Goal: Register for event/course

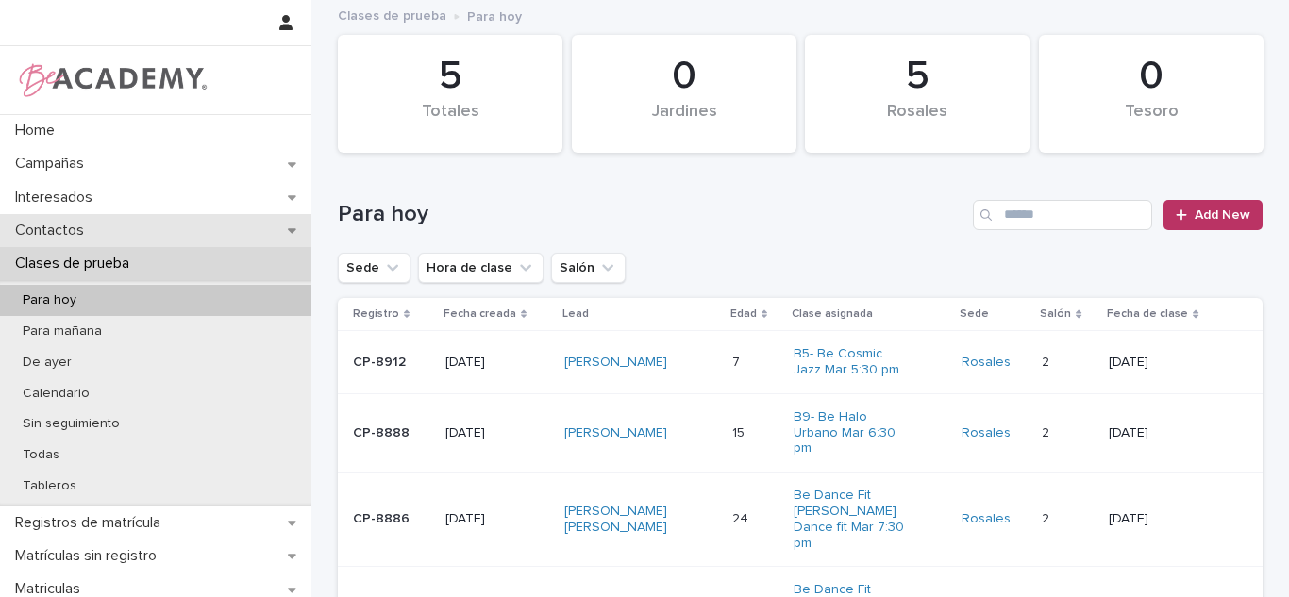
click at [169, 237] on div "Contactos" at bounding box center [155, 230] width 311 height 33
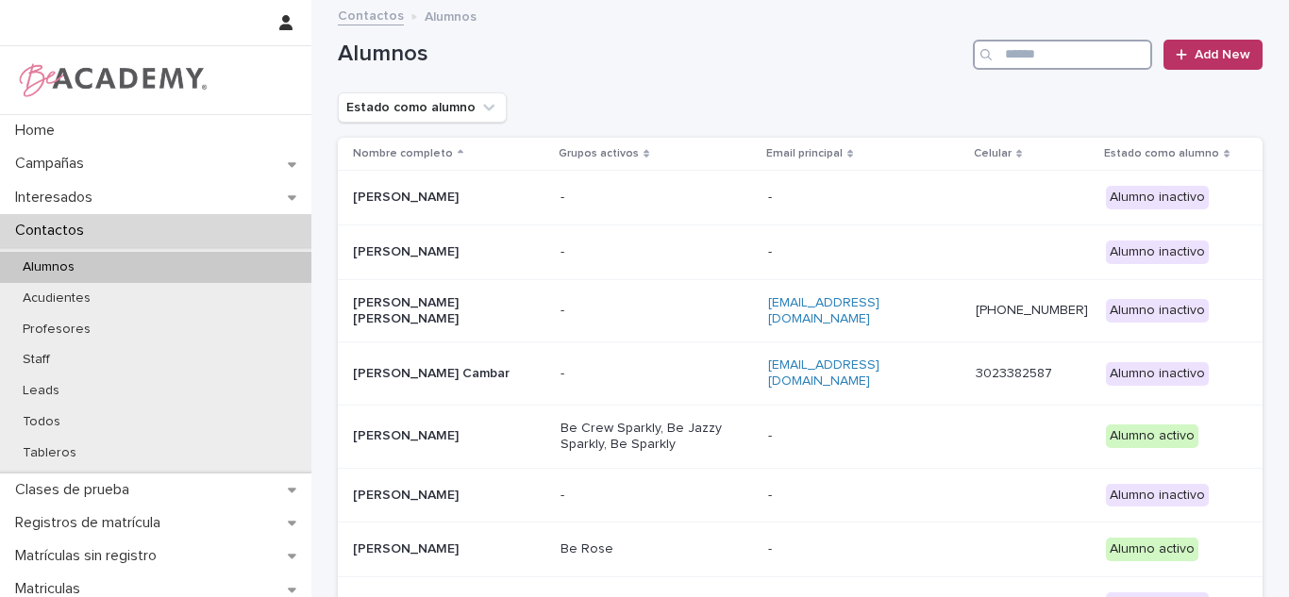
click at [1058, 58] on input "Search" at bounding box center [1062, 55] width 179 height 30
type input "*"
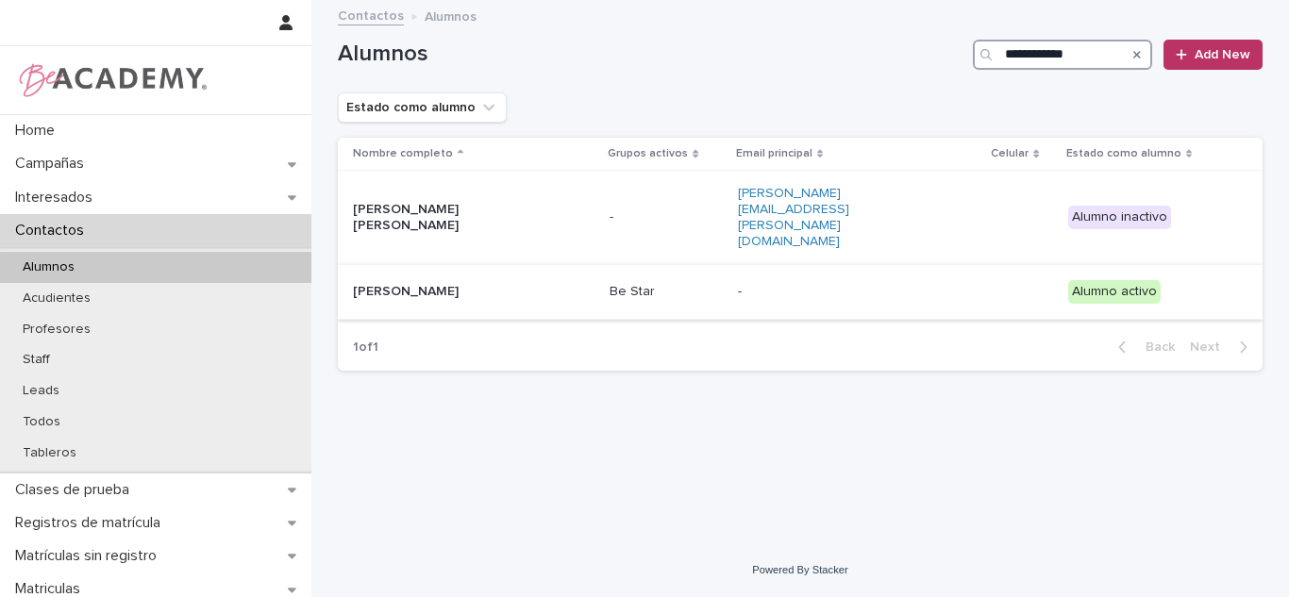
type input "**********"
click at [510, 284] on p "Guadalupe Tamayo Sierra" at bounding box center [447, 292] width 189 height 16
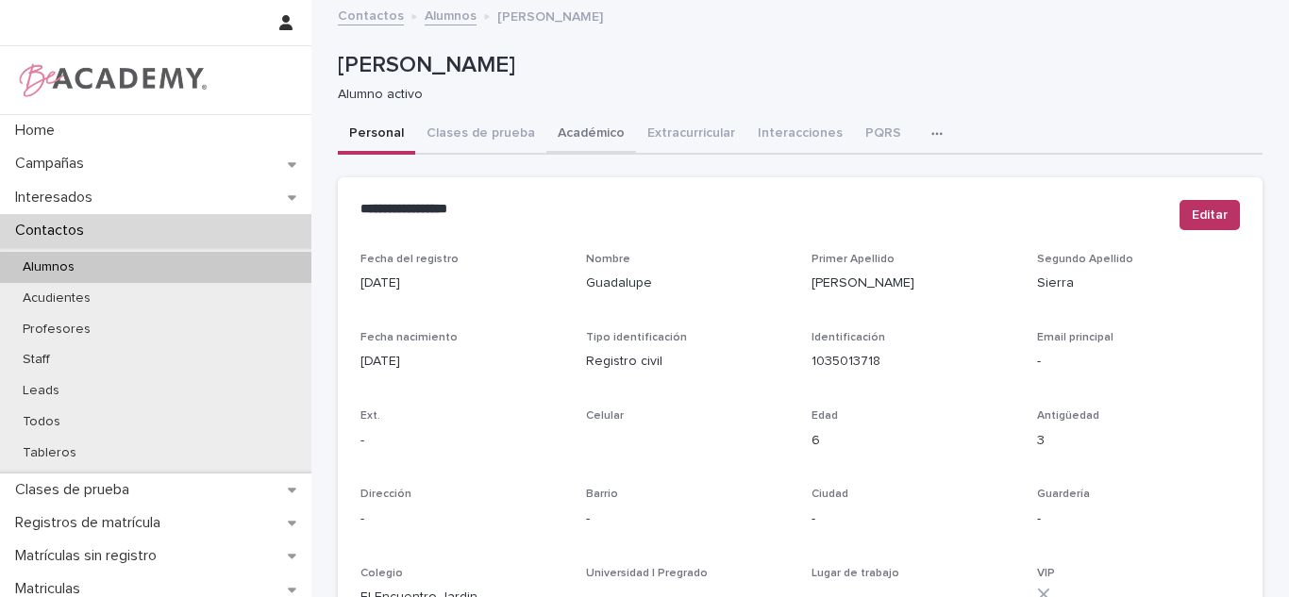
click at [557, 133] on button "Académico" at bounding box center [591, 135] width 90 height 40
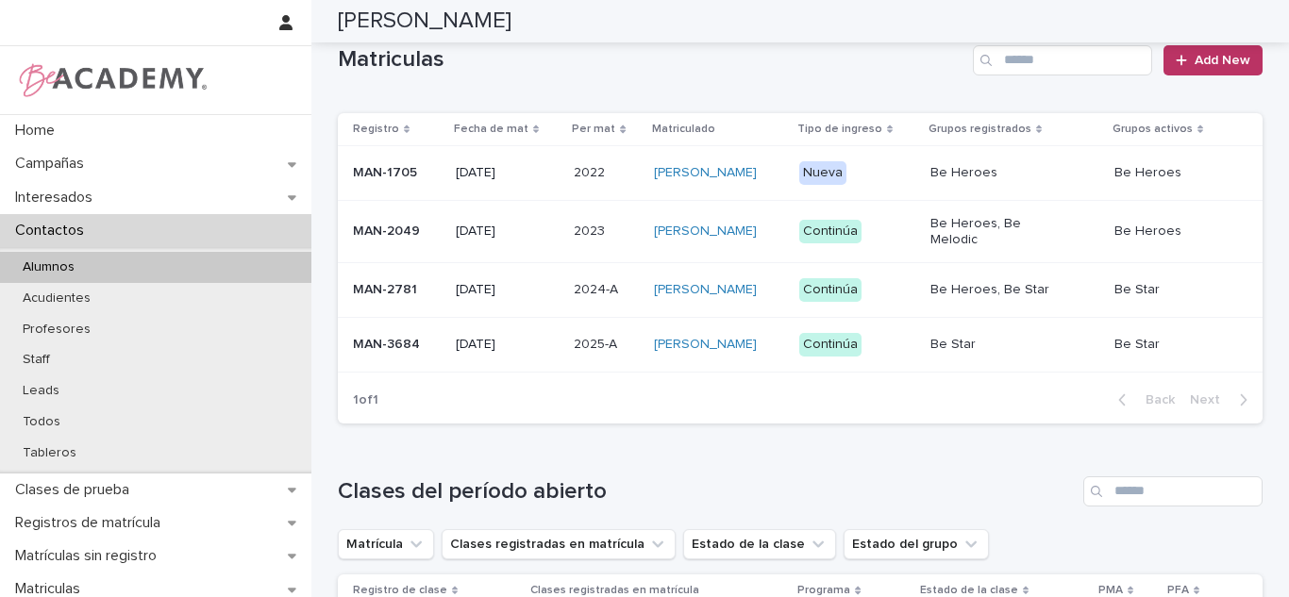
scroll to position [421, 0]
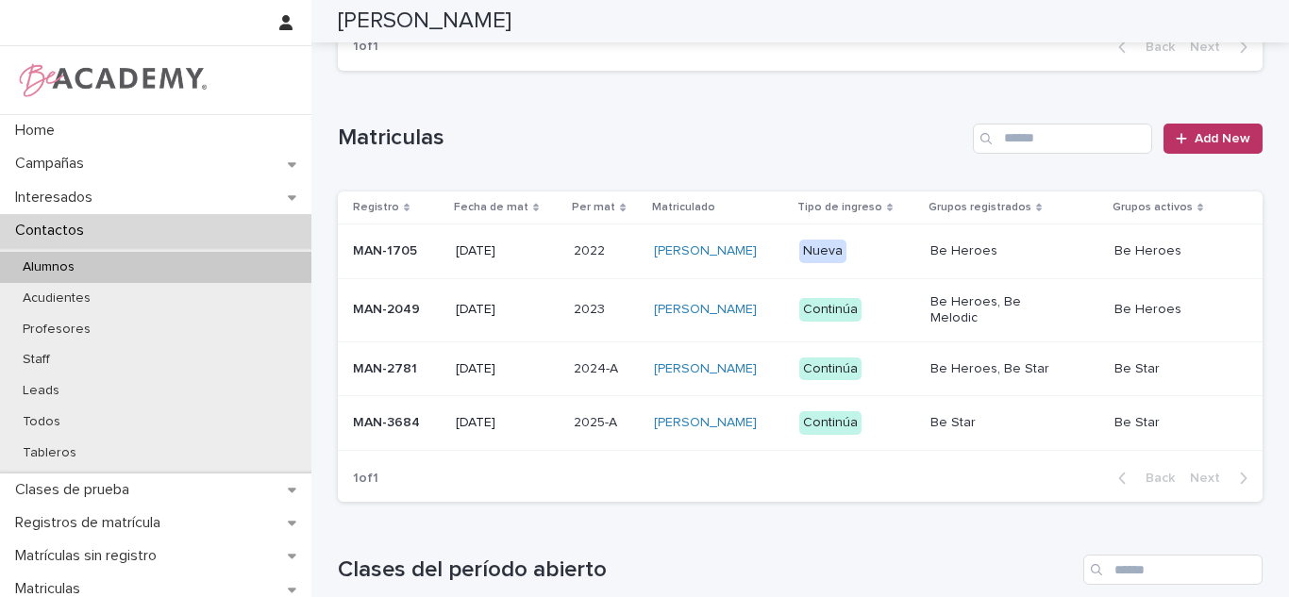
click at [1110, 451] on td "Be Star" at bounding box center [1185, 423] width 156 height 55
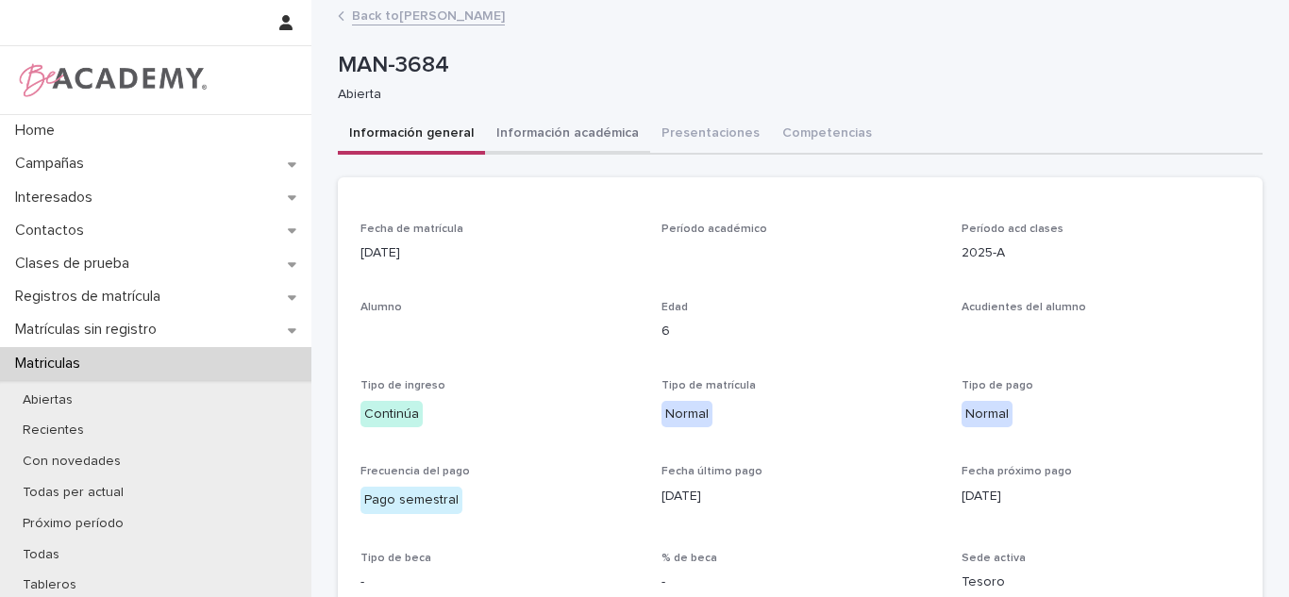
click at [574, 125] on button "Información académica" at bounding box center [567, 135] width 165 height 40
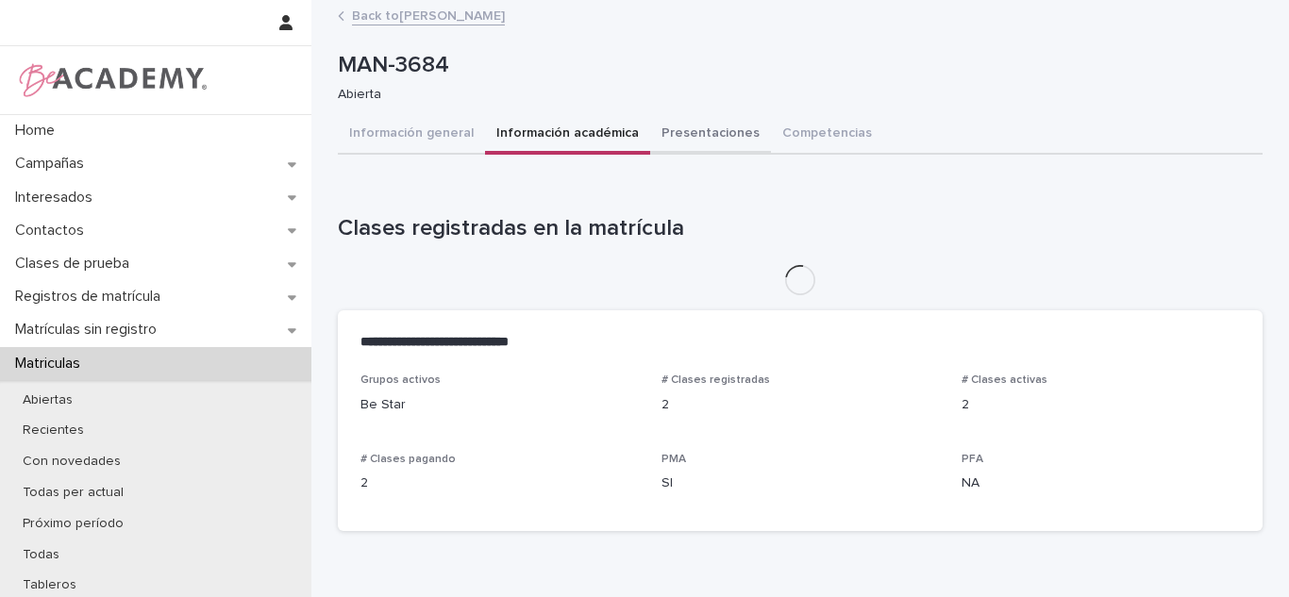
click at [650, 134] on button "Presentaciones" at bounding box center [710, 135] width 121 height 40
click at [583, 131] on button "Información académica" at bounding box center [567, 135] width 165 height 40
drag, startPoint x: 668, startPoint y: 122, endPoint x: 811, endPoint y: 137, distance: 144.2
click at [670, 121] on button "Presentaciones" at bounding box center [710, 135] width 121 height 40
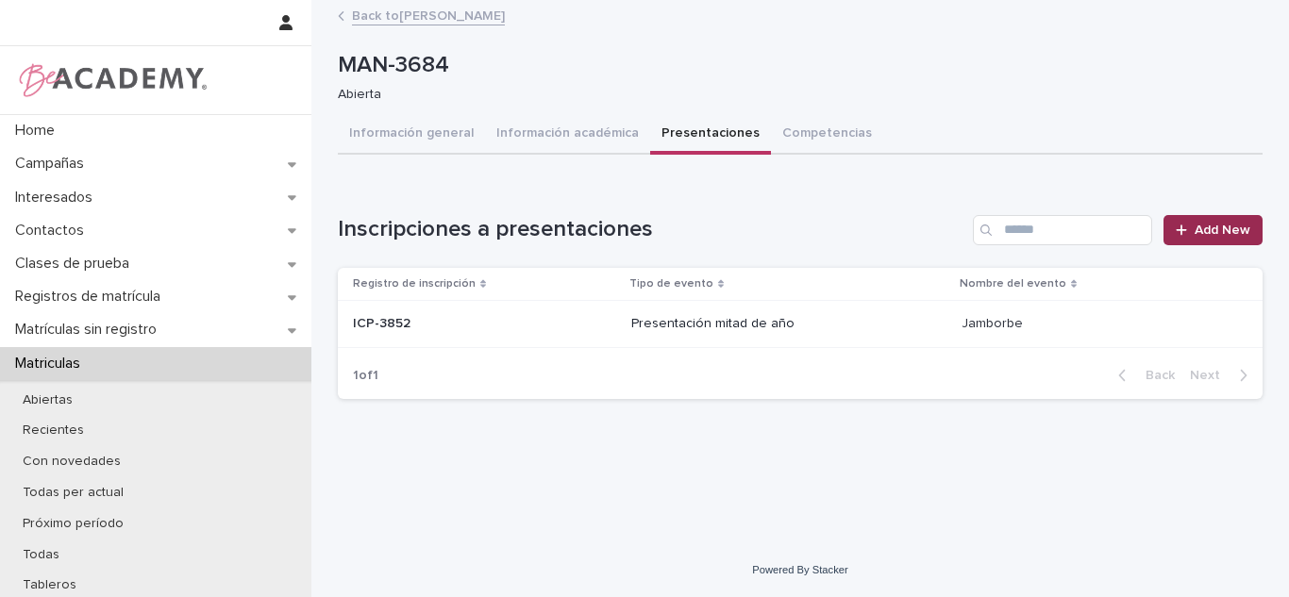
click at [1246, 227] on span "Add New" at bounding box center [1222, 230] width 56 height 13
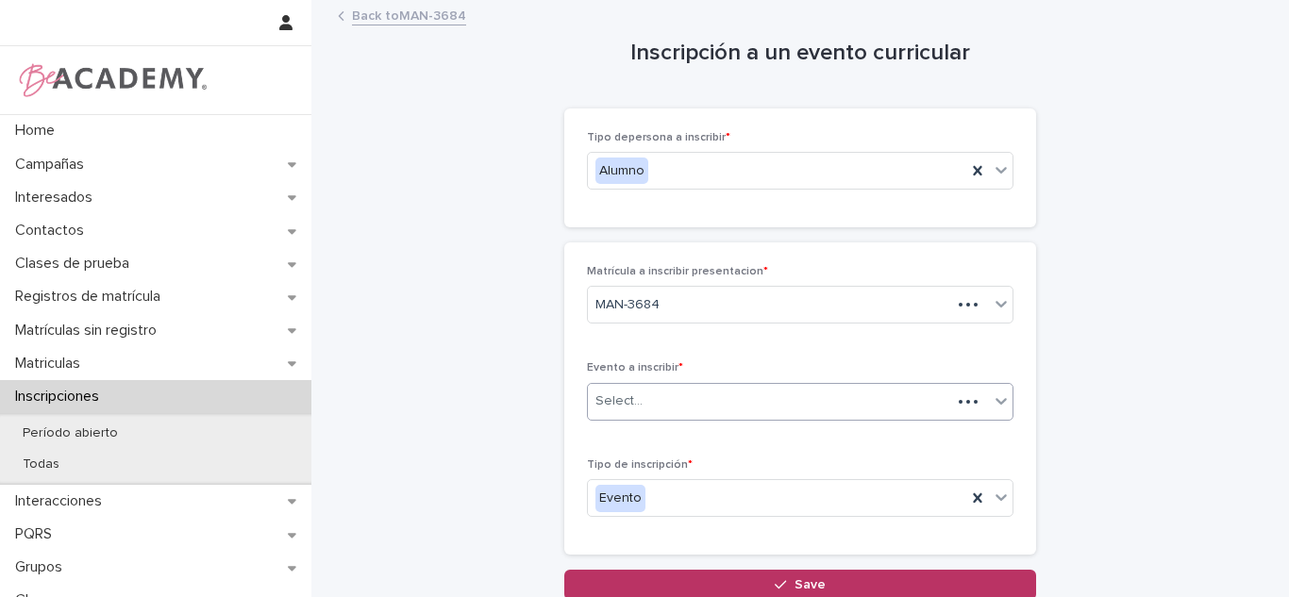
click at [611, 399] on div "Select..." at bounding box center [618, 402] width 47 height 20
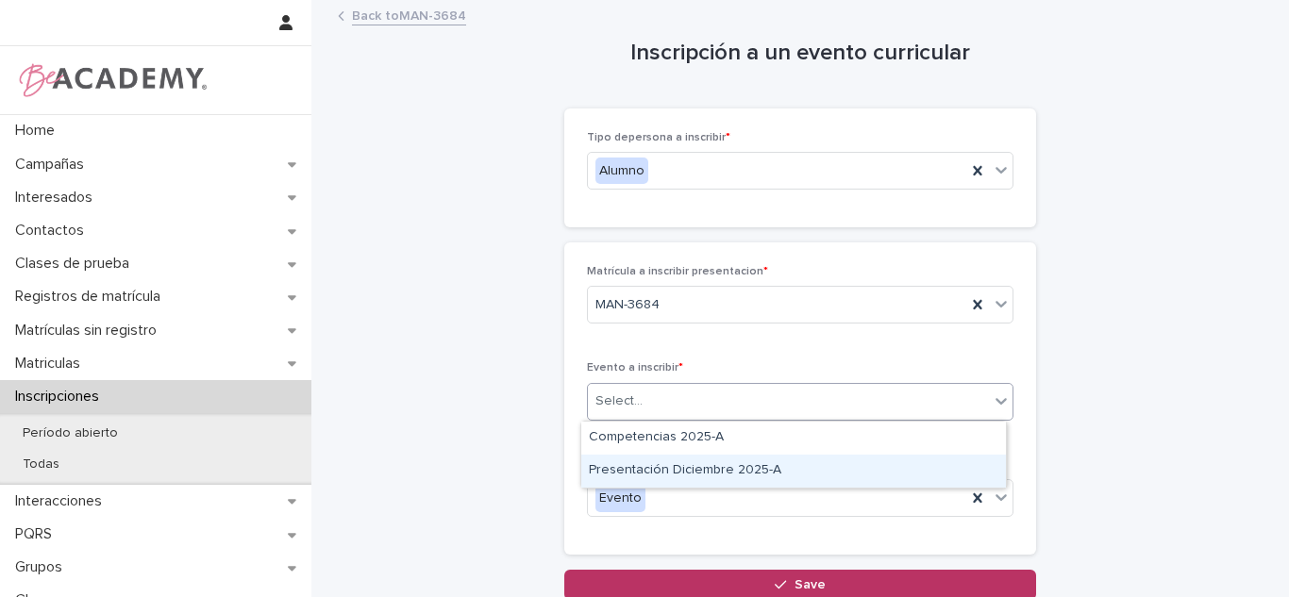
drag, startPoint x: 625, startPoint y: 452, endPoint x: 683, endPoint y: 529, distance: 96.4
click at [656, 484] on div "Presentación Diciembre 2025-A" at bounding box center [793, 471] width 425 height 33
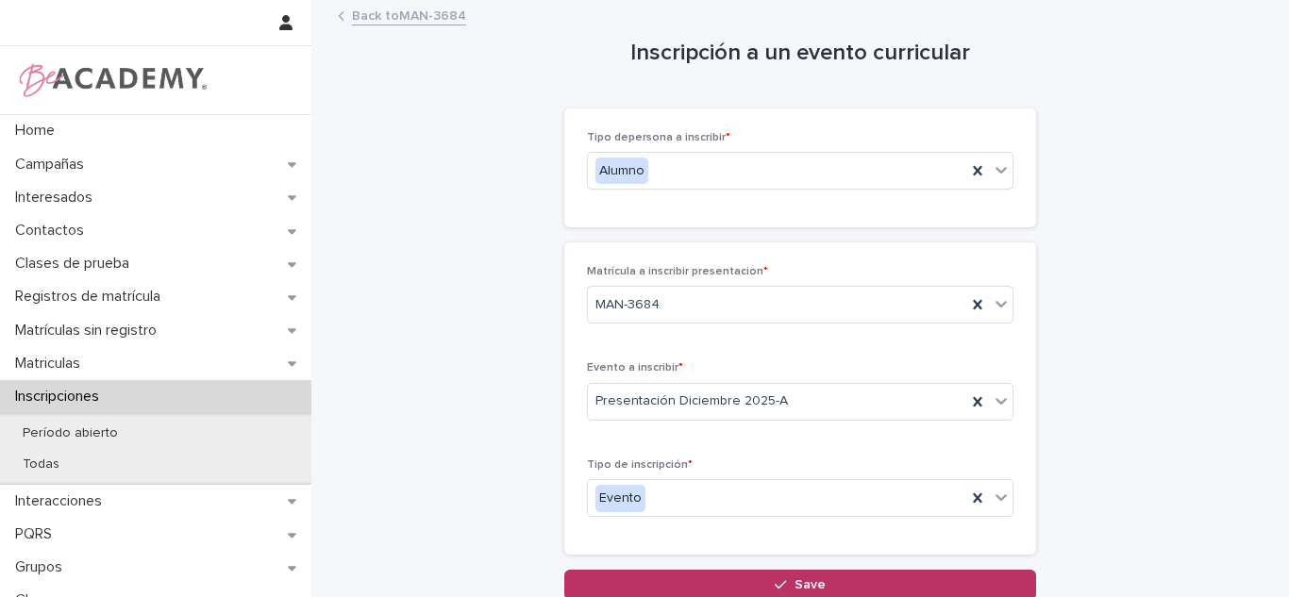
click at [411, 14] on link "Back to MAN-3684" at bounding box center [409, 15] width 114 height 22
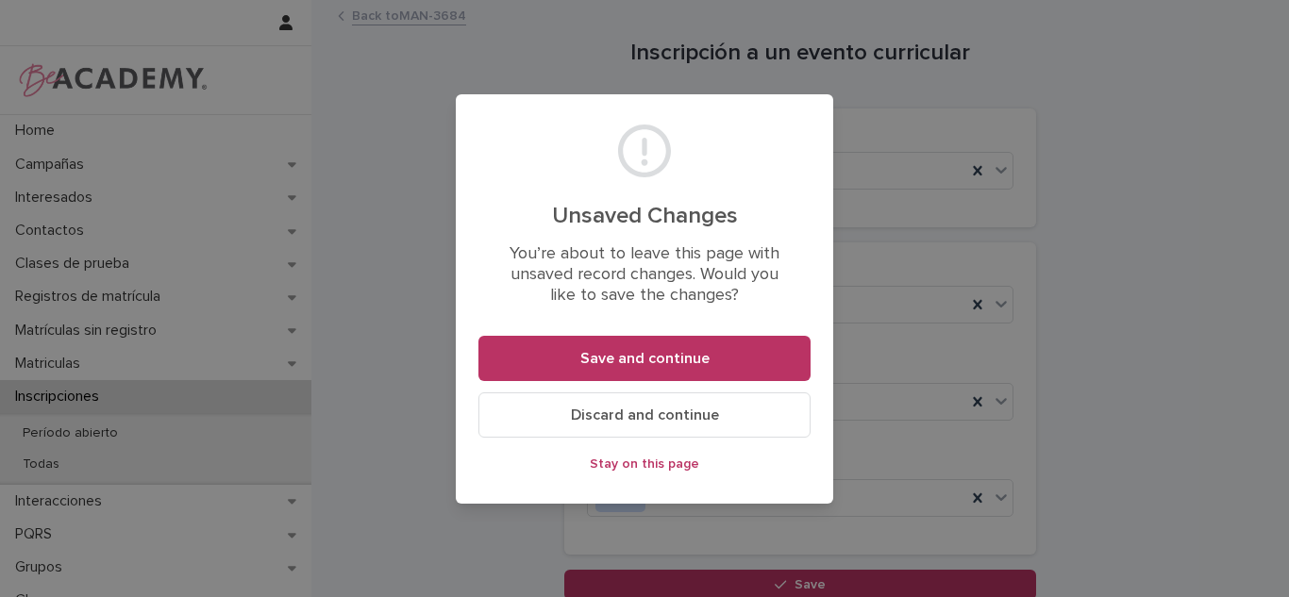
click at [589, 426] on button "Discard and continue" at bounding box center [644, 414] width 332 height 45
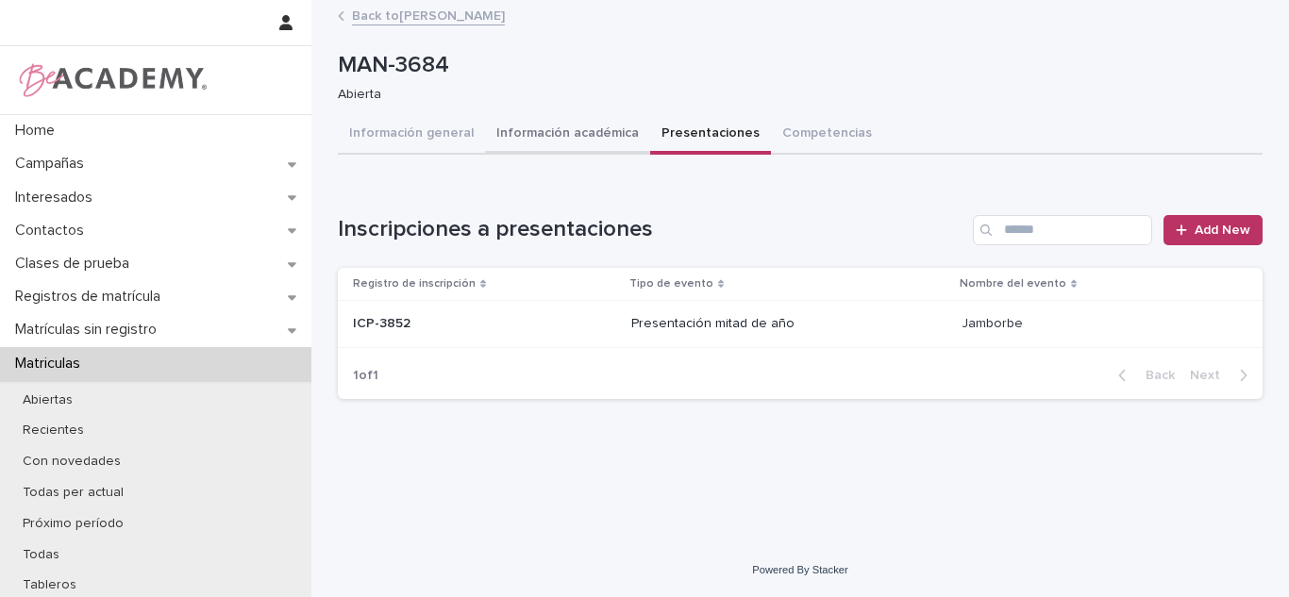
click at [508, 138] on button "Información académica" at bounding box center [567, 135] width 165 height 40
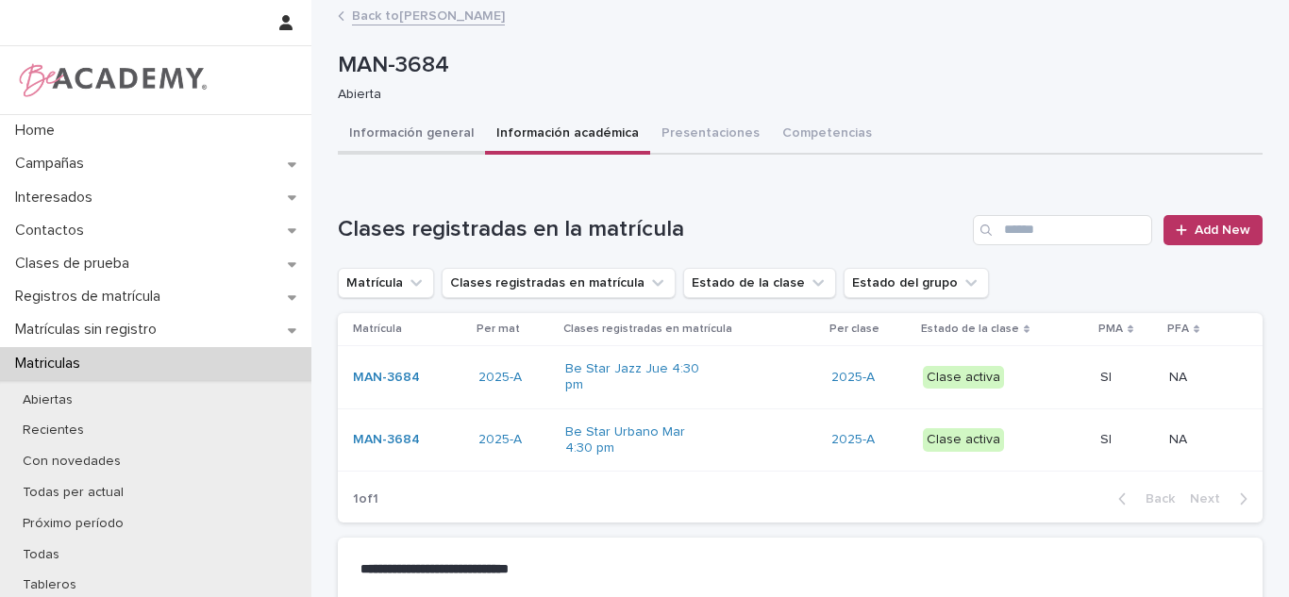
click at [444, 128] on button "Información general" at bounding box center [411, 135] width 147 height 40
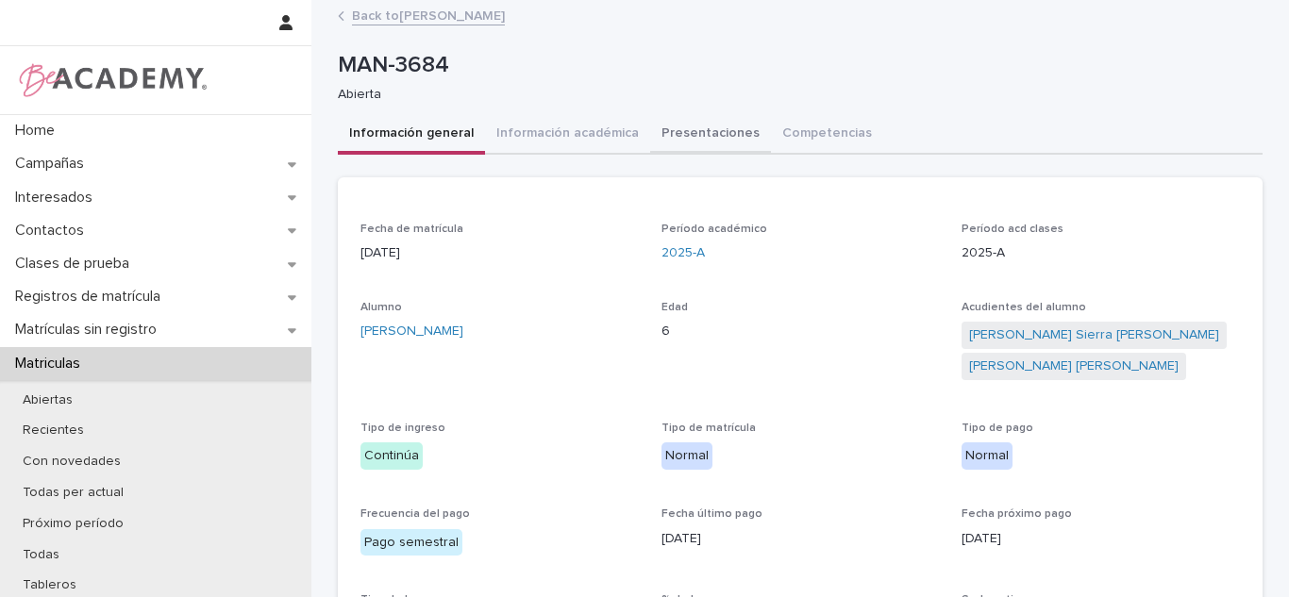
click at [676, 144] on button "Presentaciones" at bounding box center [710, 135] width 121 height 40
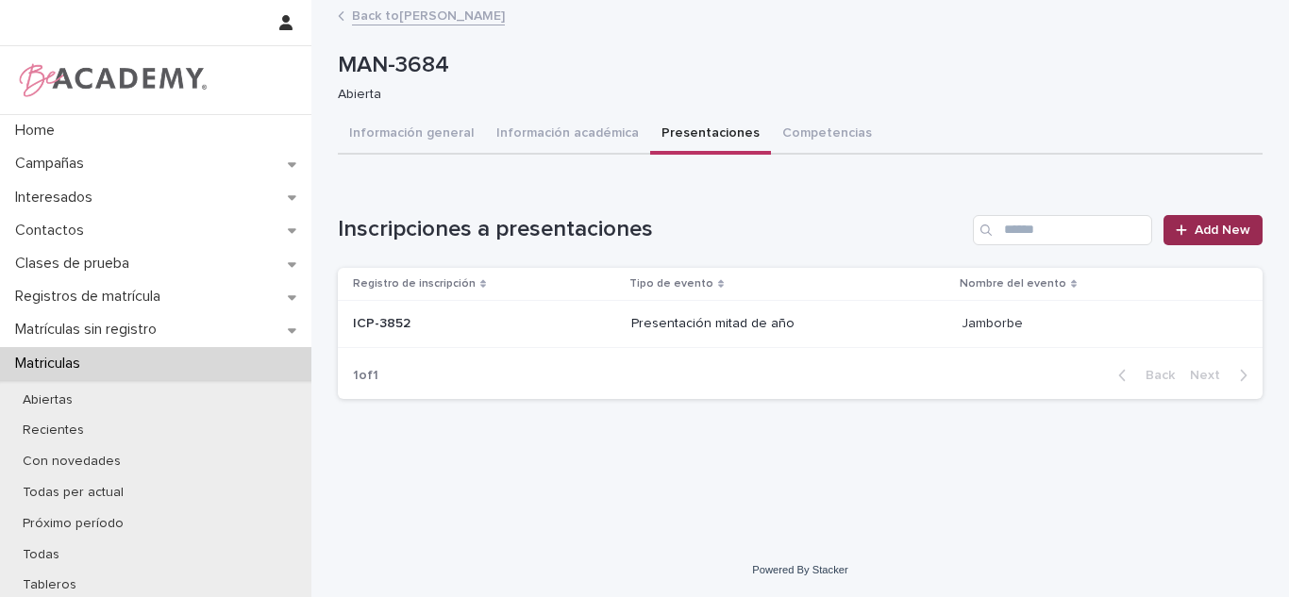
click at [1200, 231] on span "Add New" at bounding box center [1222, 230] width 56 height 13
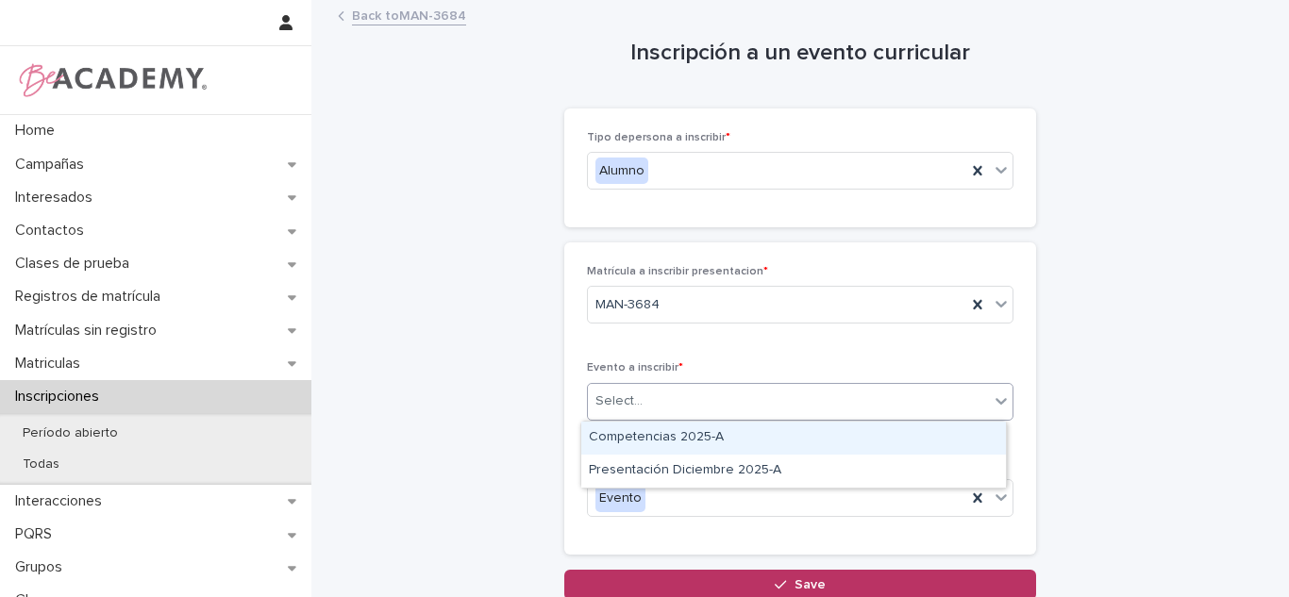
click at [636, 418] on div "Select..." at bounding box center [800, 402] width 426 height 38
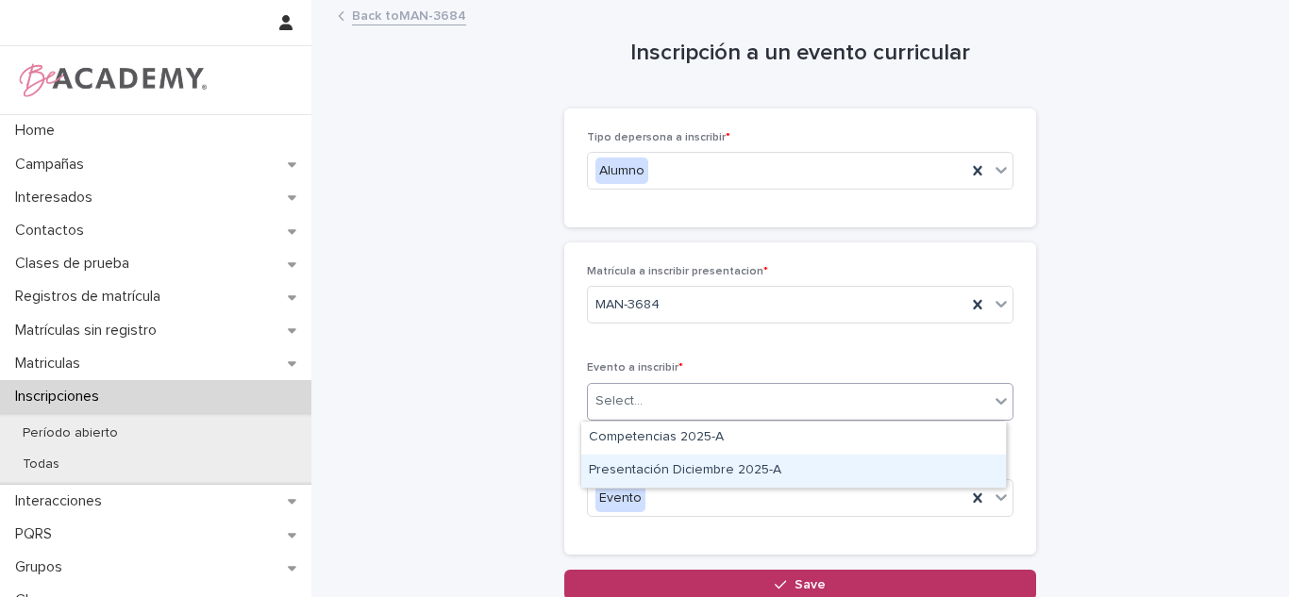
click at [626, 460] on div "Presentación Diciembre 2025-A" at bounding box center [793, 471] width 425 height 33
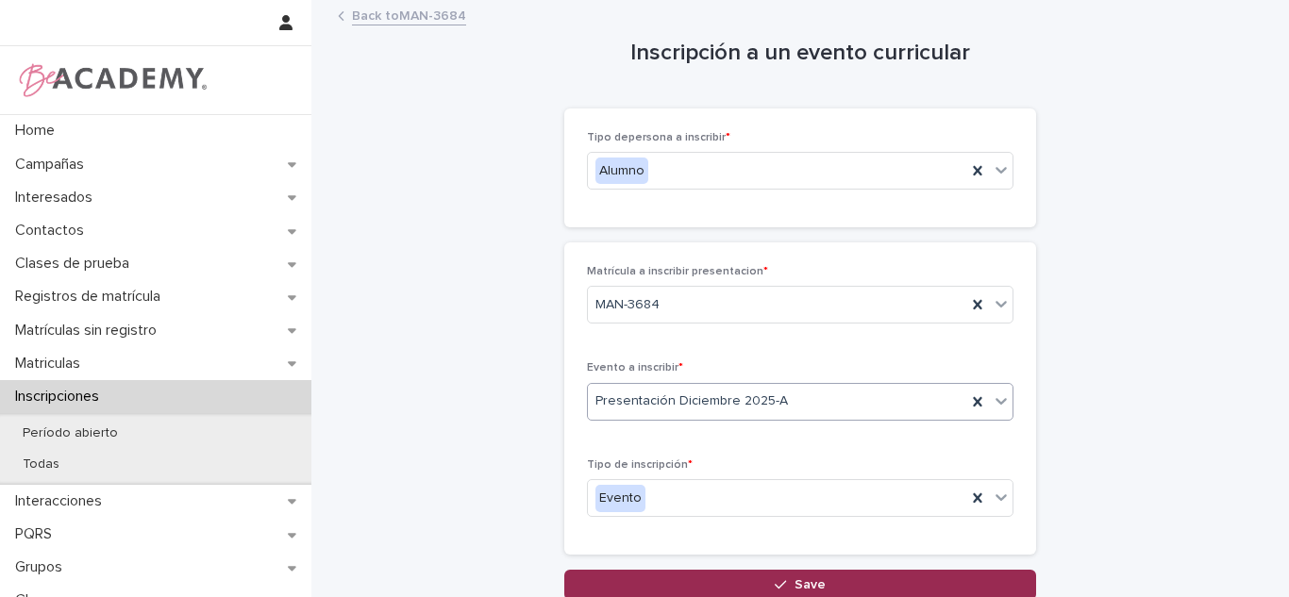
click at [760, 581] on button "Save" at bounding box center [800, 585] width 472 height 30
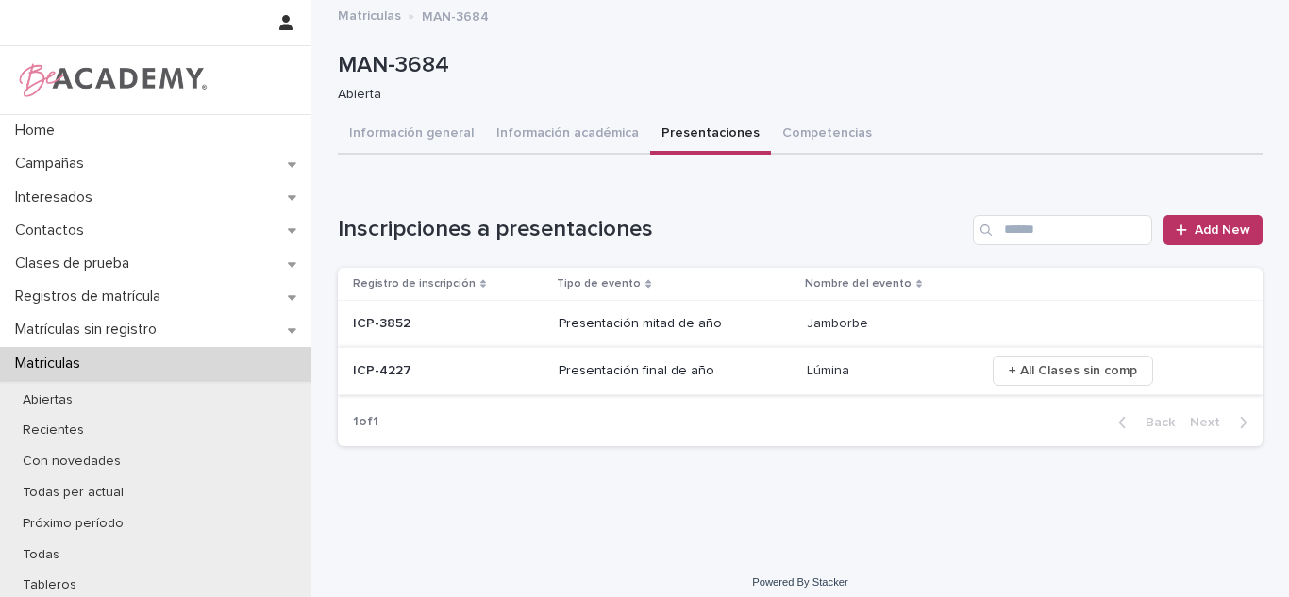
click at [1071, 368] on span "+ All Clases sin comp" at bounding box center [1073, 370] width 128 height 19
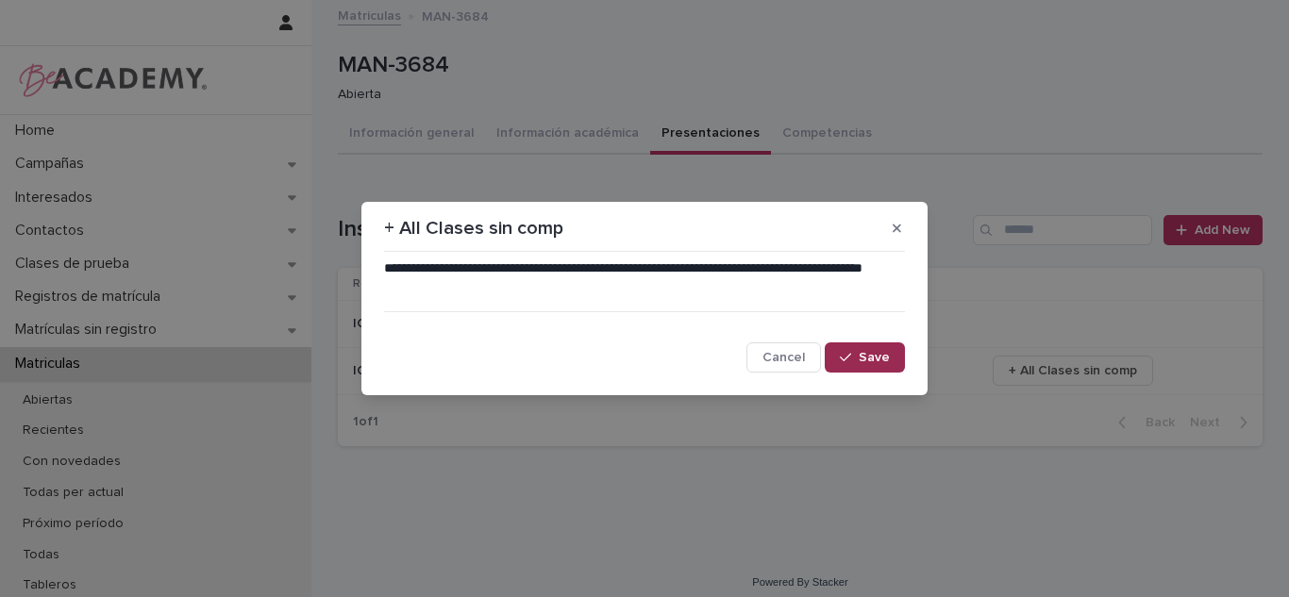
click at [855, 349] on button "Save" at bounding box center [865, 357] width 80 height 30
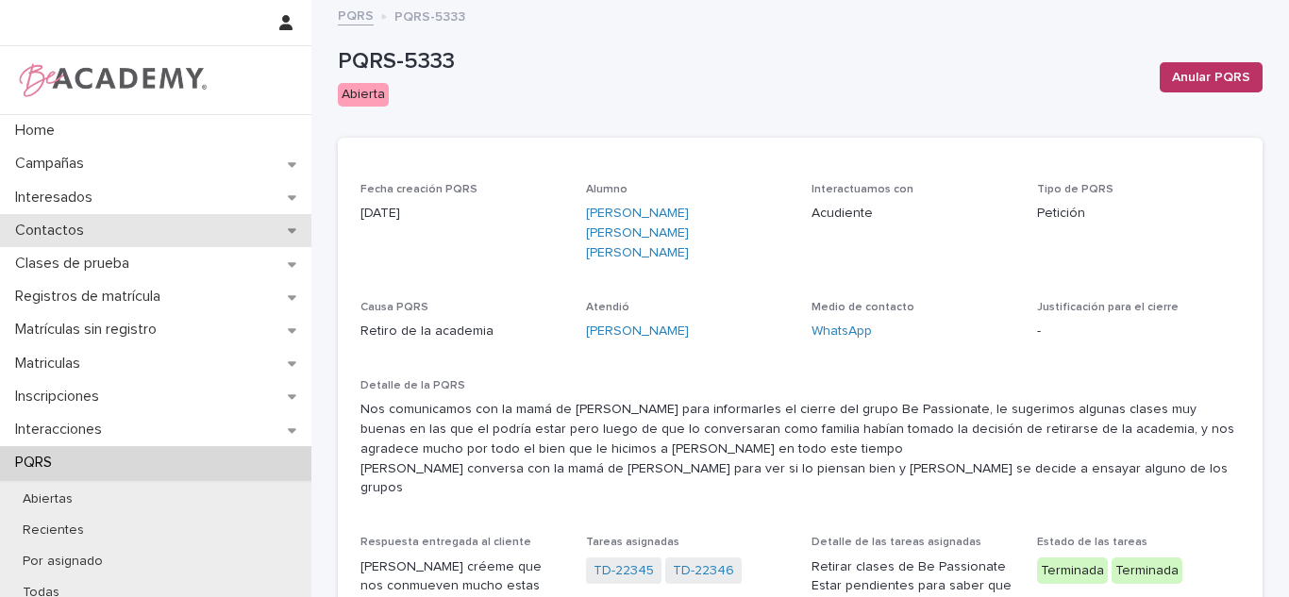
click at [131, 230] on div "Contactos" at bounding box center [155, 230] width 311 height 33
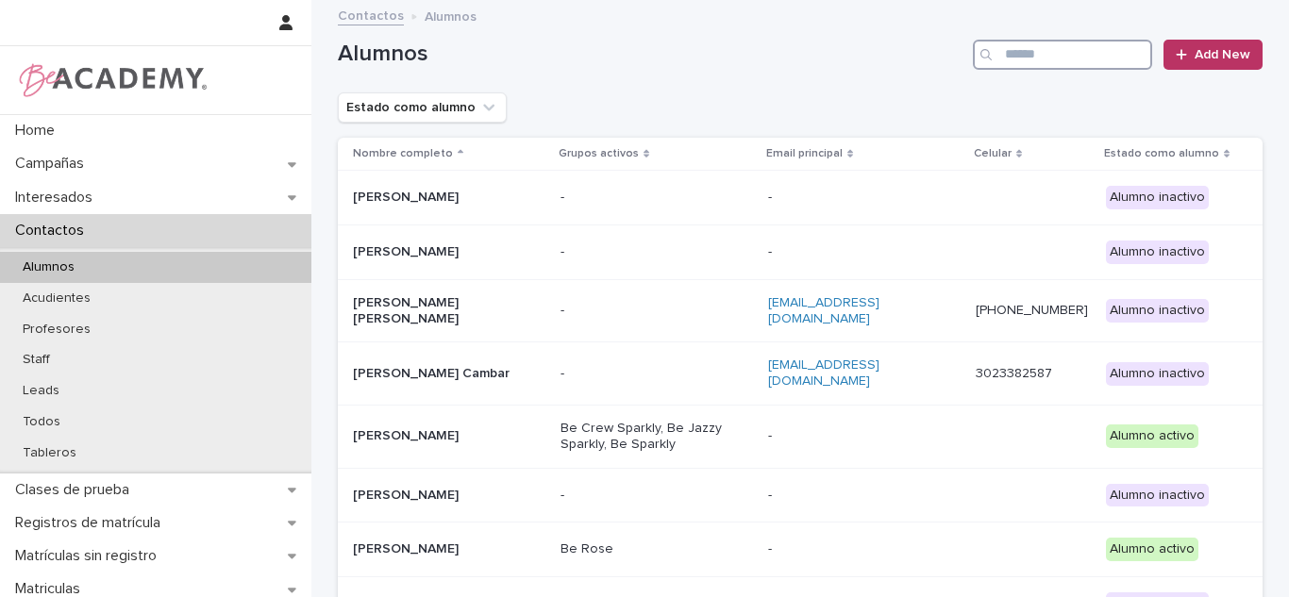
click at [1108, 56] on input "Search" at bounding box center [1062, 55] width 179 height 30
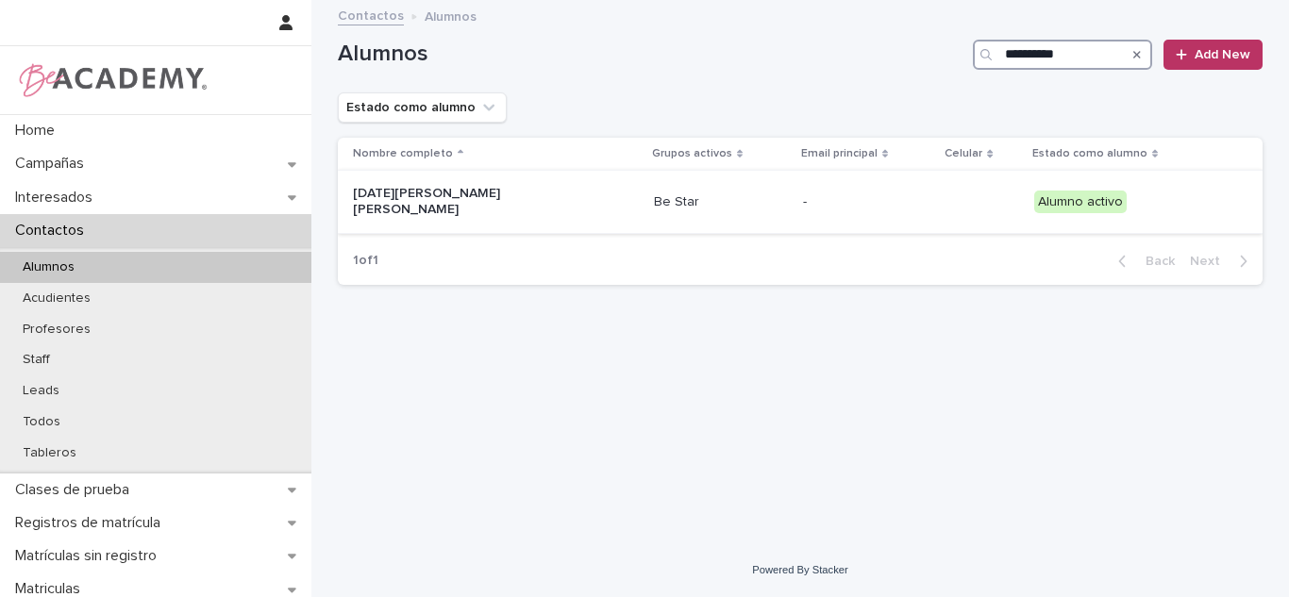
type input "**********"
click at [557, 210] on div "Lucia Sierra Grajales" at bounding box center [496, 201] width 286 height 47
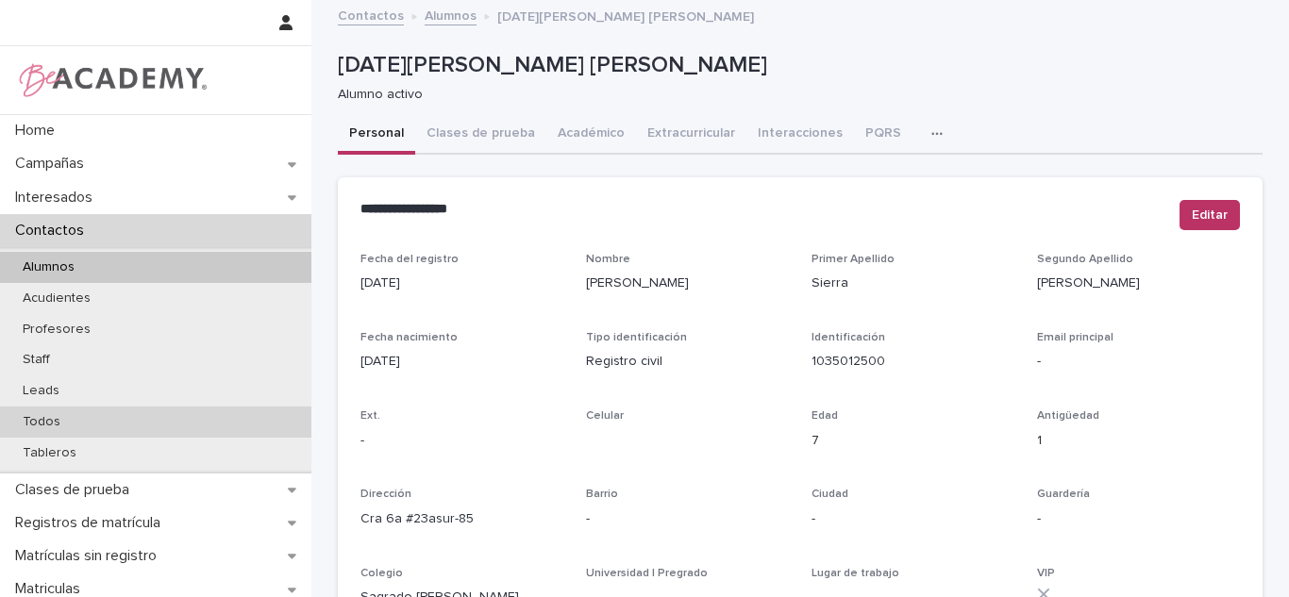
click at [69, 414] on p "Todos" at bounding box center [42, 422] width 68 height 16
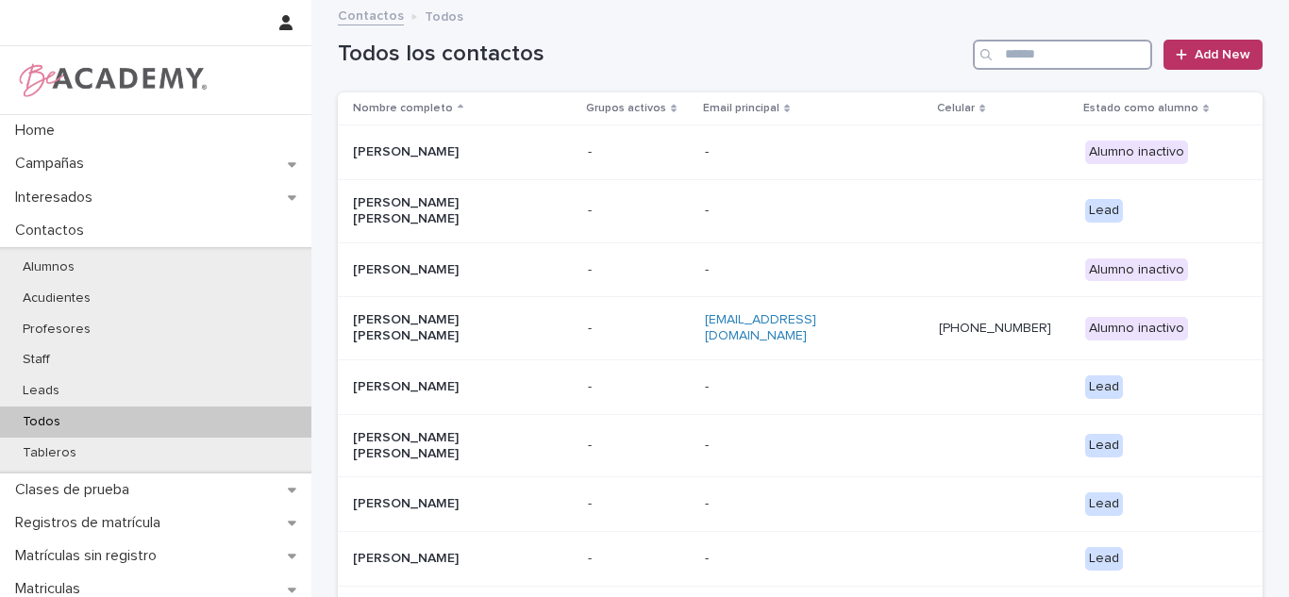
click at [1053, 60] on input "Search" at bounding box center [1062, 55] width 179 height 30
type input "*"
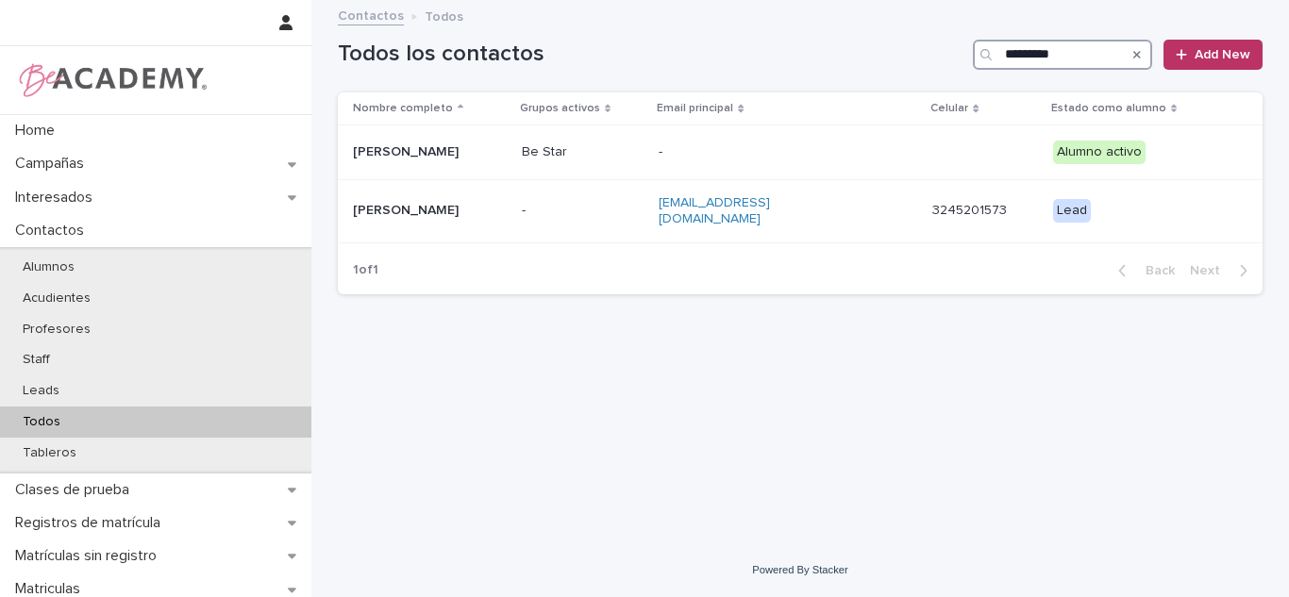
type input "*********"
click at [507, 166] on div "Guadalupe Tamayo Sierra" at bounding box center [430, 152] width 154 height 31
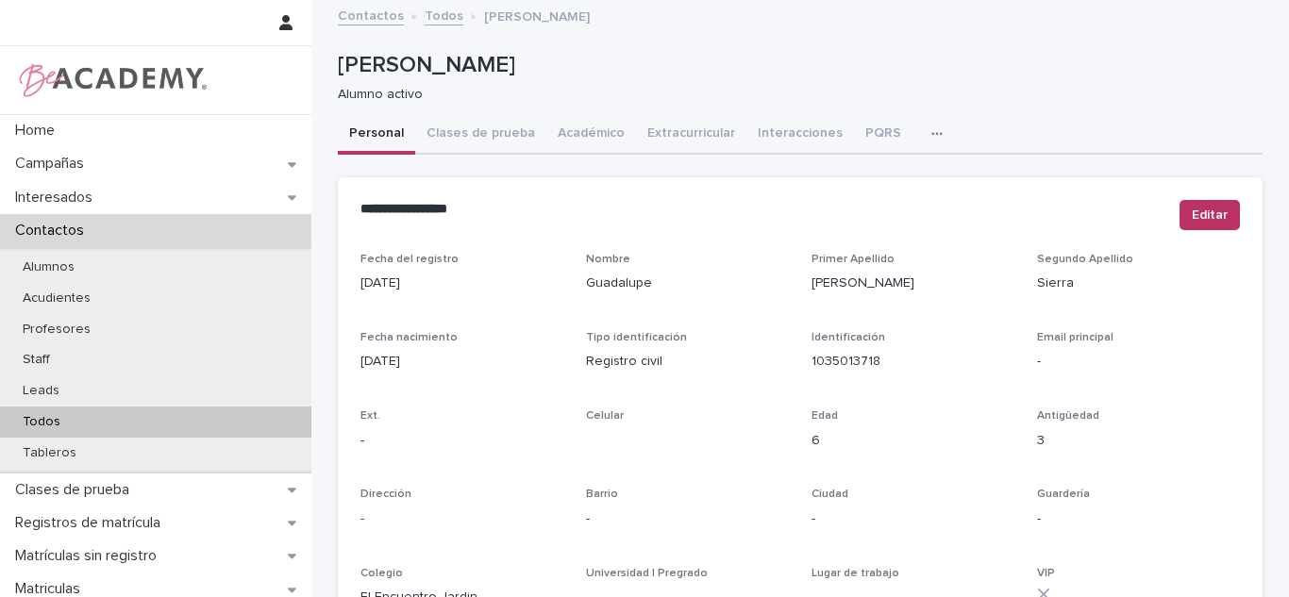
click at [563, 122] on button "Académico" at bounding box center [591, 135] width 90 height 40
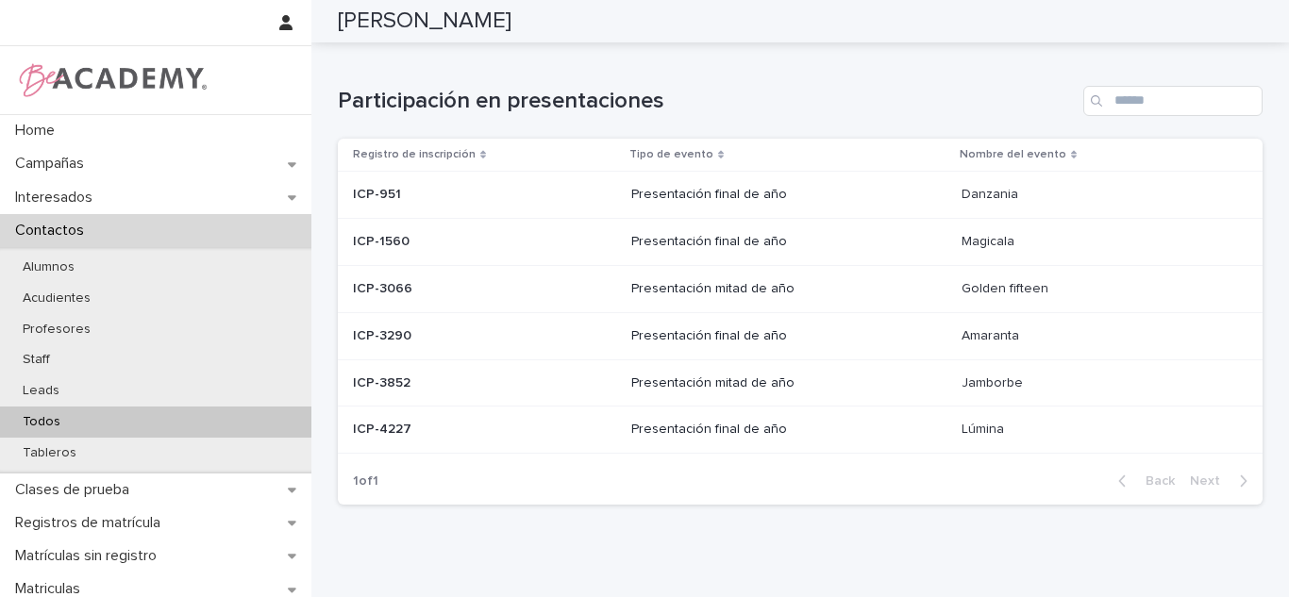
scroll to position [1226, 0]
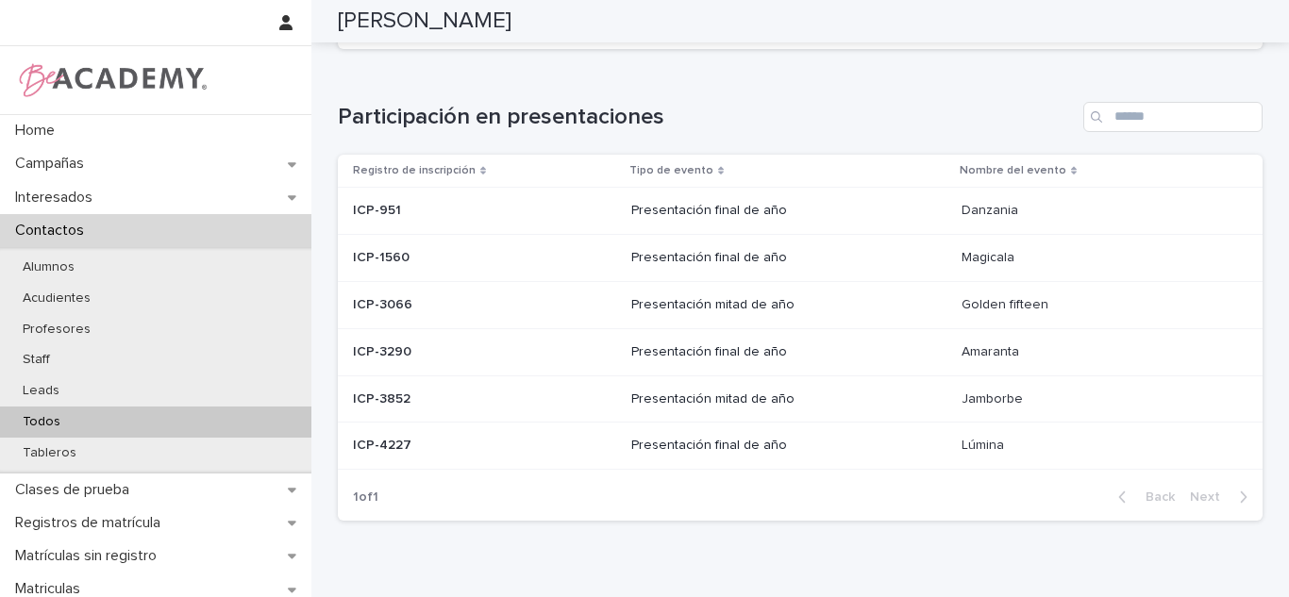
click at [162, 425] on div "Todos" at bounding box center [155, 422] width 311 height 31
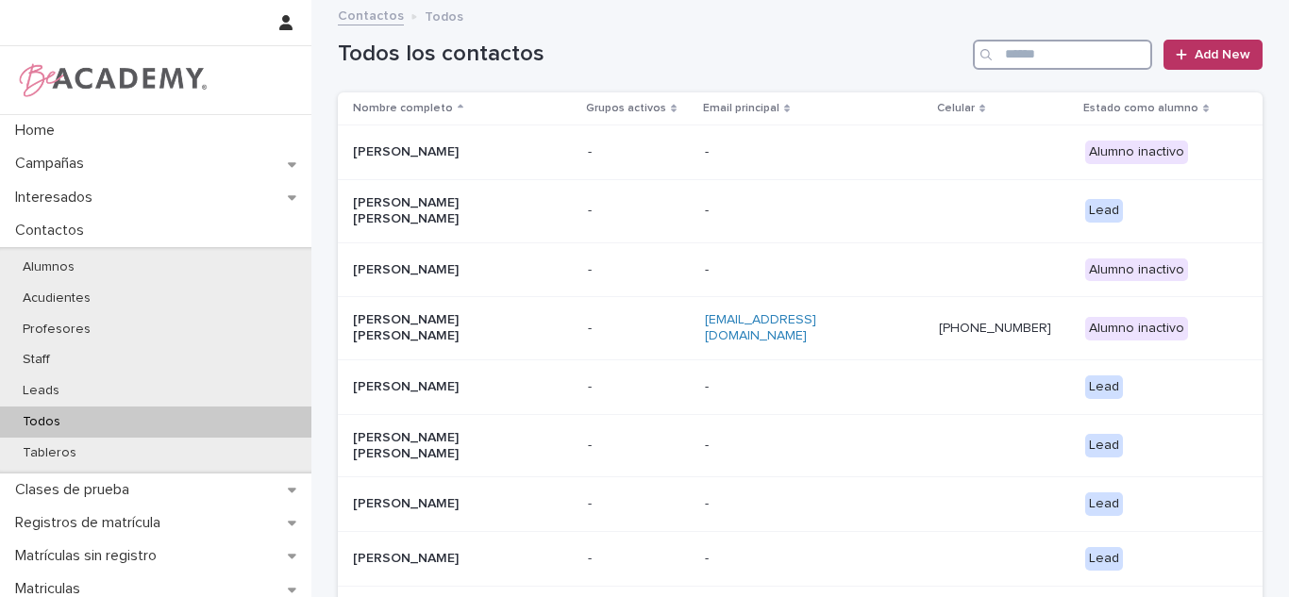
click at [1074, 54] on input "Search" at bounding box center [1062, 55] width 179 height 30
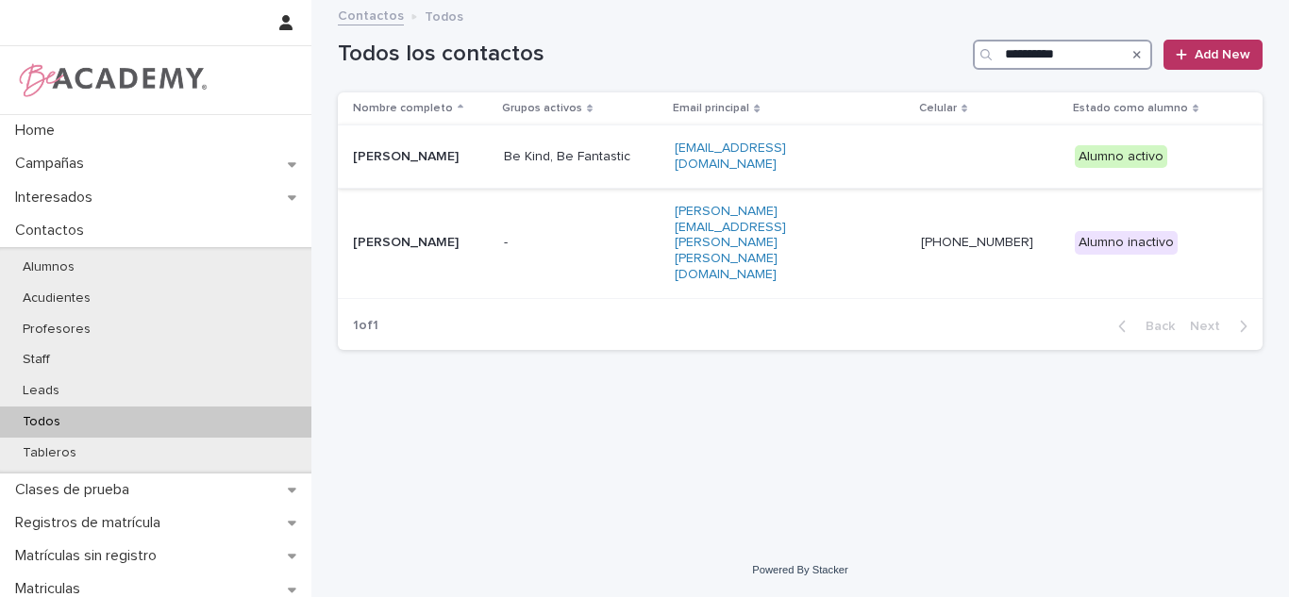
type input "**********"
click at [594, 165] on div "Be Kind, Be Fantastic" at bounding box center [582, 157] width 156 height 31
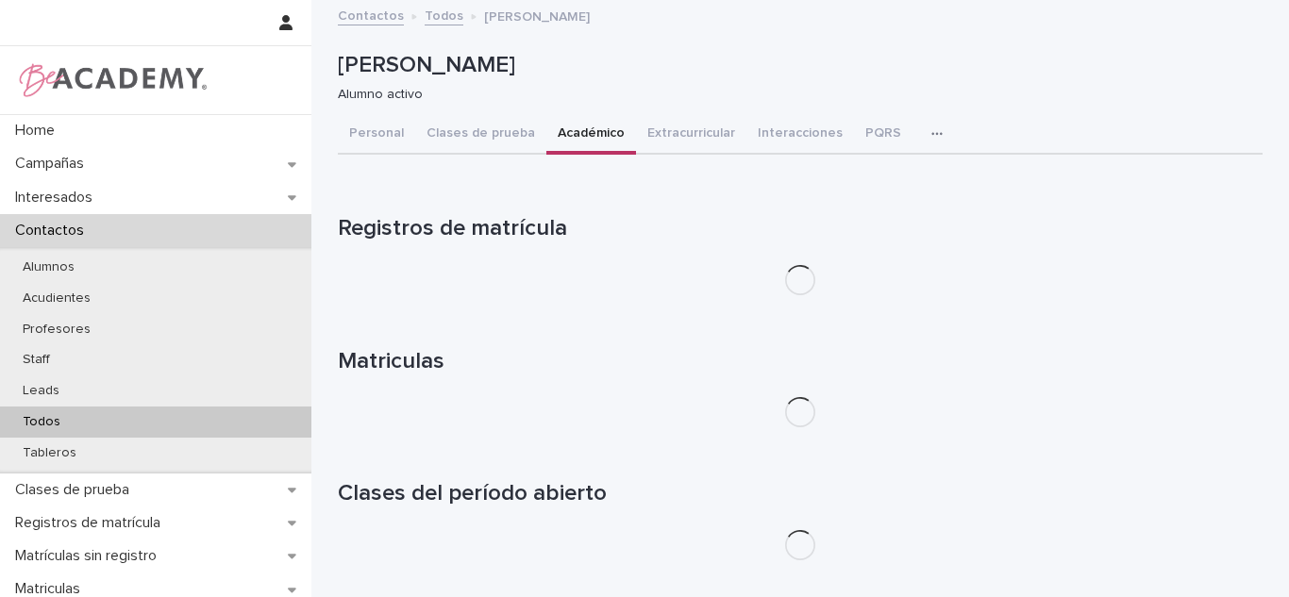
click at [560, 138] on button "Académico" at bounding box center [591, 135] width 90 height 40
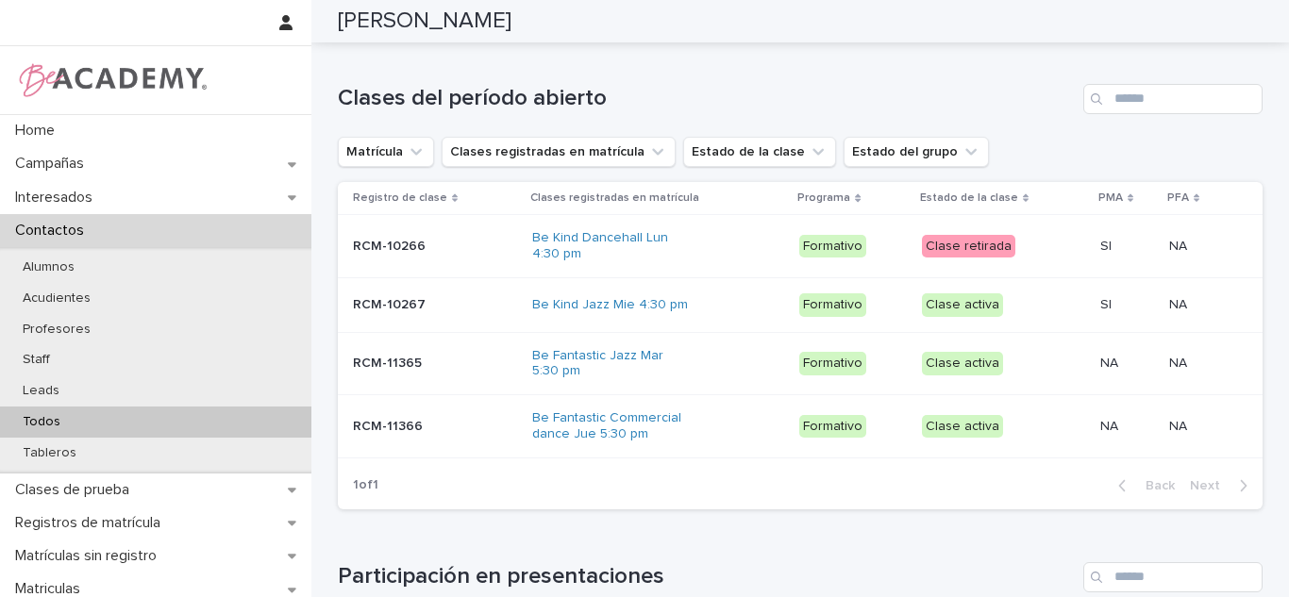
scroll to position [780, 0]
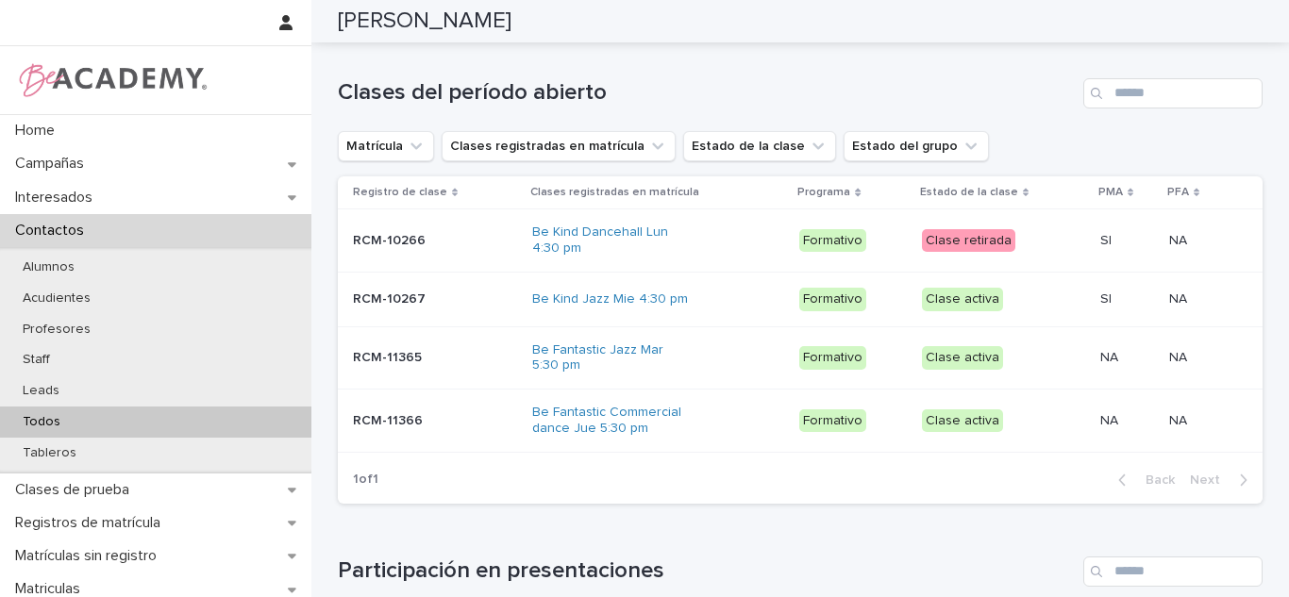
click at [1005, 310] on p "Clase activa" at bounding box center [1001, 300] width 158 height 24
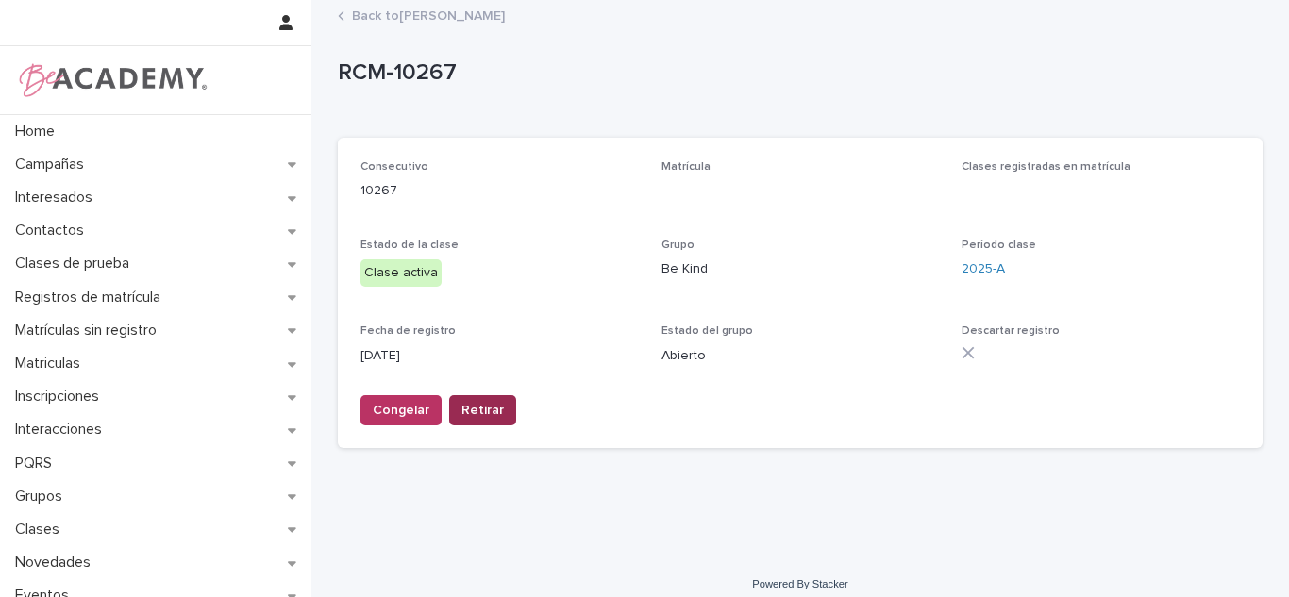
click at [461, 409] on span "Retirar" at bounding box center [482, 410] width 42 height 19
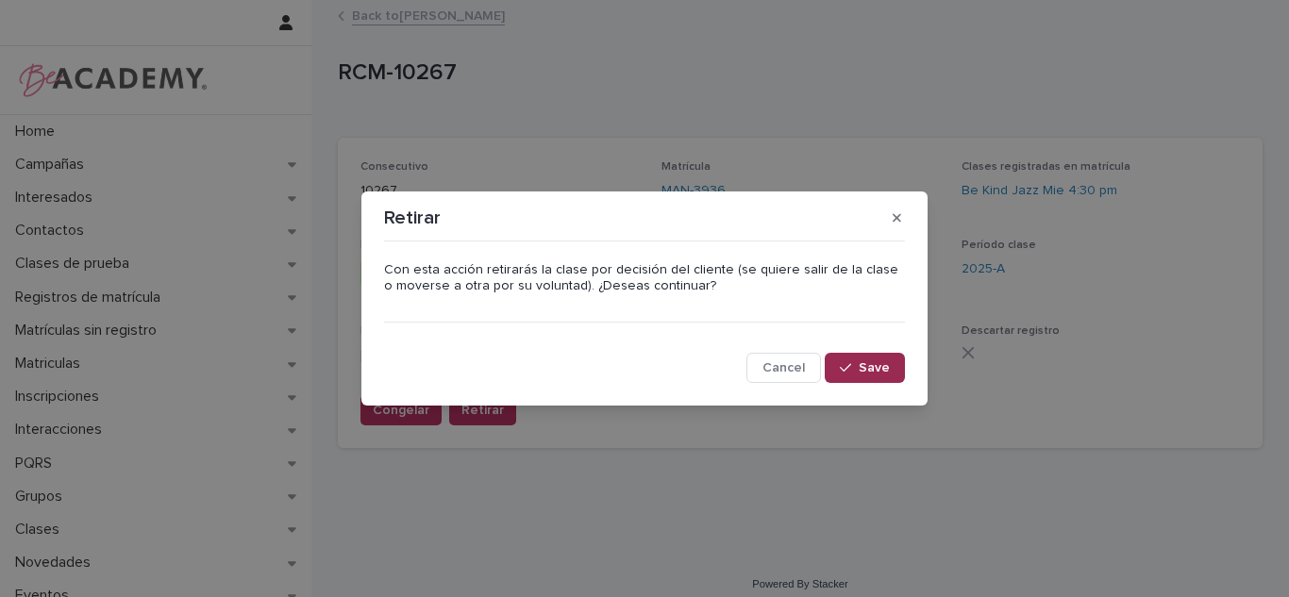
click at [862, 362] on span "Save" at bounding box center [874, 367] width 31 height 13
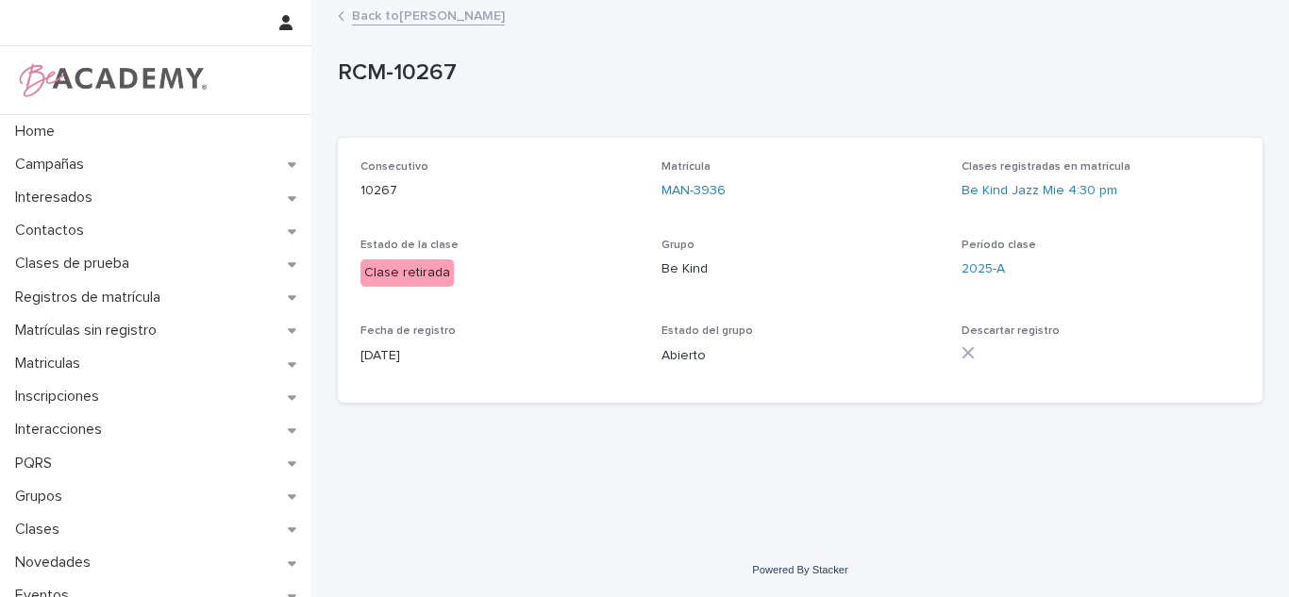
click at [457, 20] on link "Back to Valeria Barona Gomez" at bounding box center [428, 15] width 153 height 22
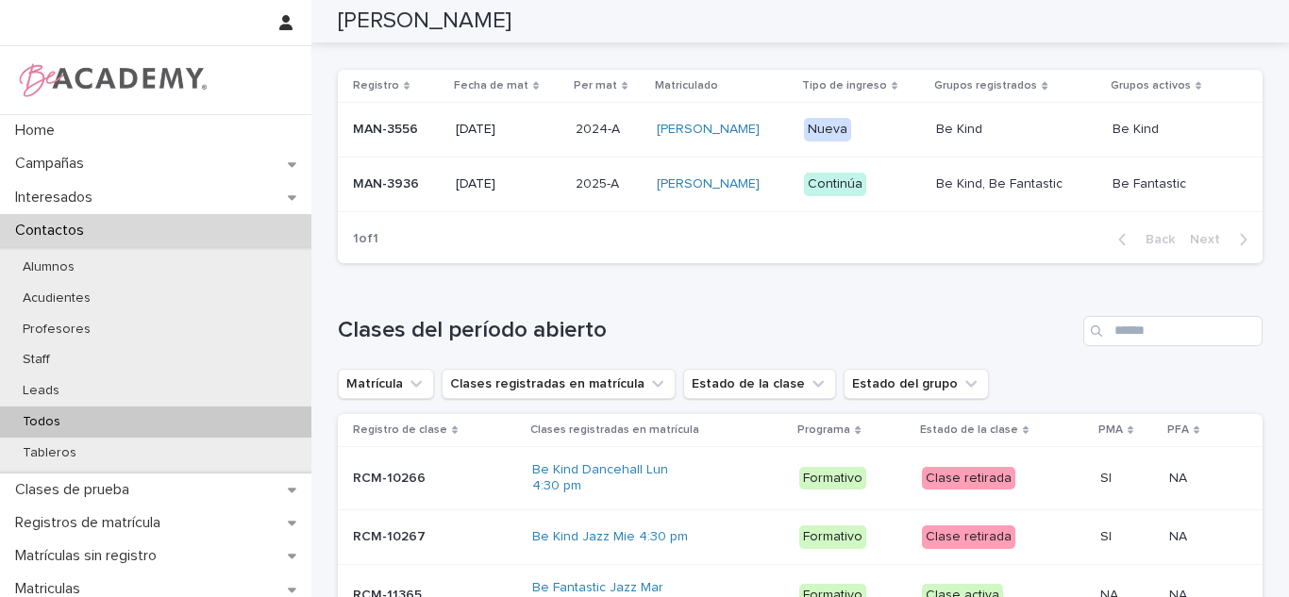
scroll to position [850, 0]
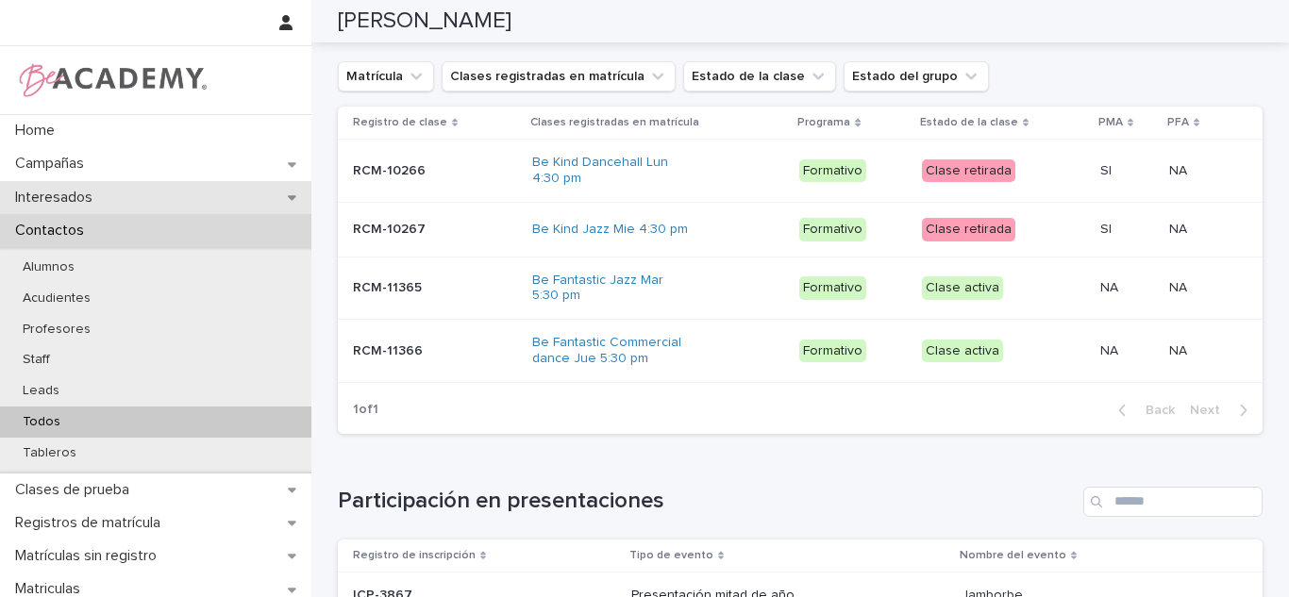
click at [171, 205] on div "Interesados" at bounding box center [155, 197] width 311 height 33
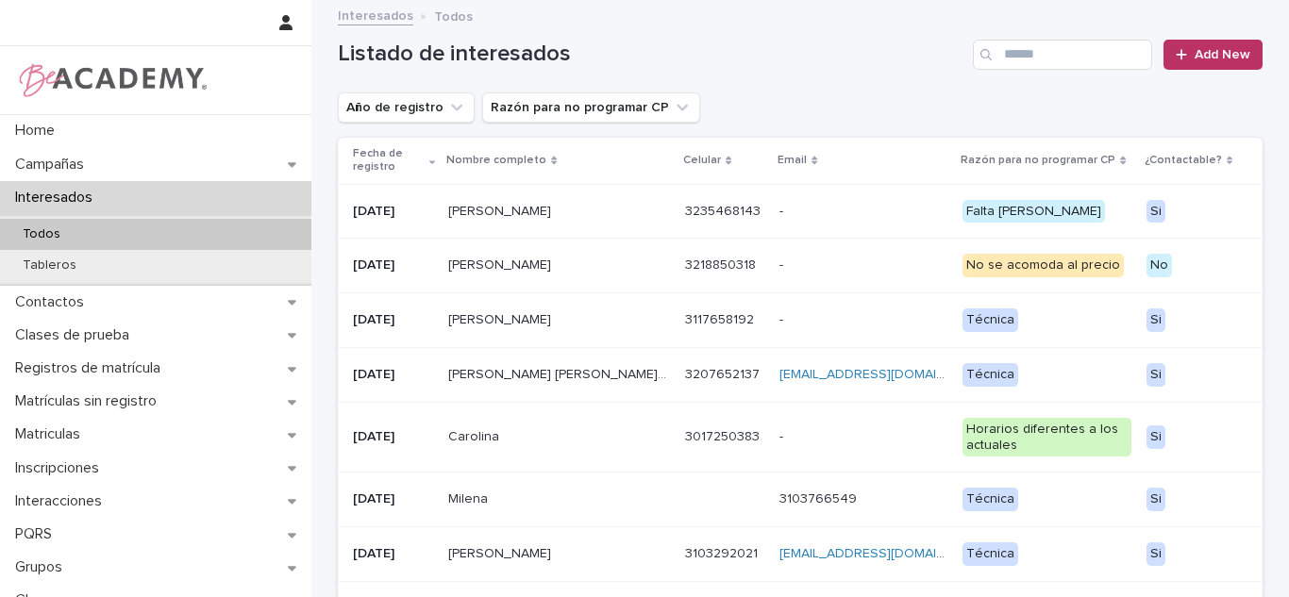
click at [996, 57] on div "Search" at bounding box center [988, 55] width 30 height 30
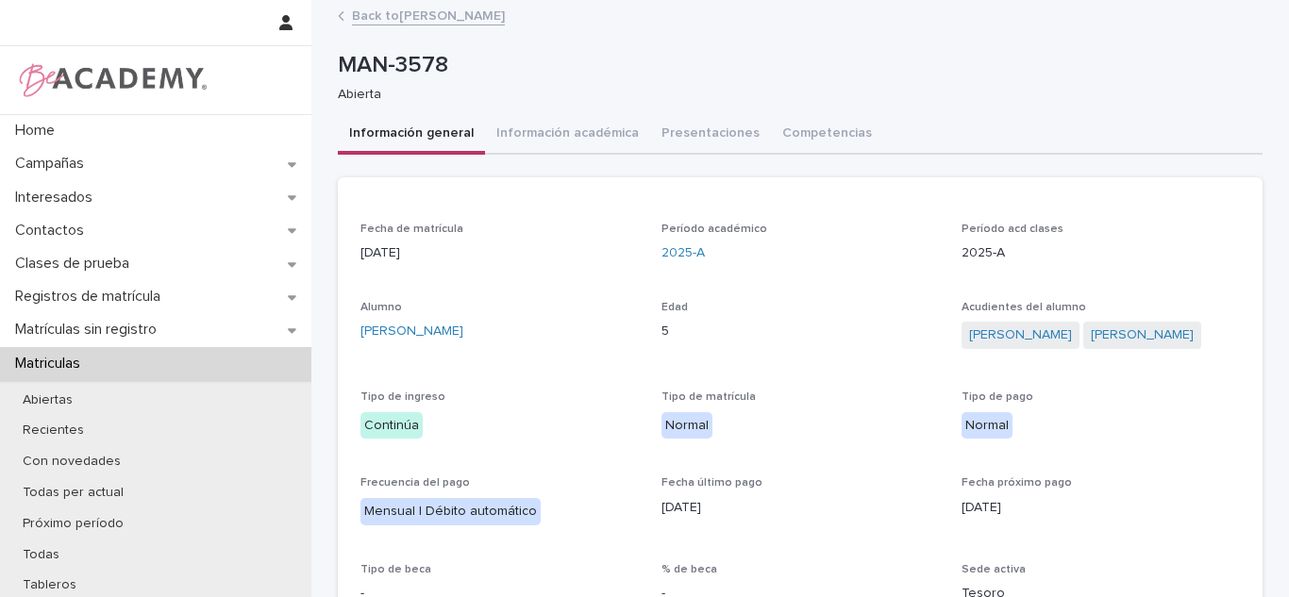
click at [38, 80] on img at bounding box center [111, 80] width 193 height 38
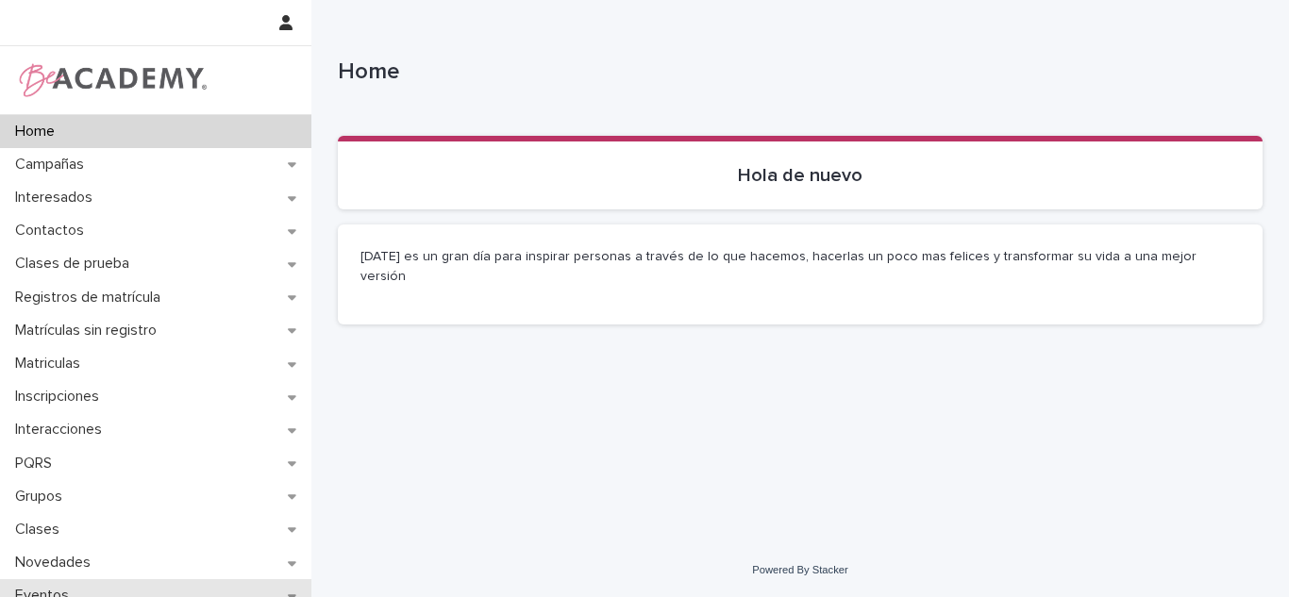
scroll to position [115, 0]
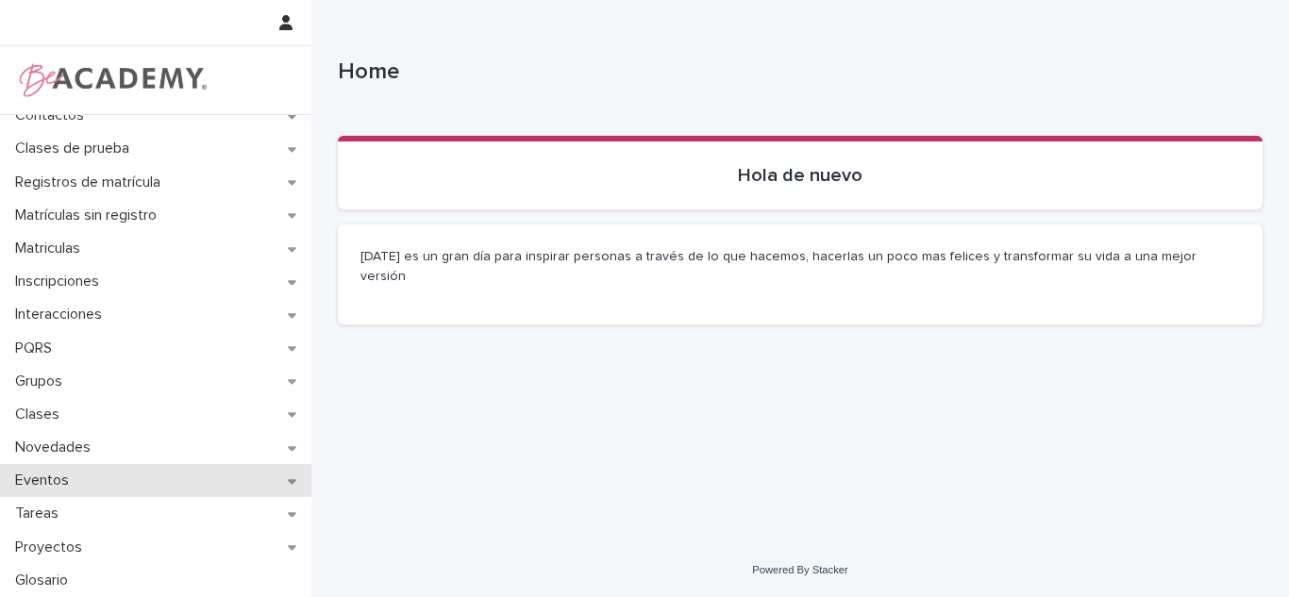
click at [102, 489] on div "Eventos" at bounding box center [155, 480] width 311 height 33
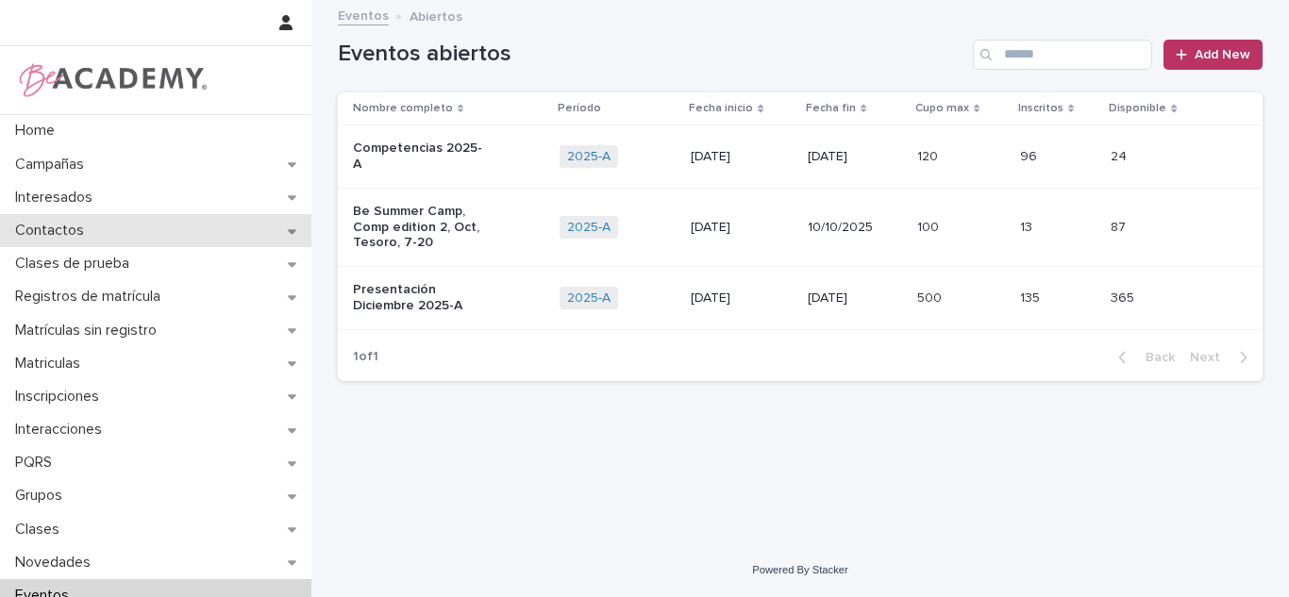
click at [87, 223] on p "Contactos" at bounding box center [54, 231] width 92 height 18
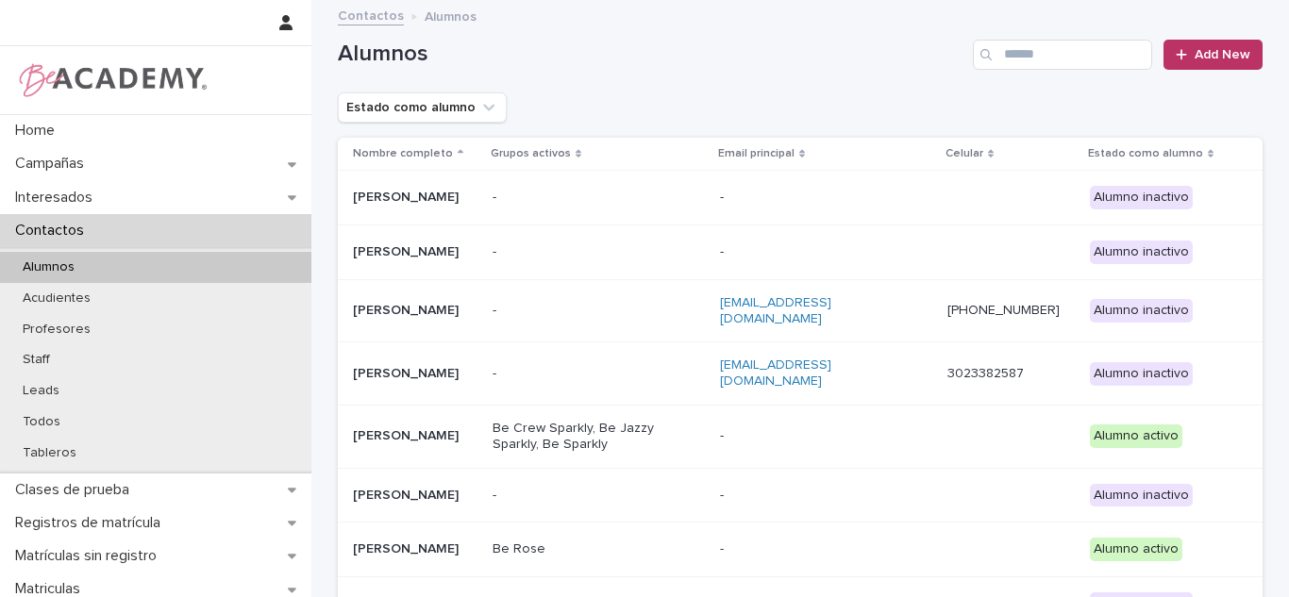
click at [1025, 51] on input "Search" at bounding box center [1062, 55] width 179 height 30
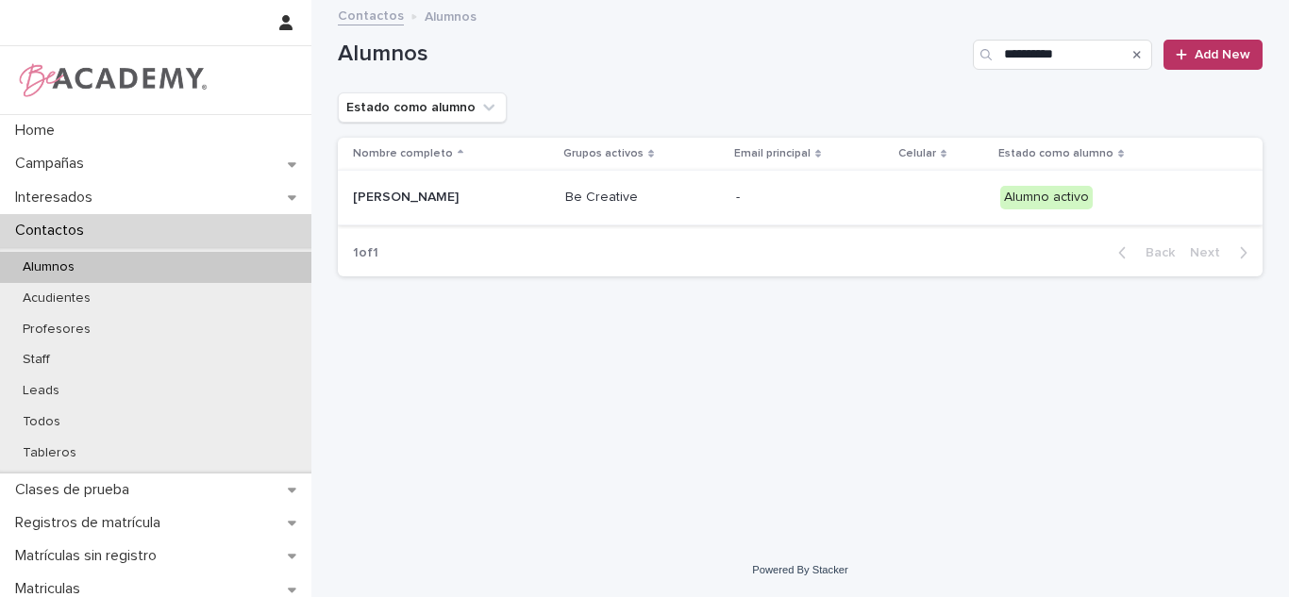
type input "**********"
click at [558, 181] on td "Amelia Taborda Cadena" at bounding box center [448, 198] width 220 height 55
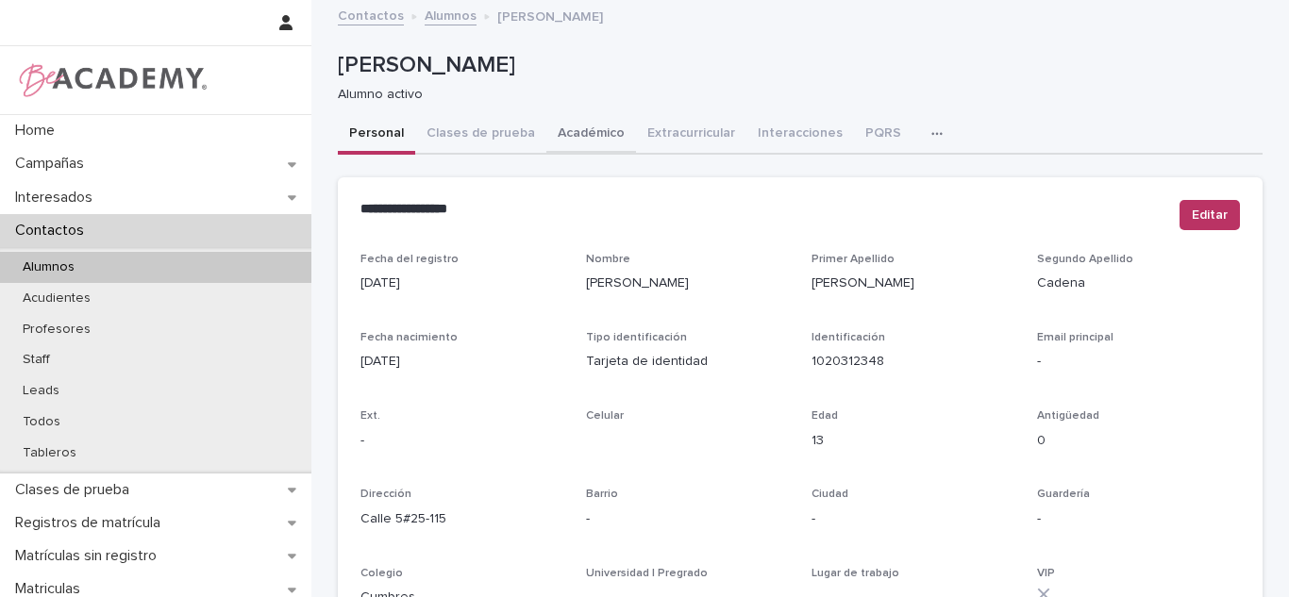
click at [551, 144] on button "Académico" at bounding box center [591, 135] width 90 height 40
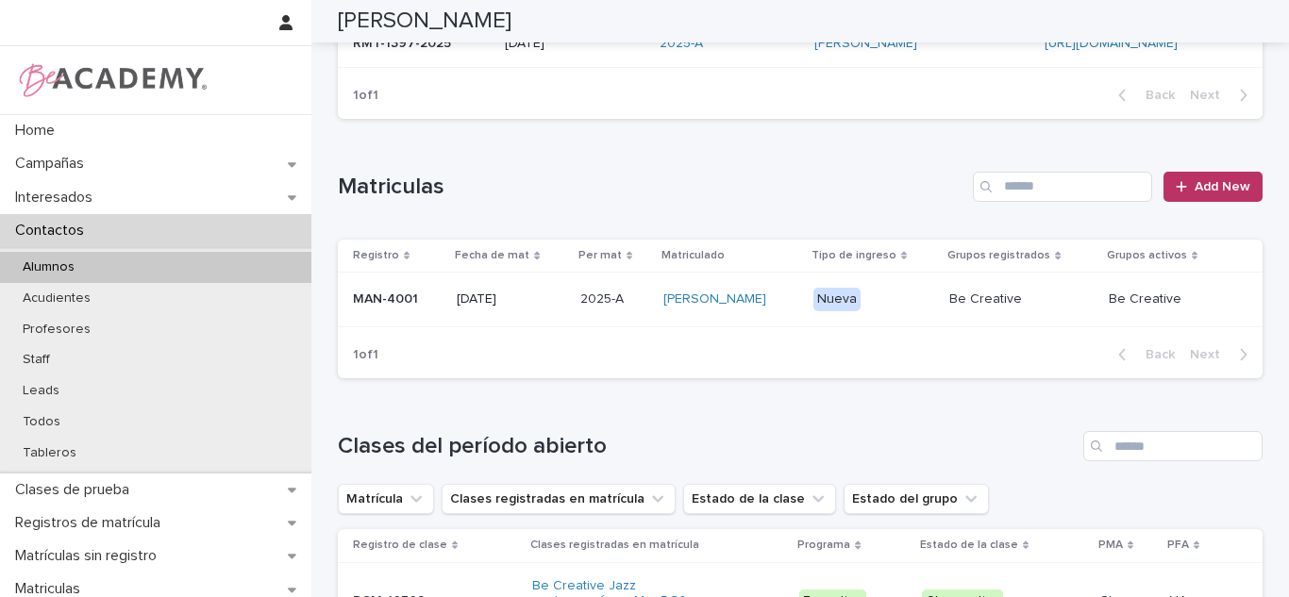
scroll to position [274, 0]
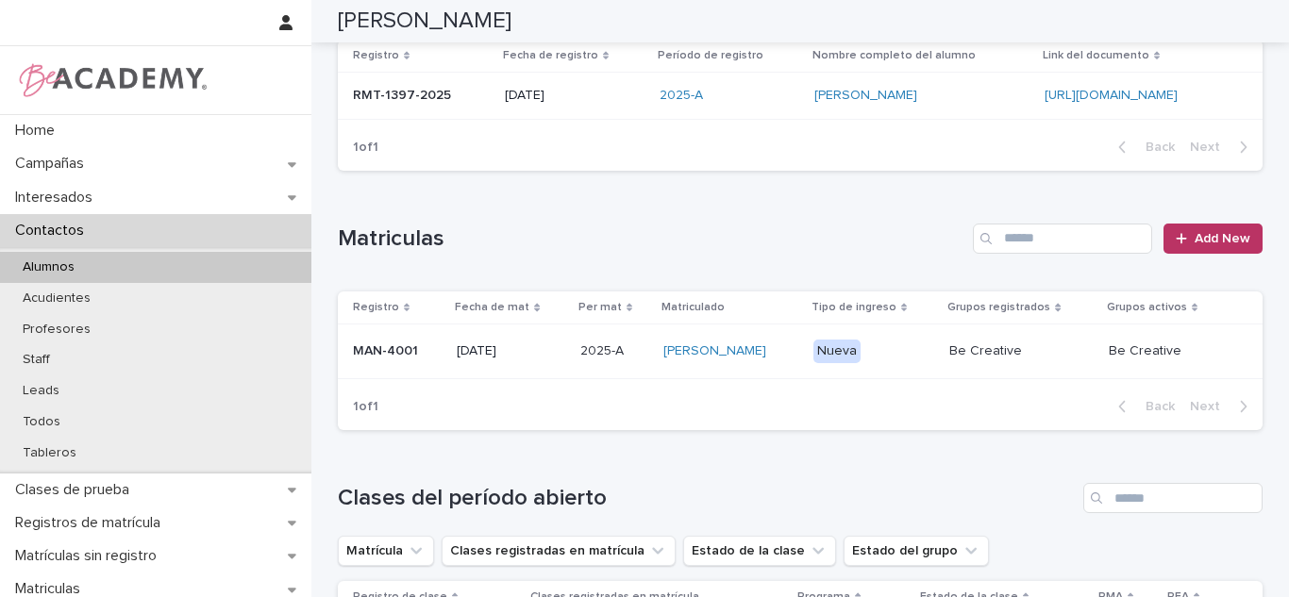
click at [536, 342] on div "18/02/2025" at bounding box center [511, 351] width 108 height 31
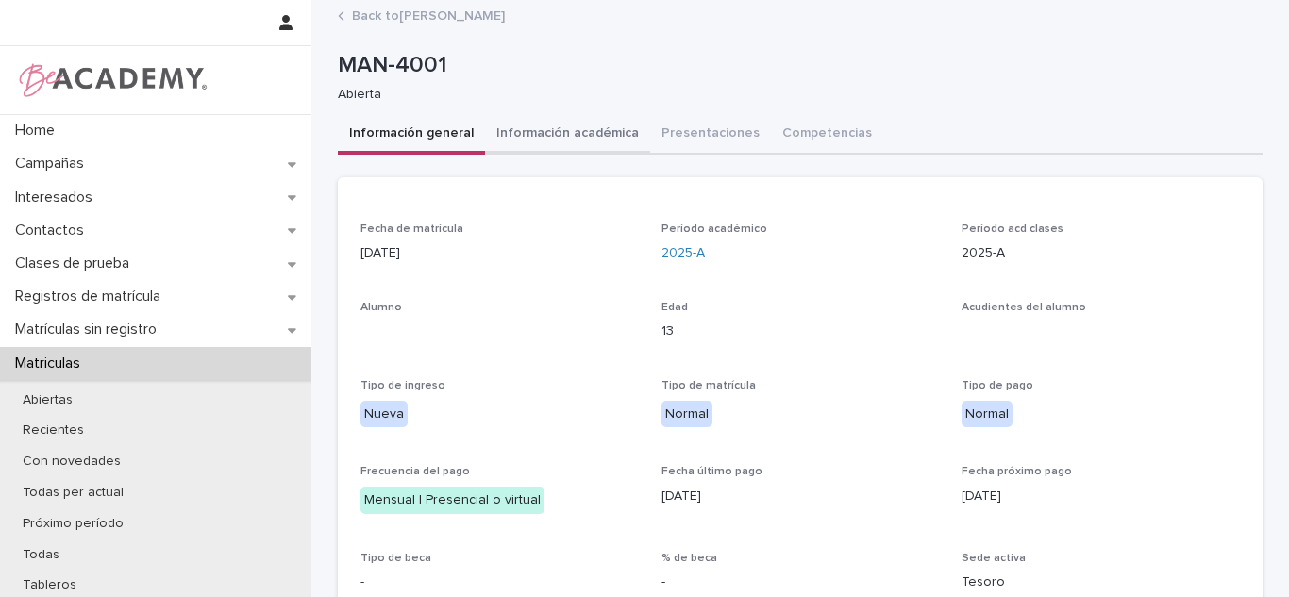
click at [554, 132] on button "Información académica" at bounding box center [567, 135] width 165 height 40
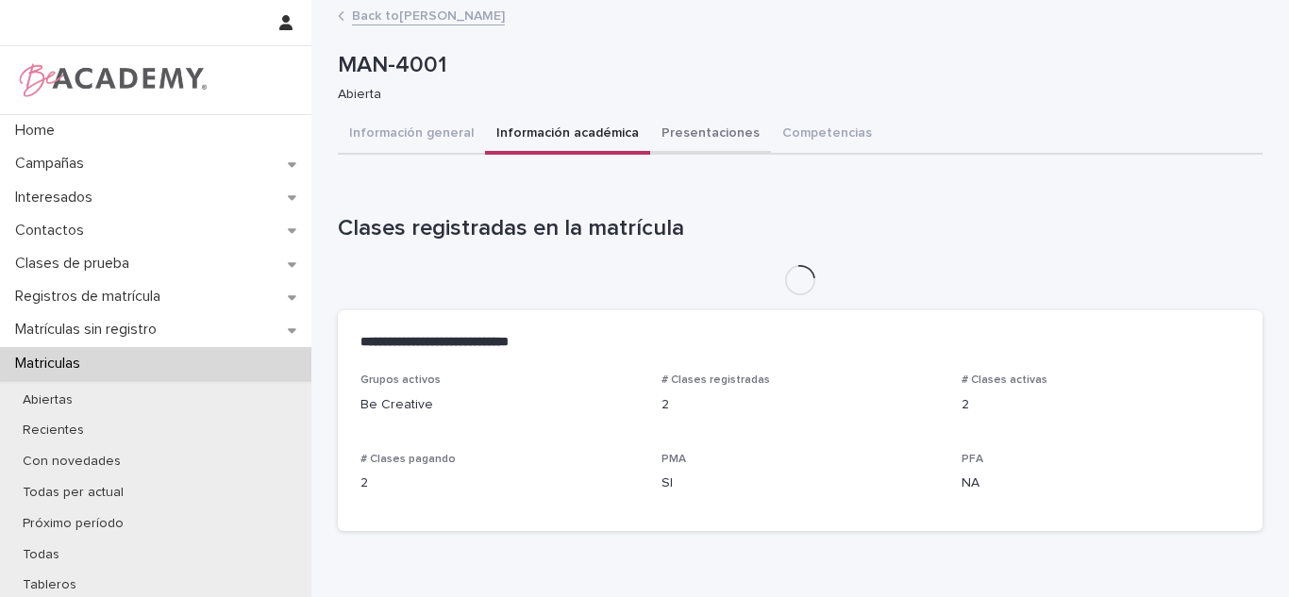
click at [650, 141] on button "Presentaciones" at bounding box center [710, 135] width 121 height 40
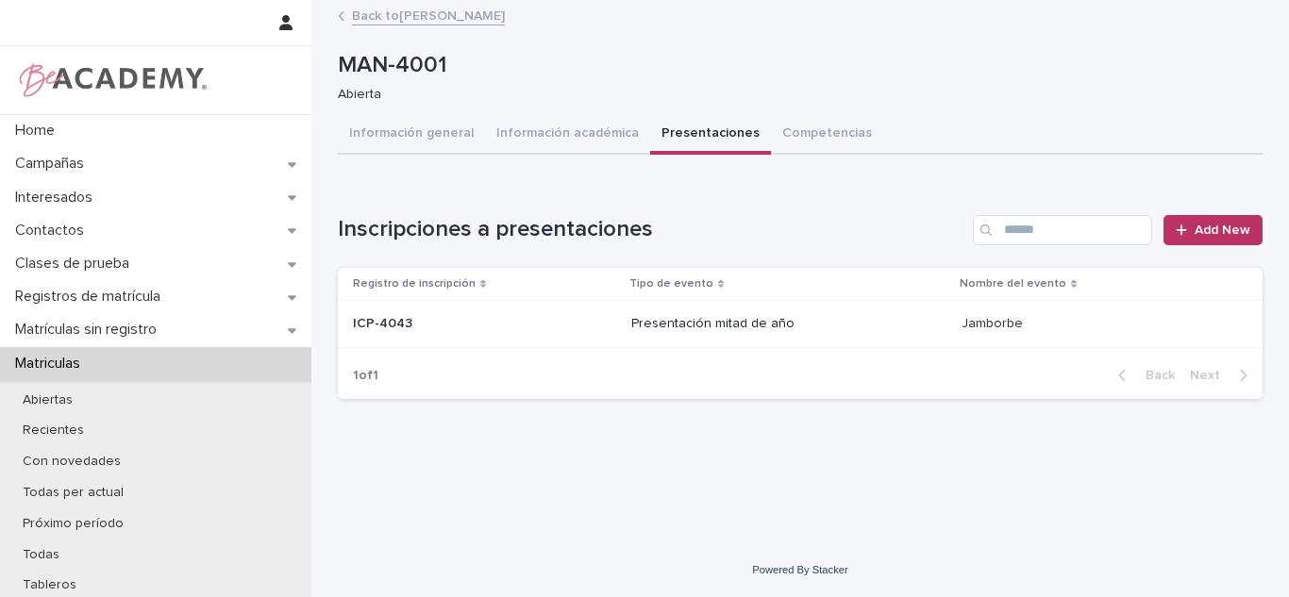
click at [1183, 247] on div "Inscripciones a presentaciones Add New Registro de inscripción Tipo de evento N…" at bounding box center [800, 307] width 925 height 184
click at [1194, 235] on link "Add New" at bounding box center [1212, 230] width 99 height 30
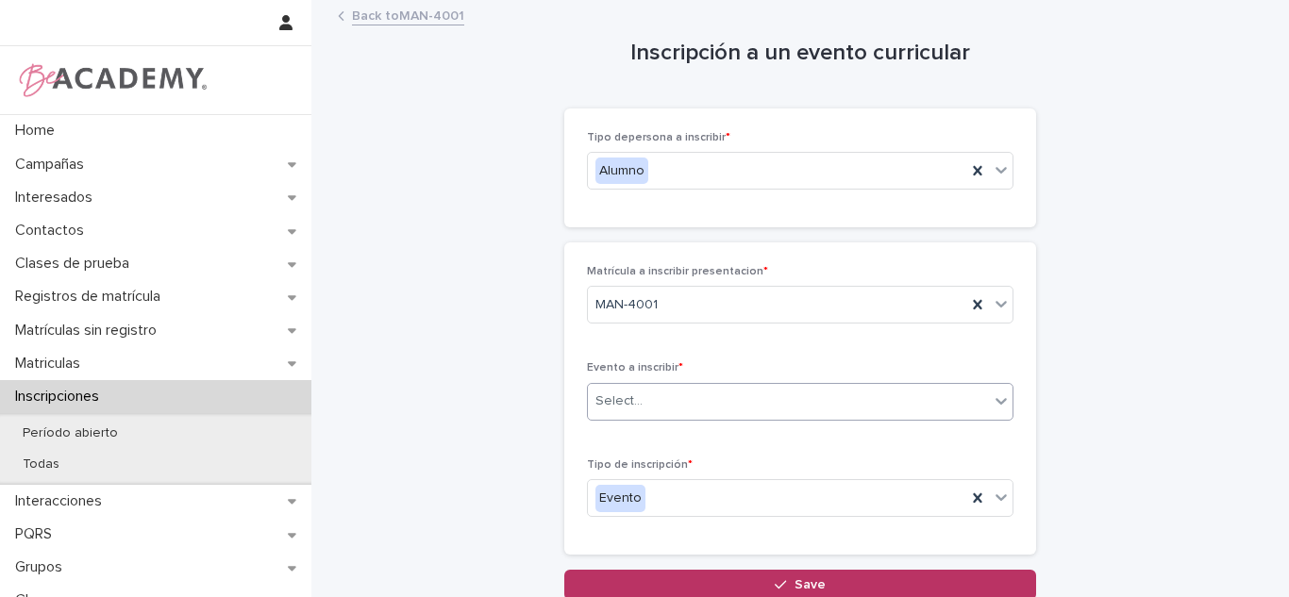
click at [671, 394] on div "Select..." at bounding box center [788, 401] width 401 height 31
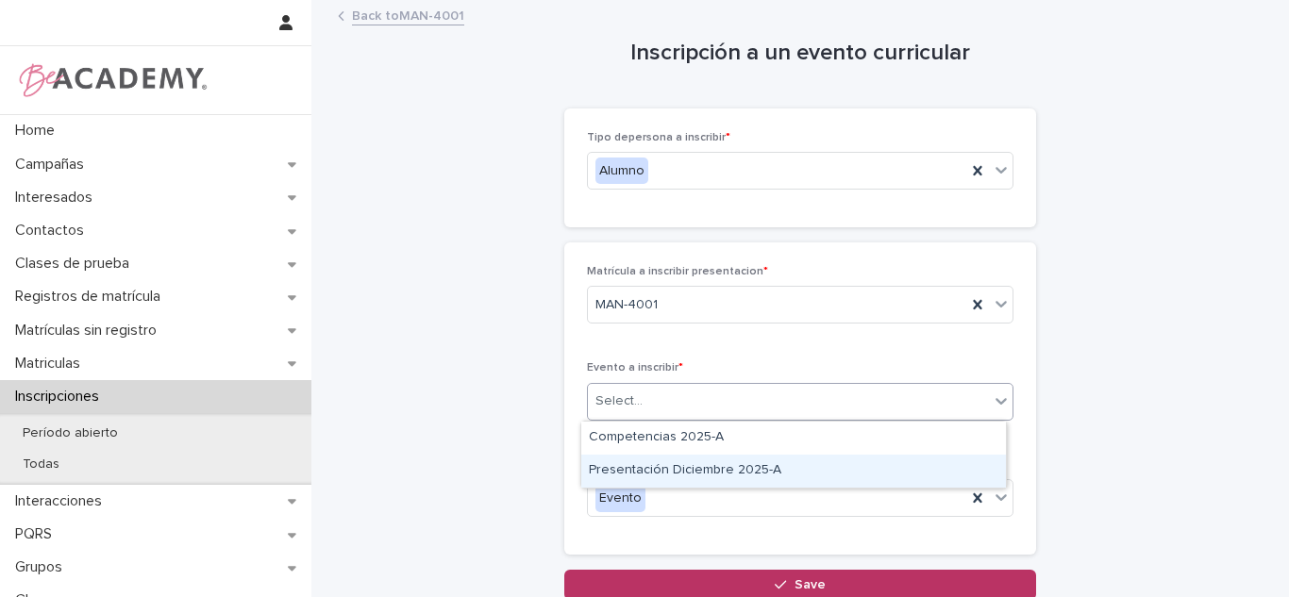
click at [684, 475] on div "Presentación Diciembre 2025-A" at bounding box center [793, 471] width 425 height 33
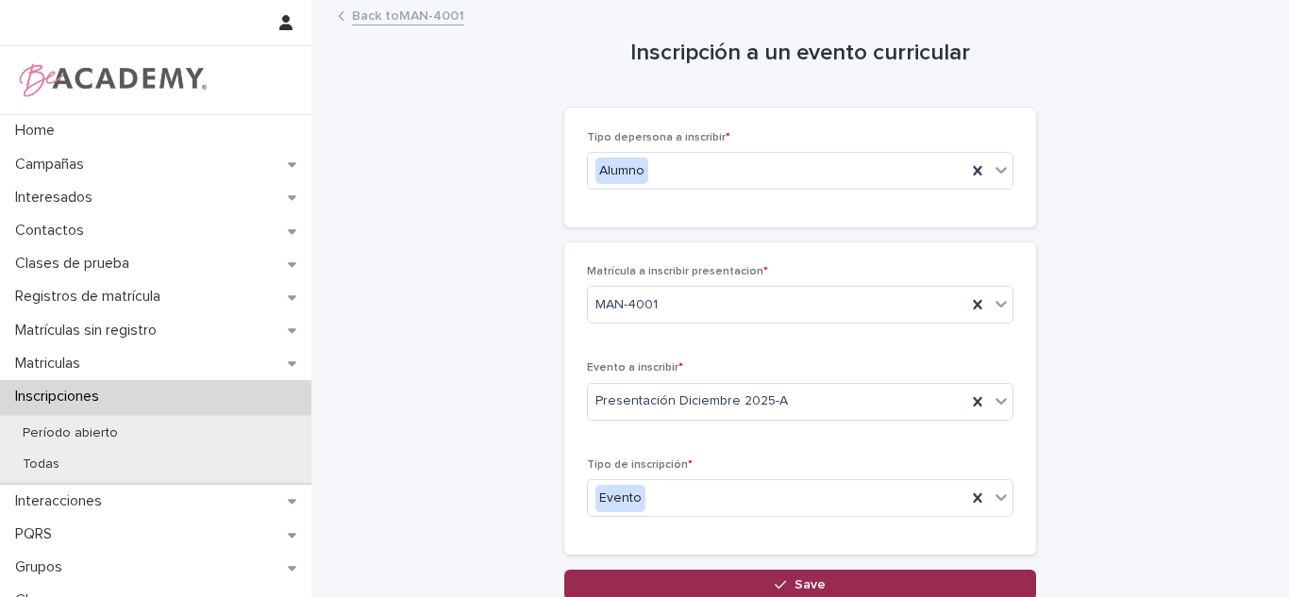
click at [724, 572] on button "Save" at bounding box center [800, 585] width 472 height 30
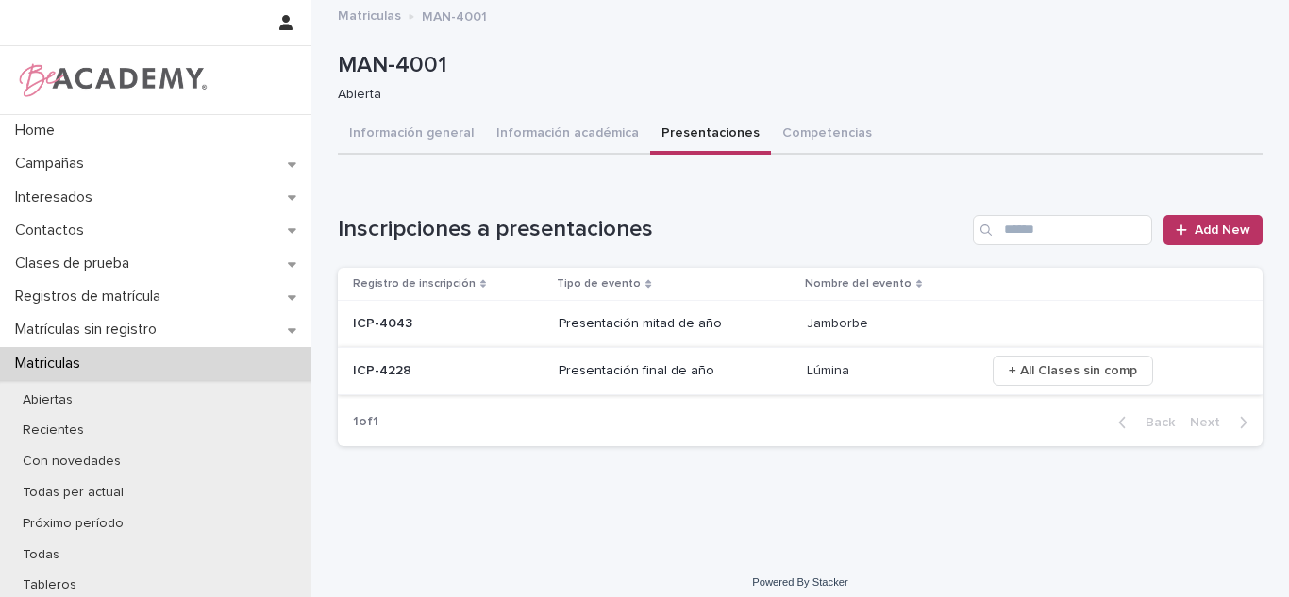
click at [1008, 358] on button "+ All Clases sin comp" at bounding box center [1072, 371] width 160 height 30
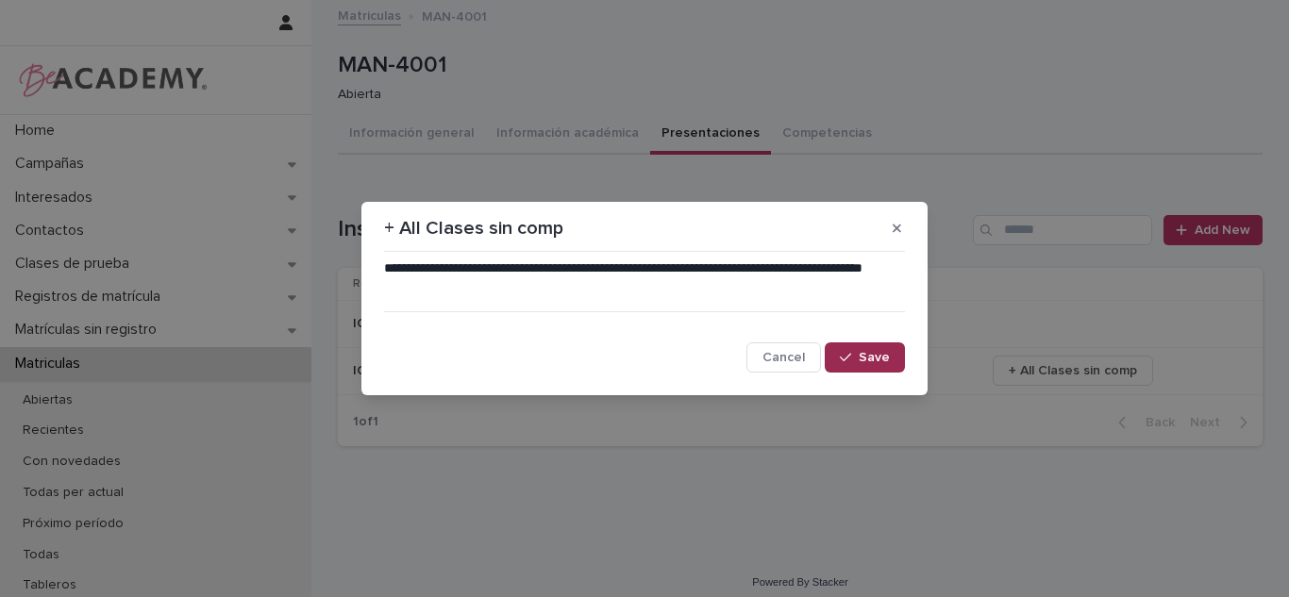
click at [900, 358] on button "Save" at bounding box center [865, 357] width 80 height 30
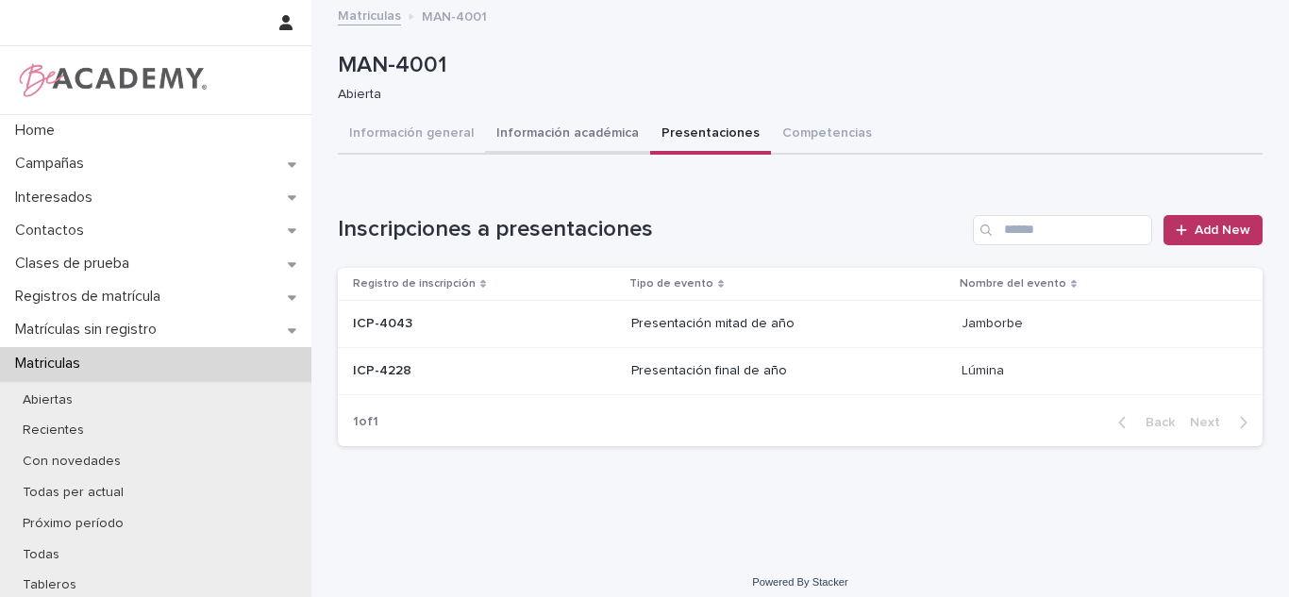
click at [536, 142] on button "Información académica" at bounding box center [567, 135] width 165 height 40
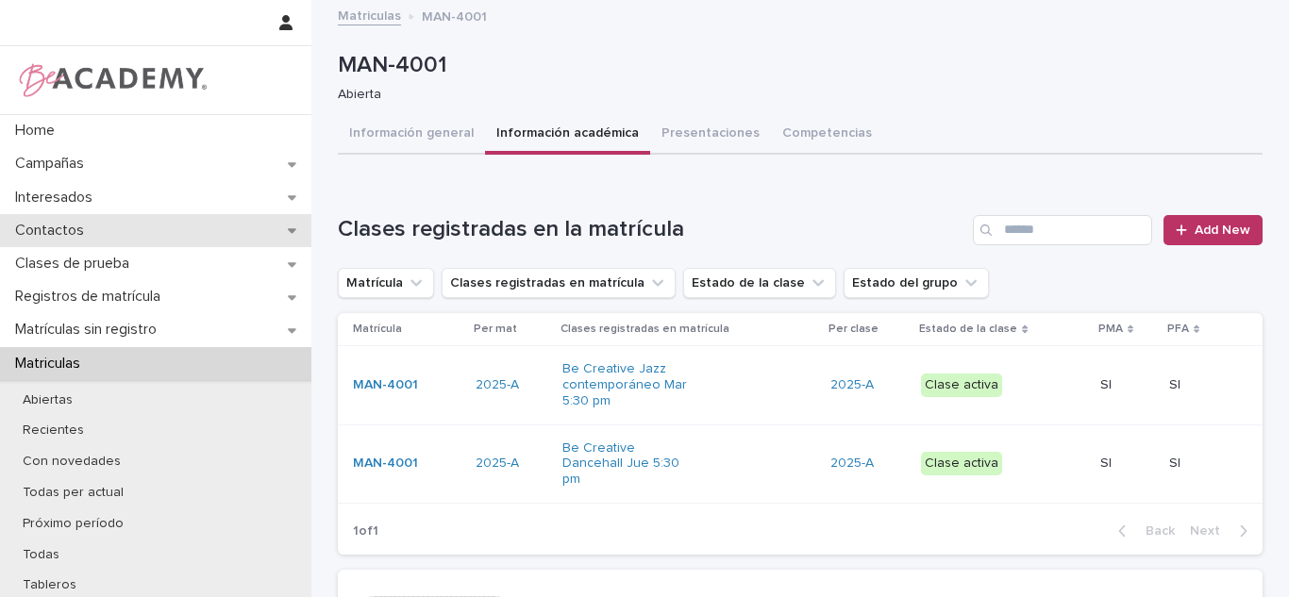
click at [62, 237] on p "Contactos" at bounding box center [54, 231] width 92 height 18
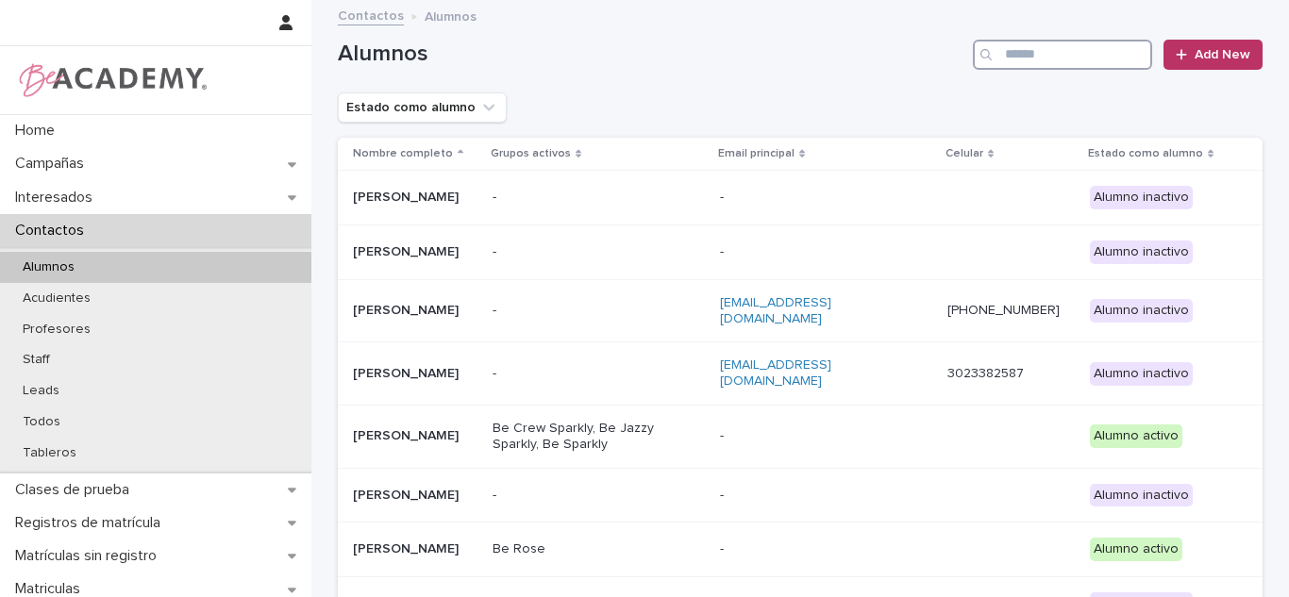
click at [1068, 43] on input "Search" at bounding box center [1062, 55] width 179 height 30
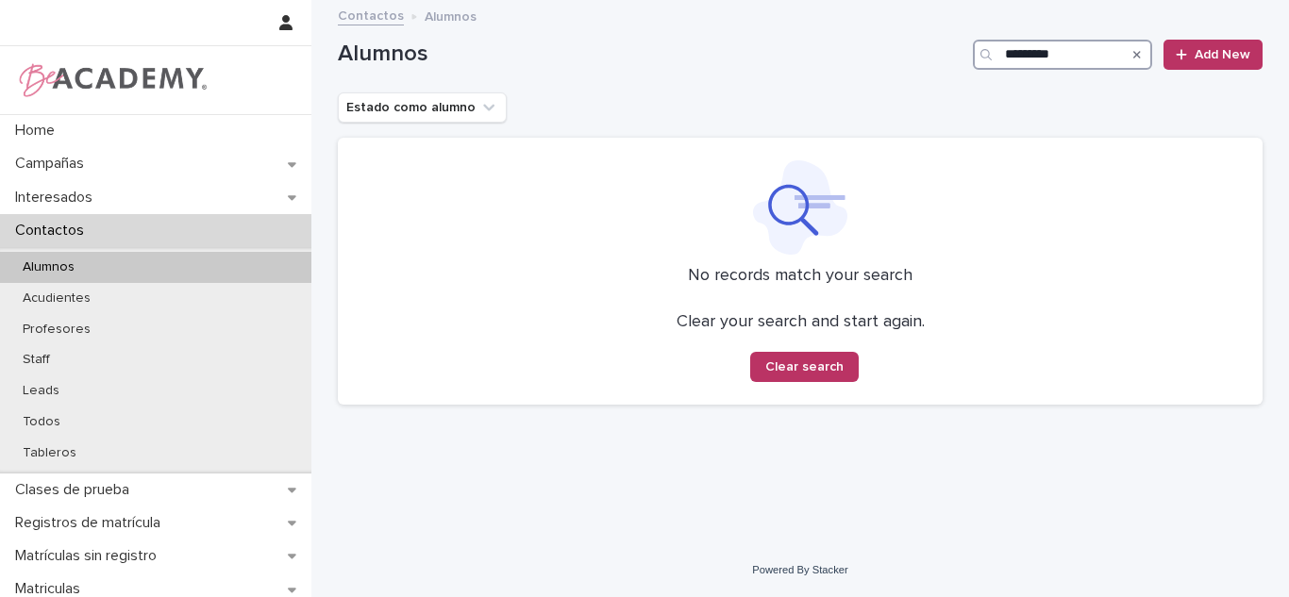
click at [1036, 53] on input "*********" at bounding box center [1062, 55] width 179 height 30
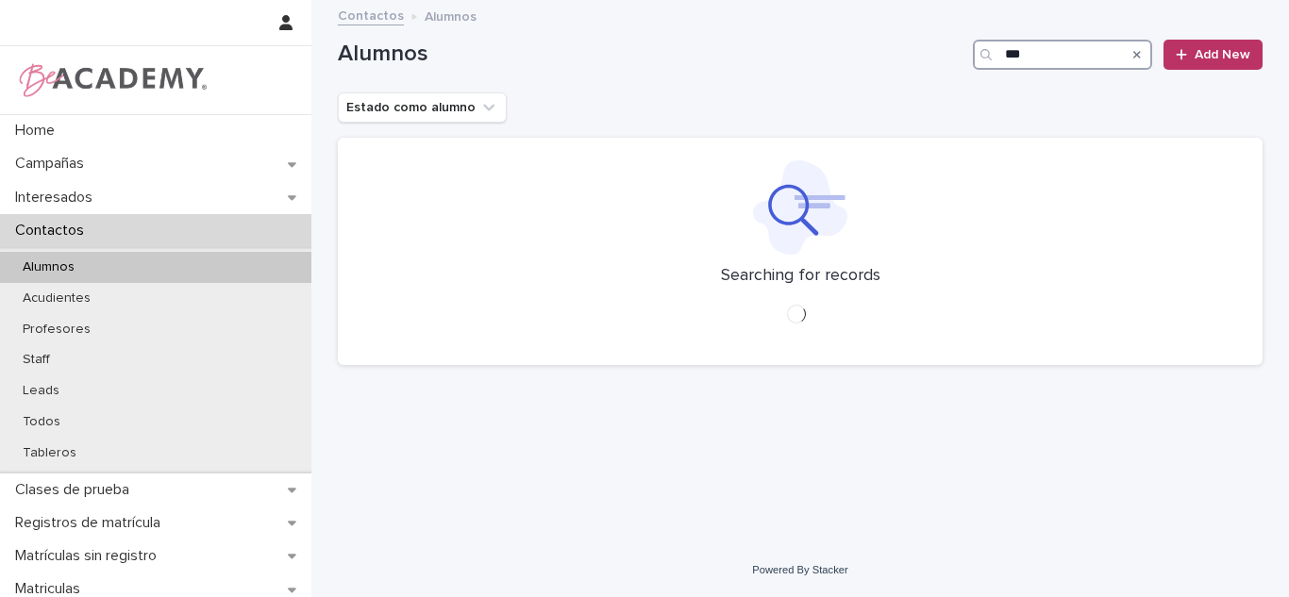
click at [1032, 59] on input "***" at bounding box center [1062, 55] width 179 height 30
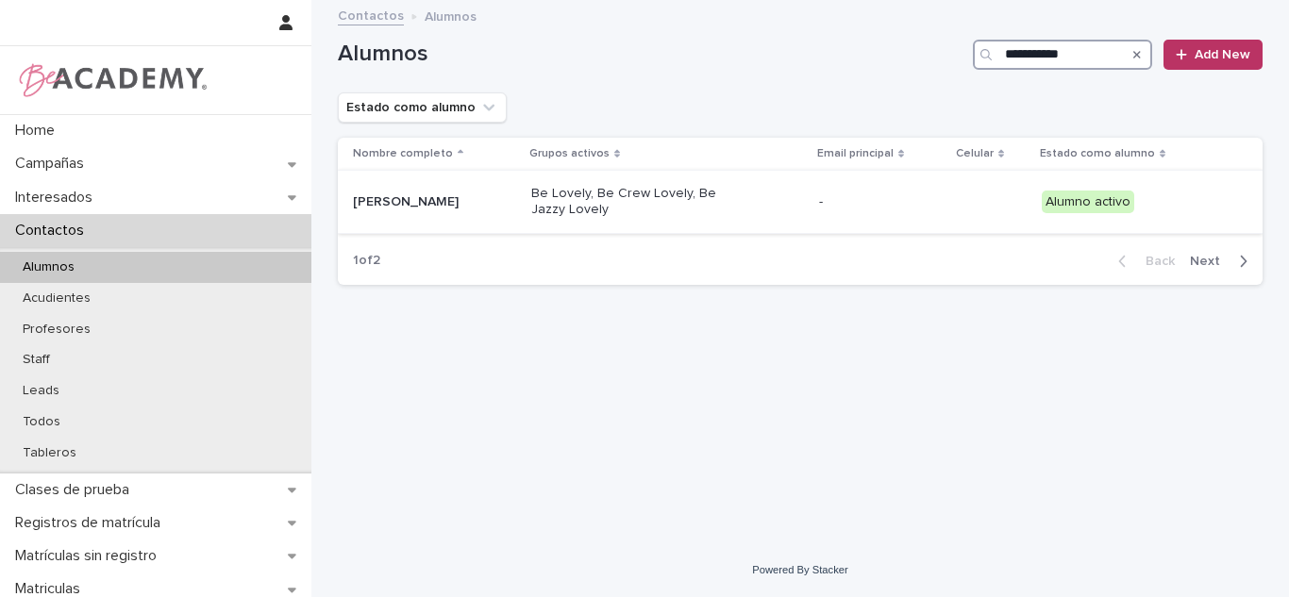
type input "**********"
click at [524, 224] on td "Luciana Muñoz Marquez" at bounding box center [431, 202] width 186 height 63
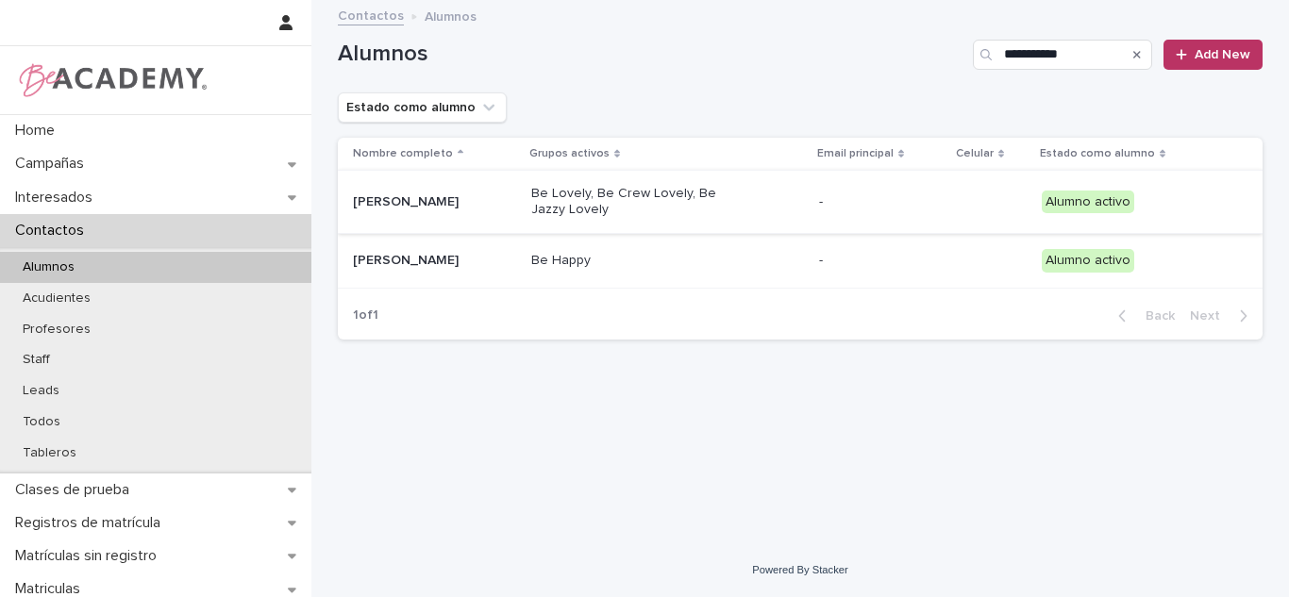
click at [469, 253] on p "Luciana Muñoz Valencia" at bounding box center [434, 261] width 163 height 16
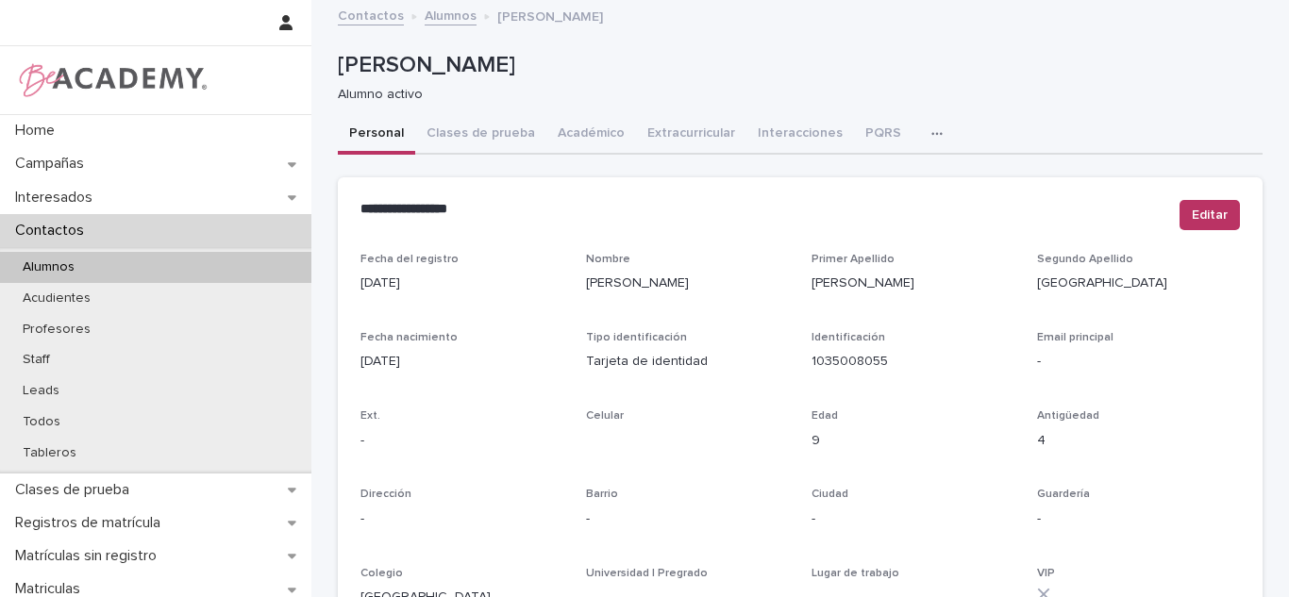
click at [566, 121] on button "Académico" at bounding box center [591, 135] width 90 height 40
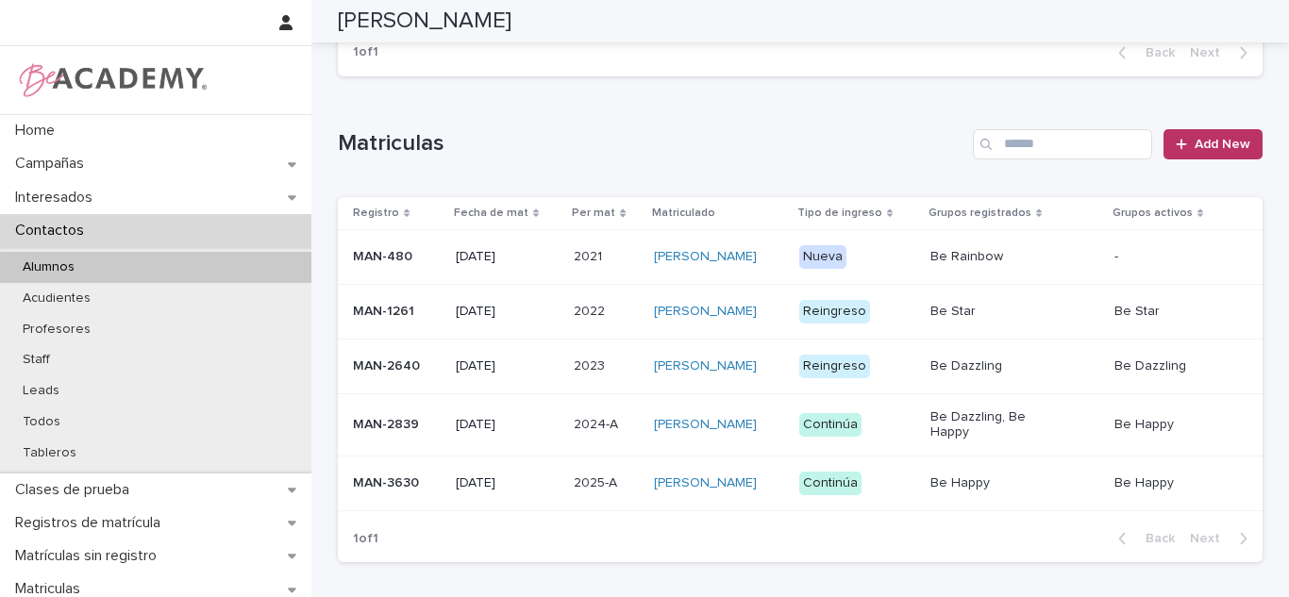
scroll to position [524, 0]
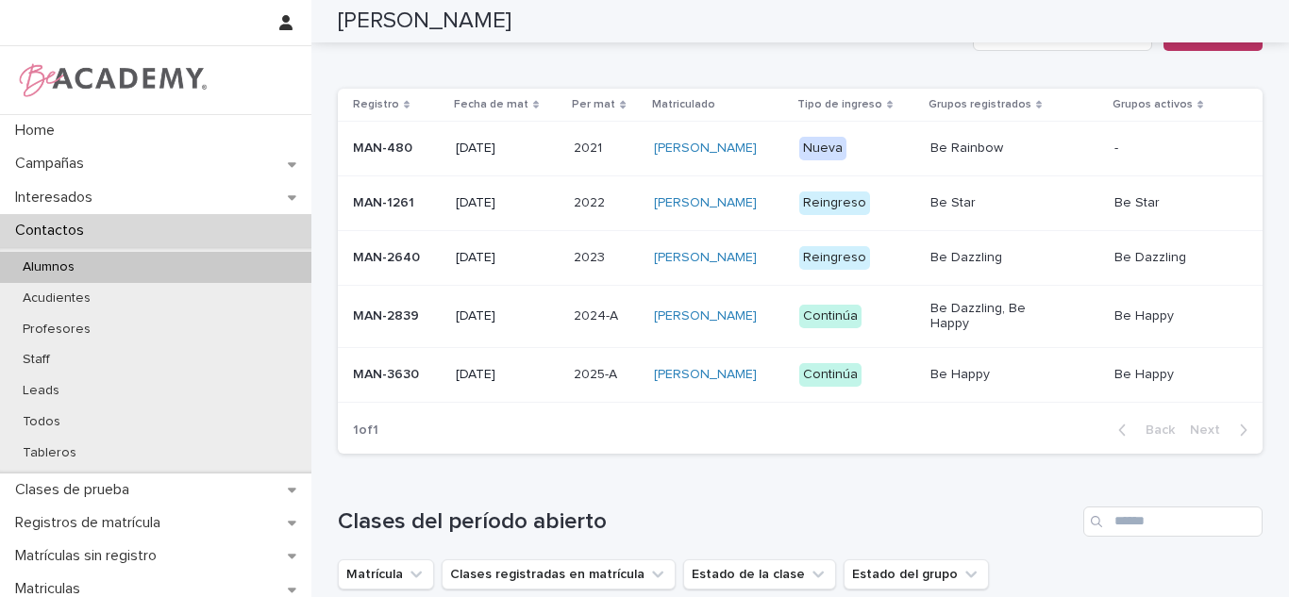
click at [510, 389] on div "20/01/2025" at bounding box center [508, 374] width 104 height 31
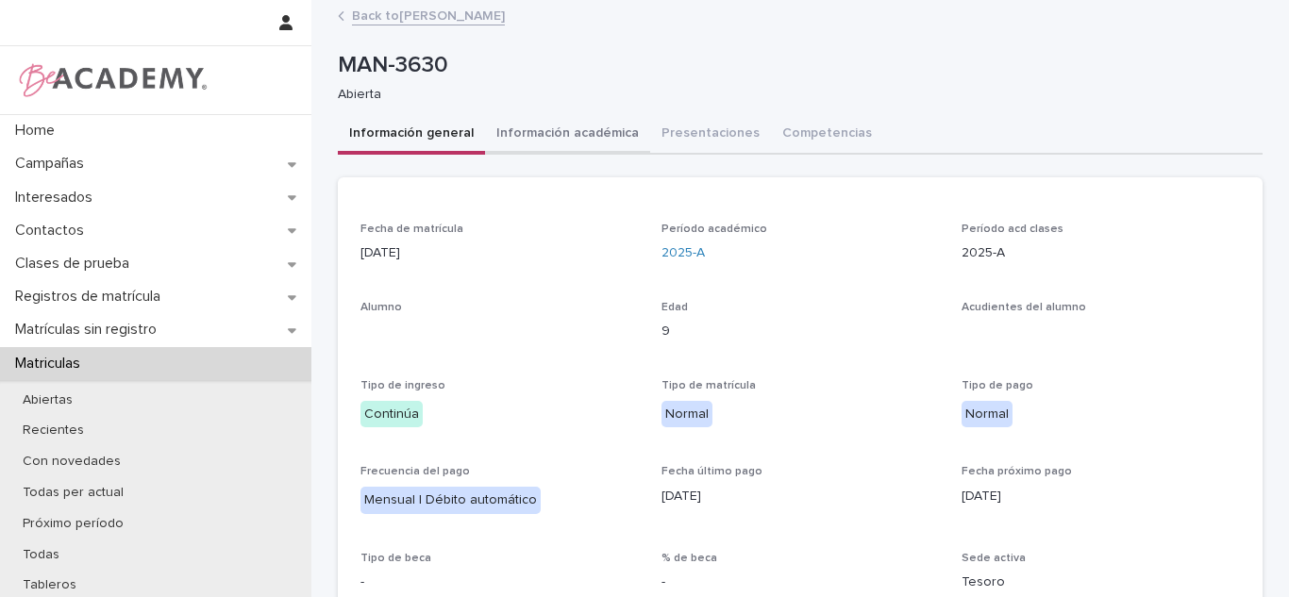
click at [577, 142] on button "Información académica" at bounding box center [567, 135] width 165 height 40
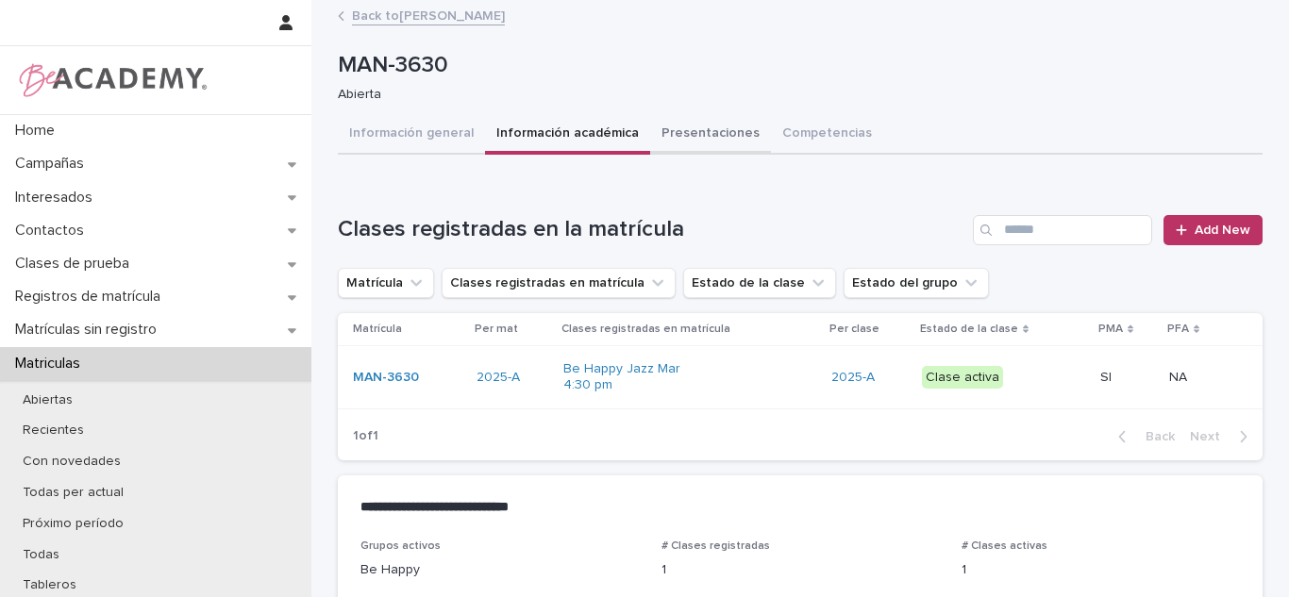
click at [681, 136] on button "Presentaciones" at bounding box center [710, 135] width 121 height 40
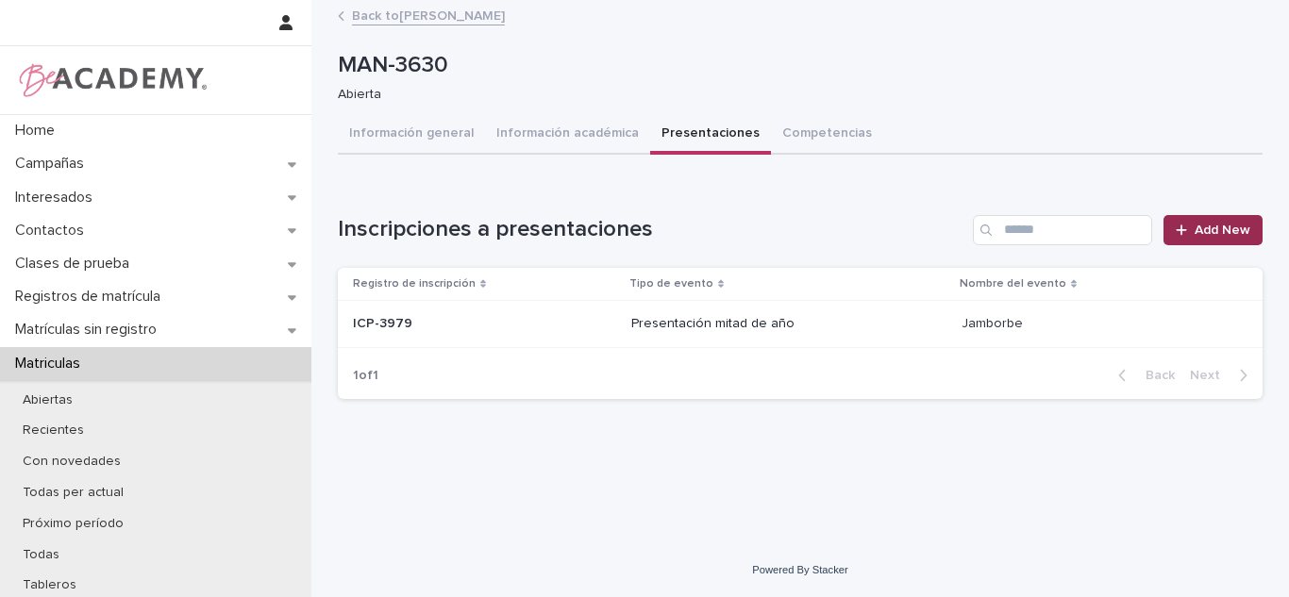
click at [1194, 217] on link "Add New" at bounding box center [1212, 230] width 99 height 30
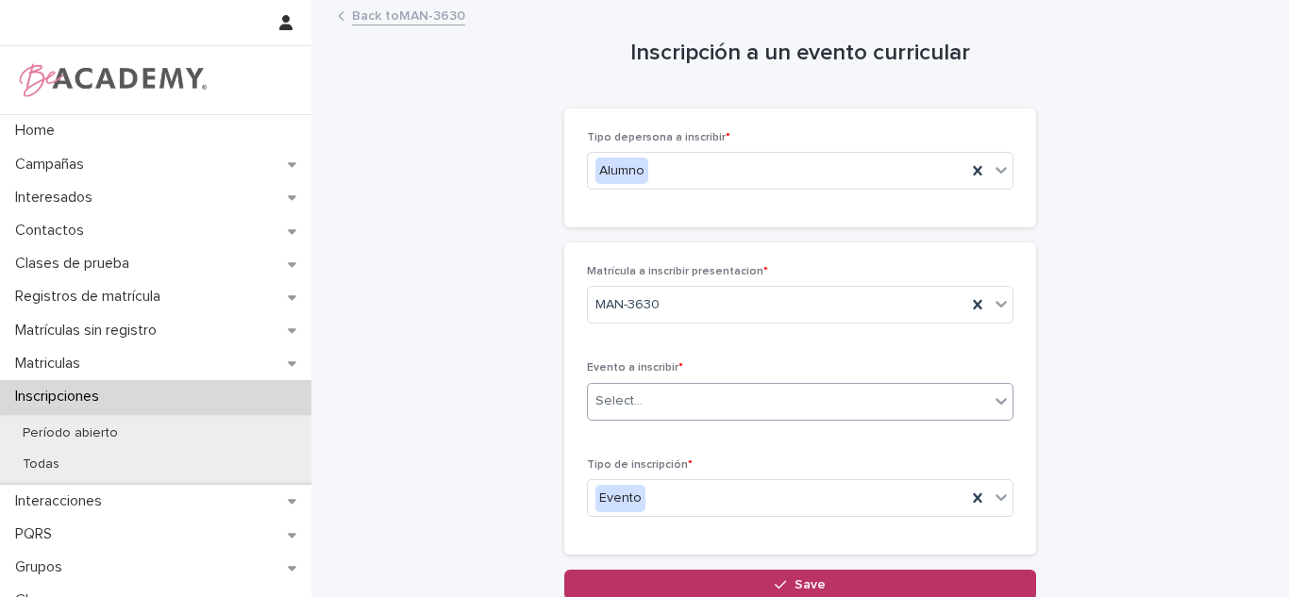
click at [711, 392] on div "Select..." at bounding box center [788, 401] width 401 height 31
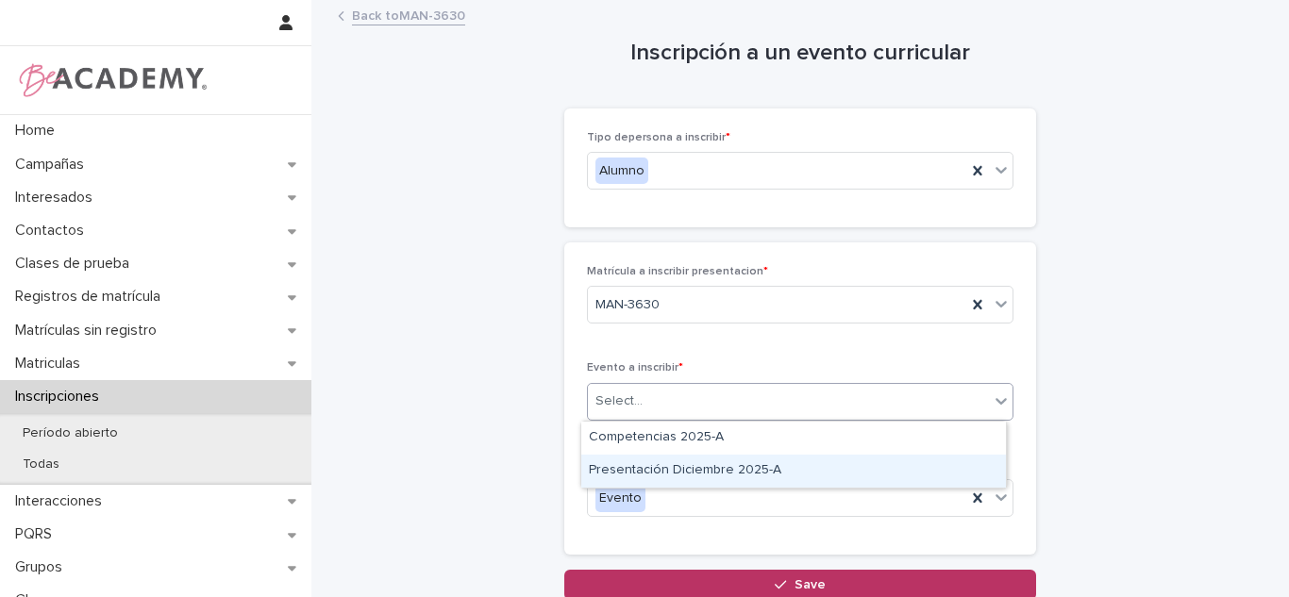
click at [686, 476] on div "Presentación Diciembre 2025-A" at bounding box center [793, 471] width 425 height 33
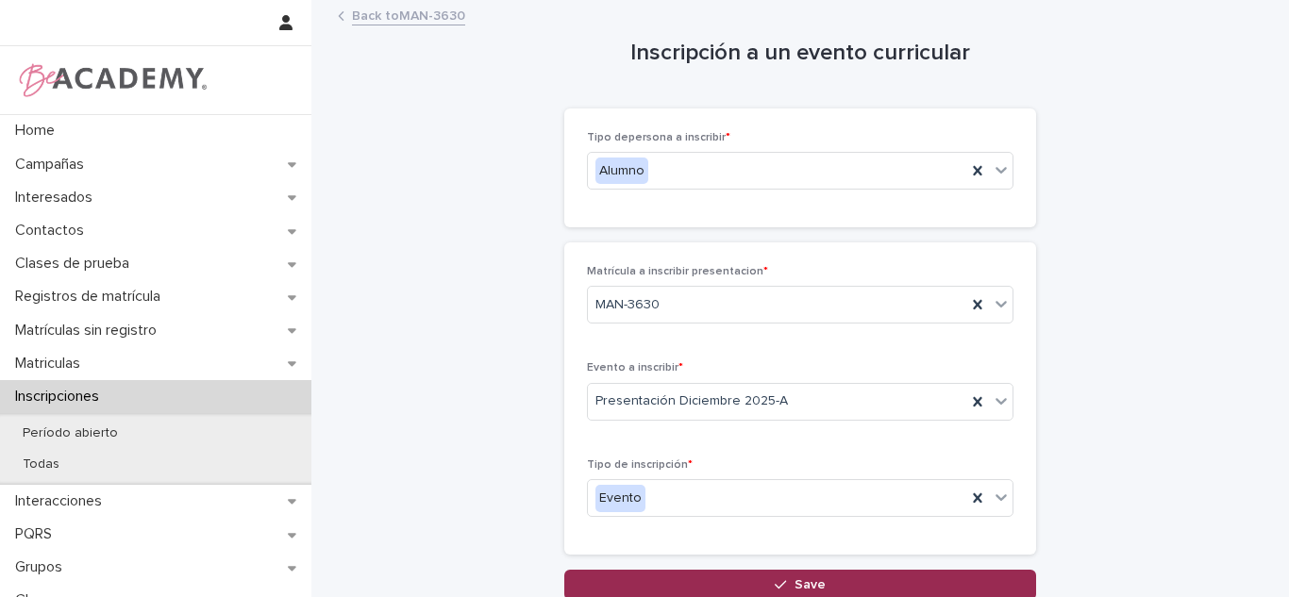
click at [682, 576] on button "Save" at bounding box center [800, 585] width 472 height 30
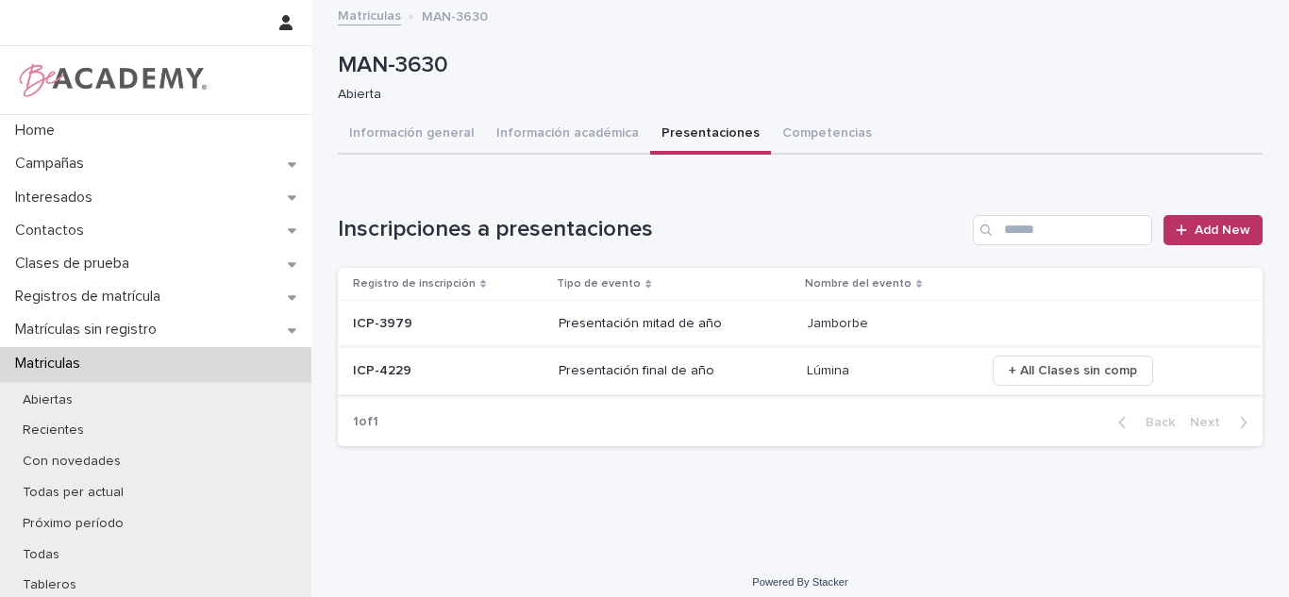
click at [1025, 378] on span "+ All Clases sin comp" at bounding box center [1073, 370] width 128 height 19
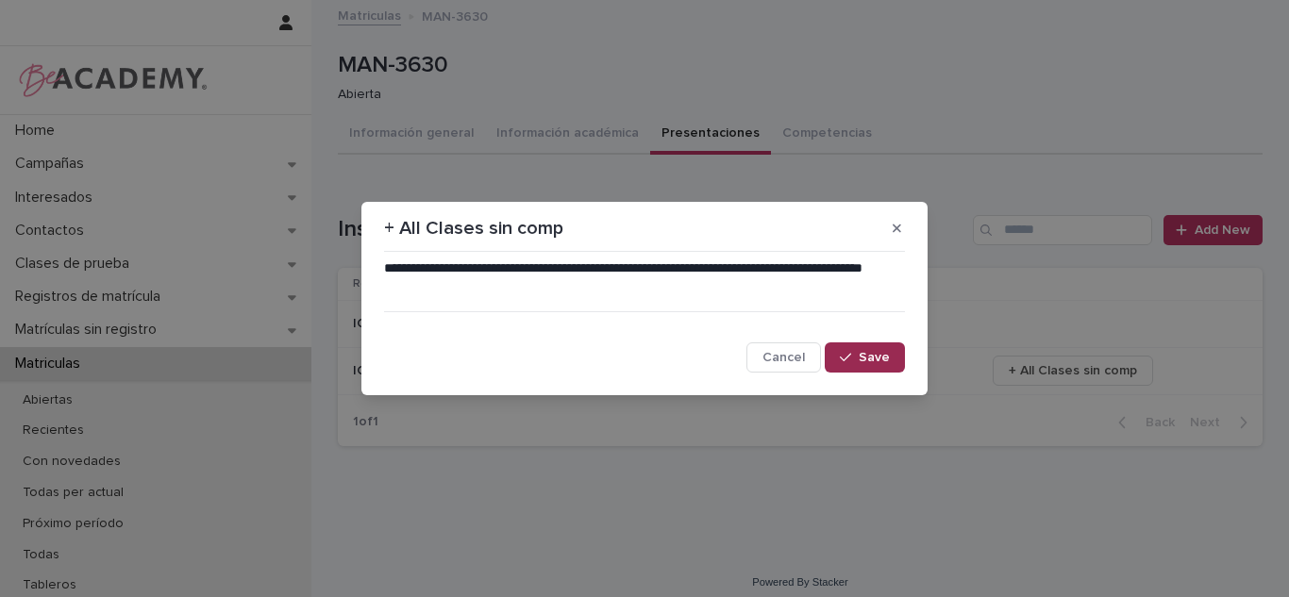
click at [867, 364] on span "Save" at bounding box center [874, 357] width 31 height 13
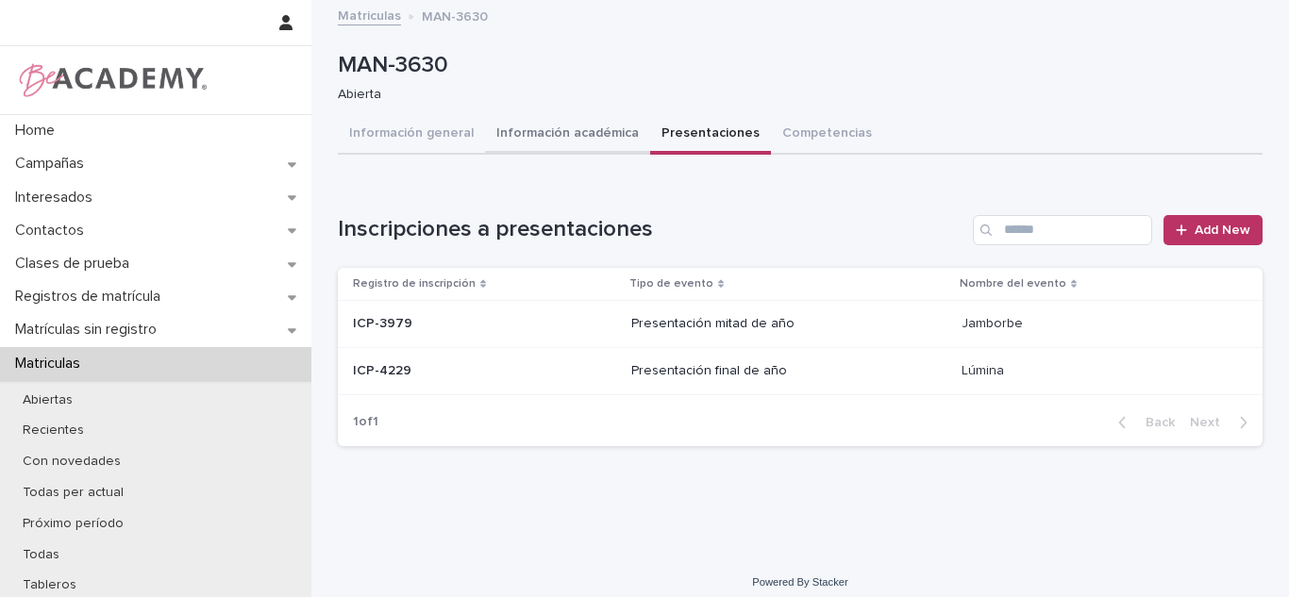
click at [527, 141] on button "Información académica" at bounding box center [567, 135] width 165 height 40
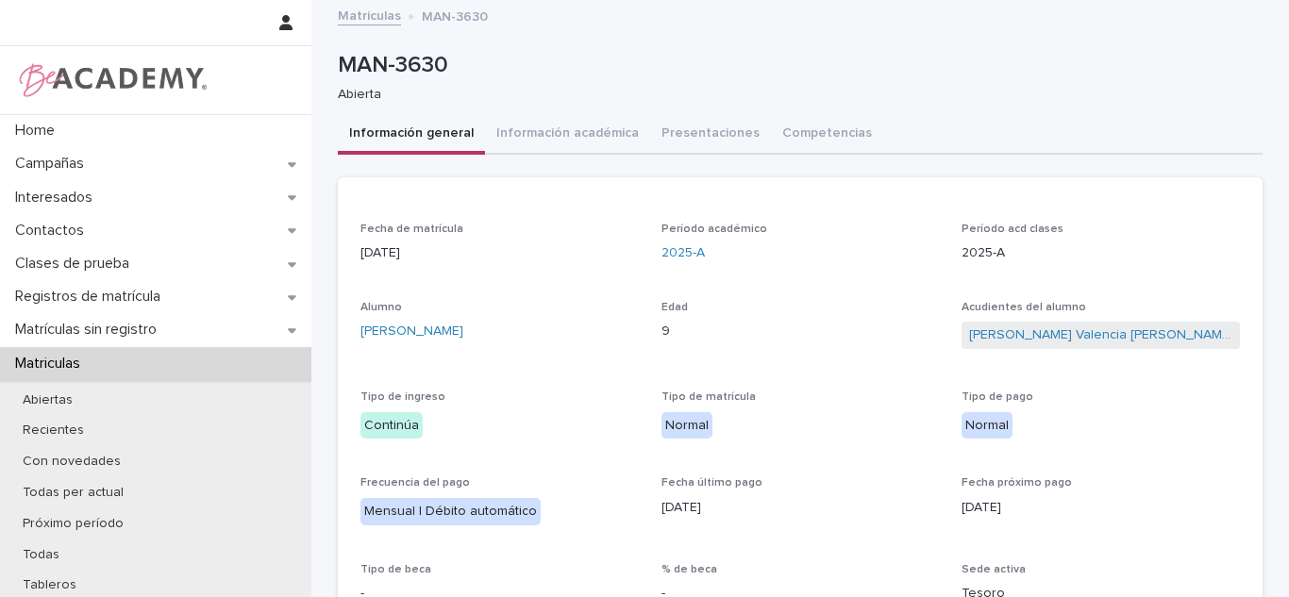
drag, startPoint x: 427, startPoint y: 144, endPoint x: 403, endPoint y: 184, distance: 46.6
click at [426, 143] on button "Información general" at bounding box center [411, 135] width 147 height 40
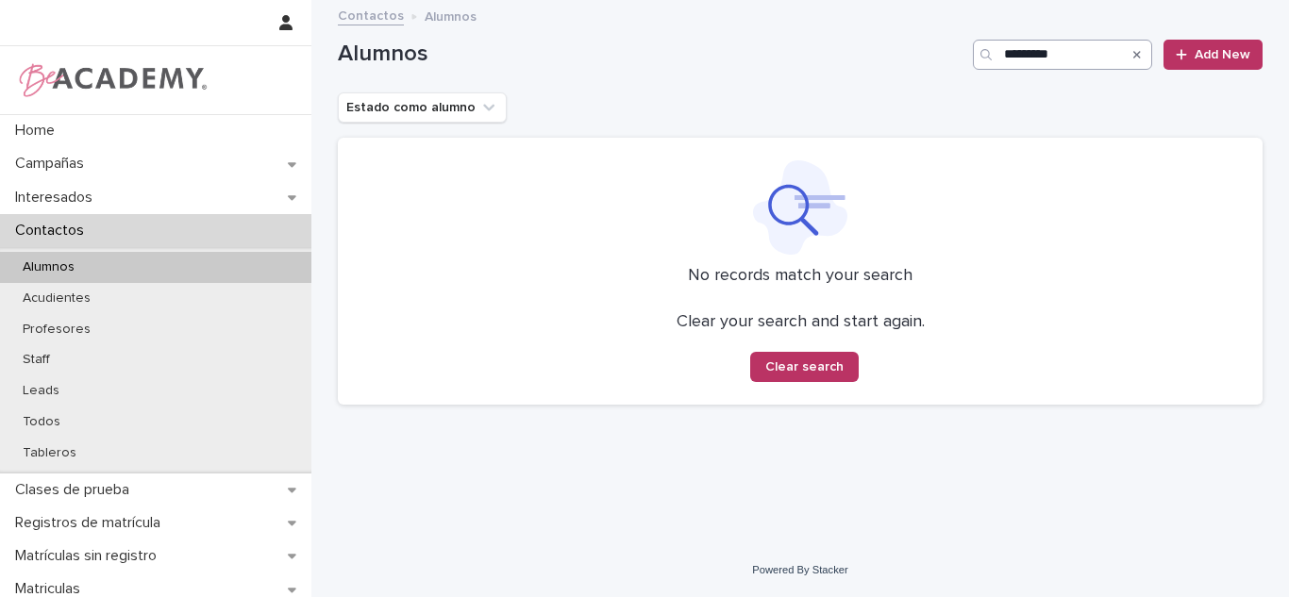
click at [1036, 69] on div "Alumnos ********* Add New" at bounding box center [800, 47] width 925 height 91
click at [1037, 69] on input "*********" at bounding box center [1062, 55] width 179 height 30
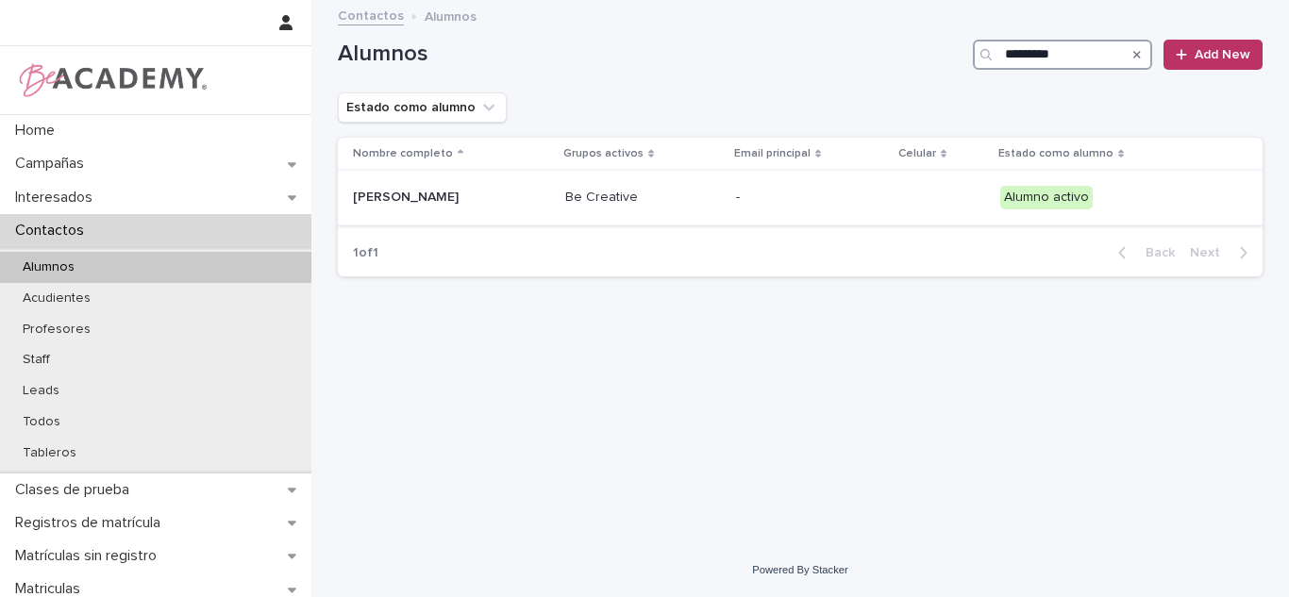
type input "*********"
click at [633, 201] on p "Be Creative" at bounding box center [643, 198] width 156 height 16
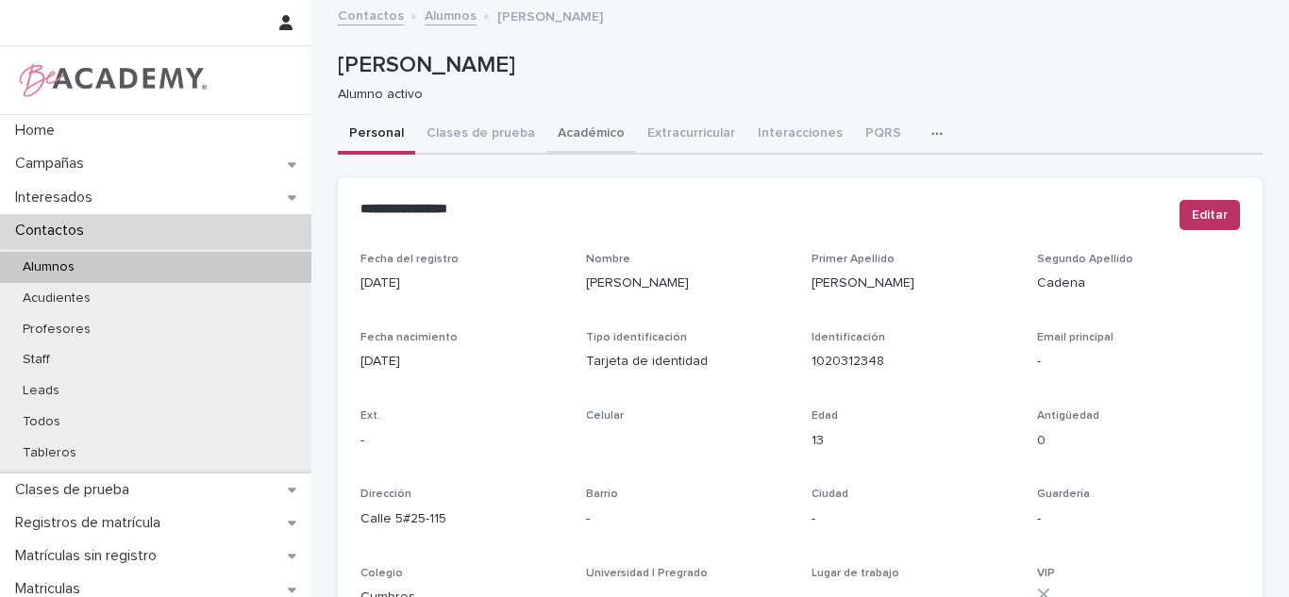
click at [575, 143] on button "Académico" at bounding box center [591, 135] width 90 height 40
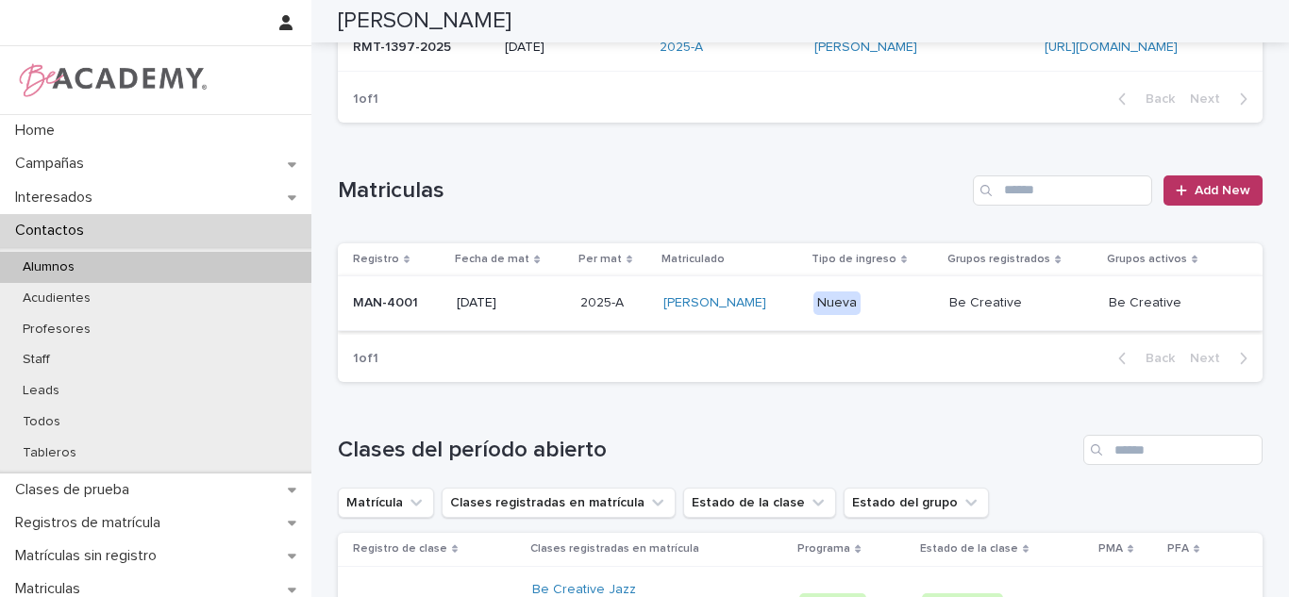
scroll to position [347, 0]
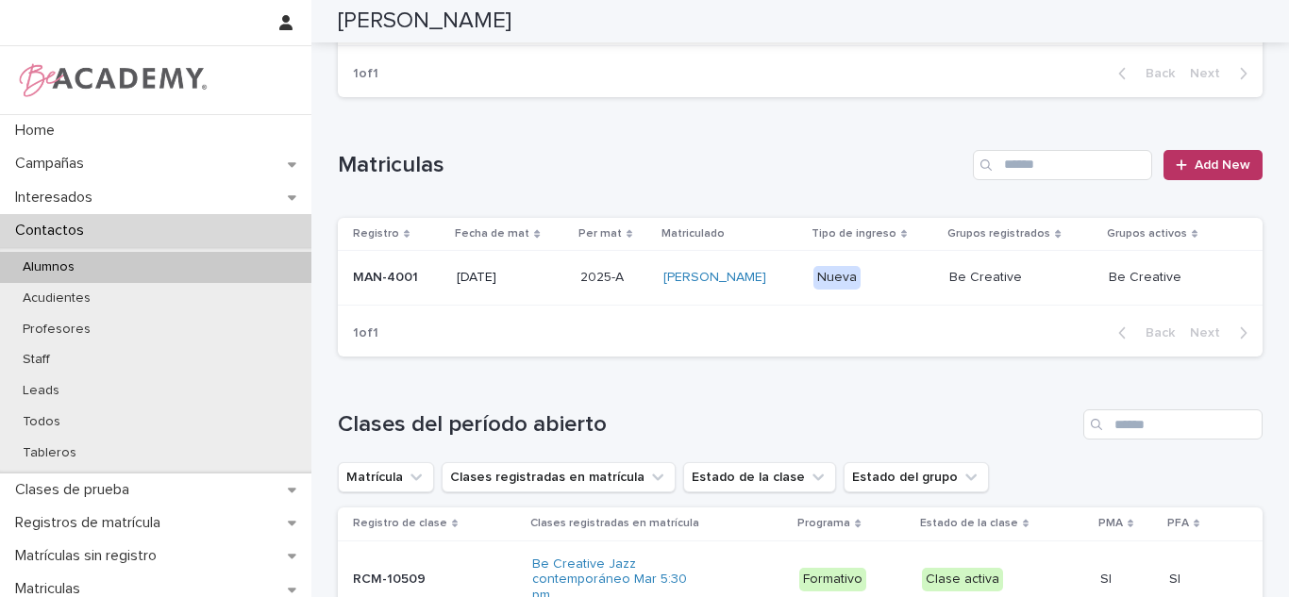
click at [587, 284] on p "2025-A" at bounding box center [603, 276] width 47 height 20
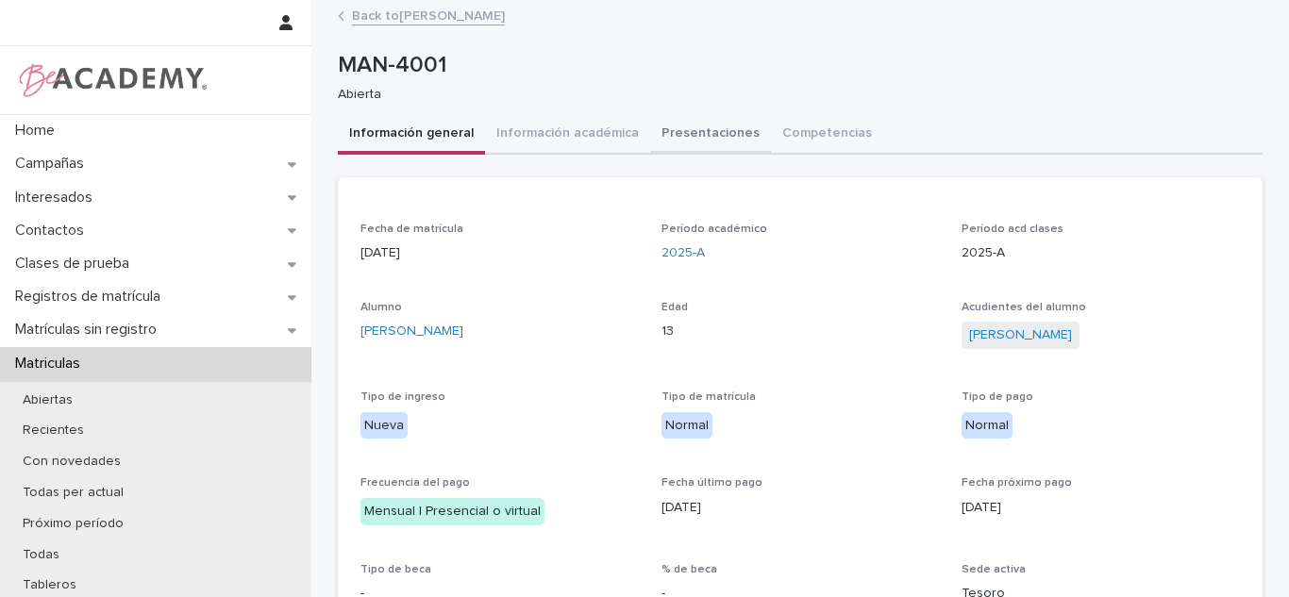
click at [661, 137] on button "Presentaciones" at bounding box center [710, 135] width 121 height 40
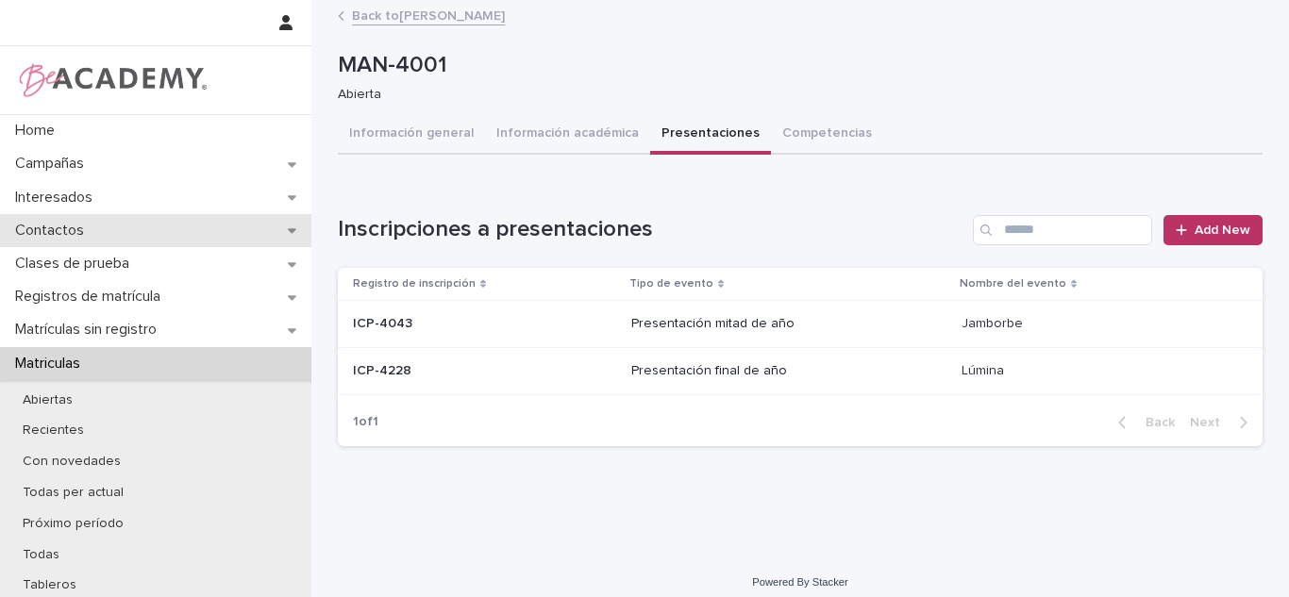
click at [86, 232] on p "Contactos" at bounding box center [54, 231] width 92 height 18
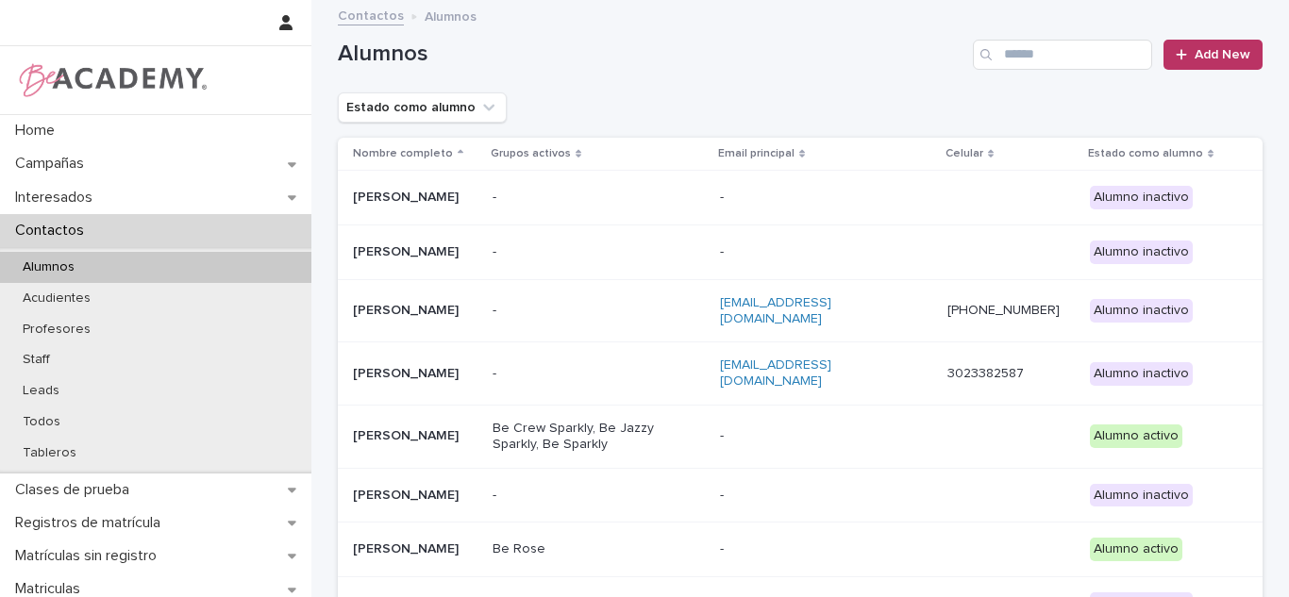
scroll to position [341, 0]
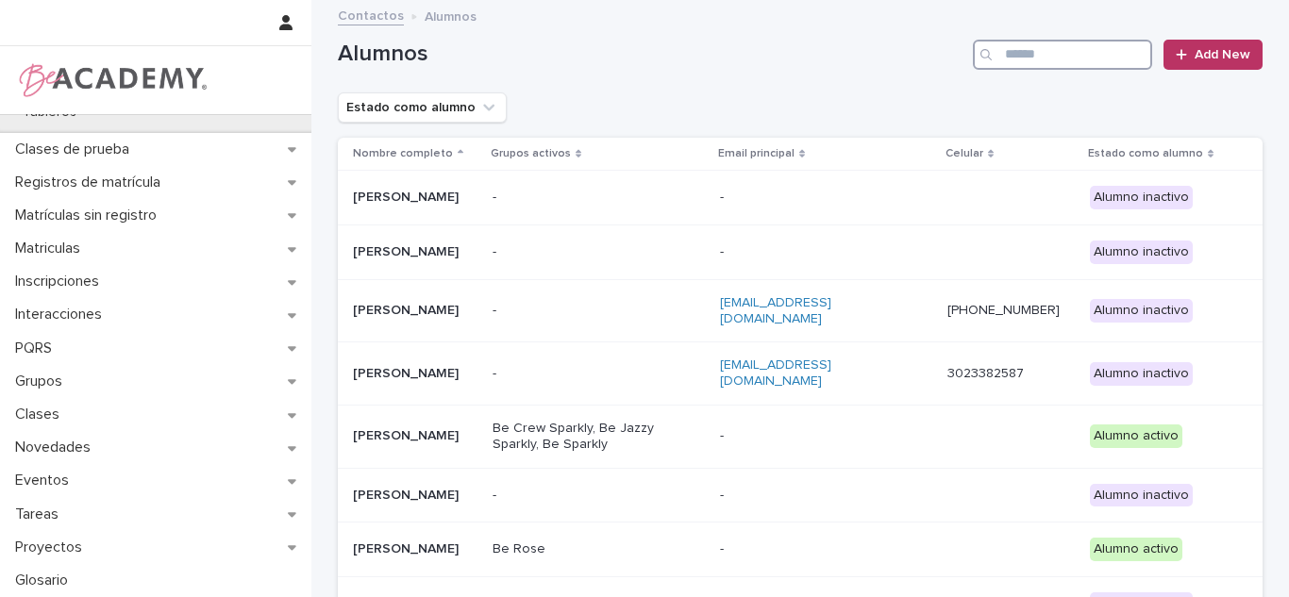
click at [1041, 58] on input "Search" at bounding box center [1062, 55] width 179 height 30
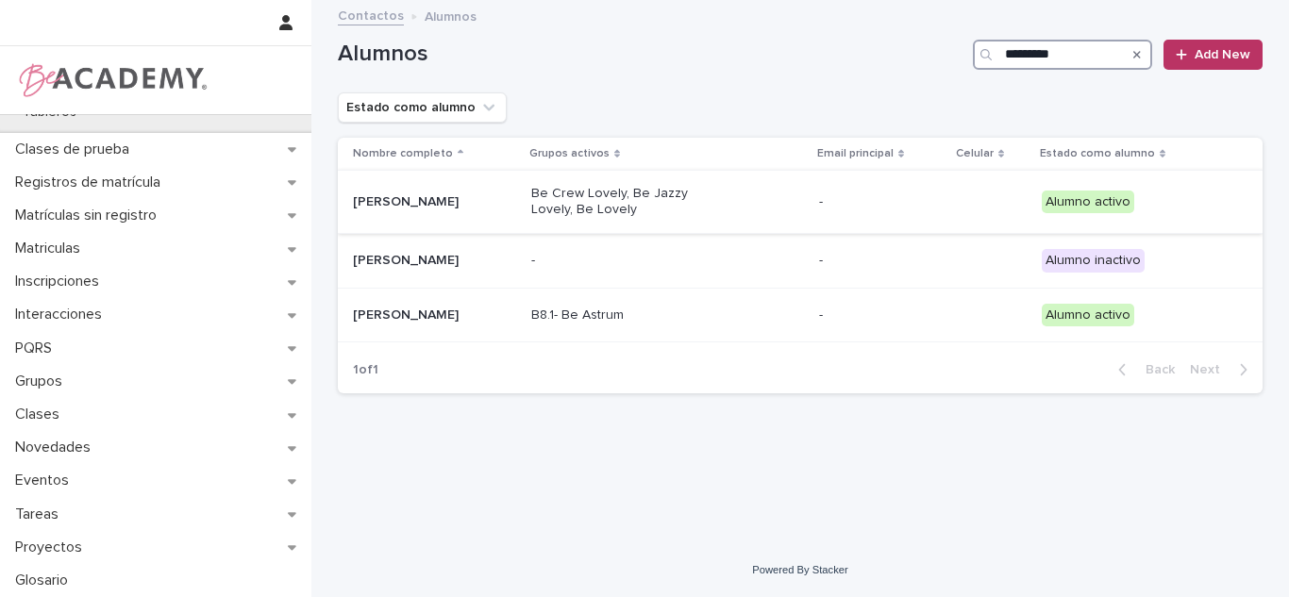
type input "*********"
click at [625, 208] on p "Be Crew Lovely, Be Jazzy Lovely, Be Lovely" at bounding box center [625, 202] width 189 height 32
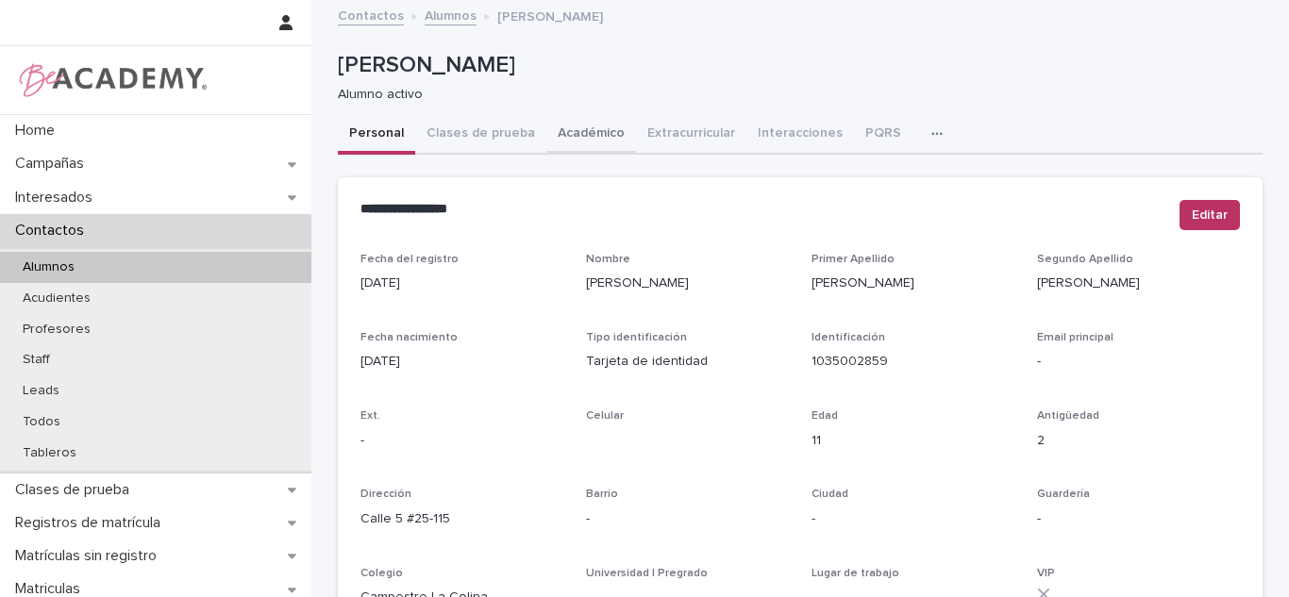
click at [575, 132] on button "Académico" at bounding box center [591, 135] width 90 height 40
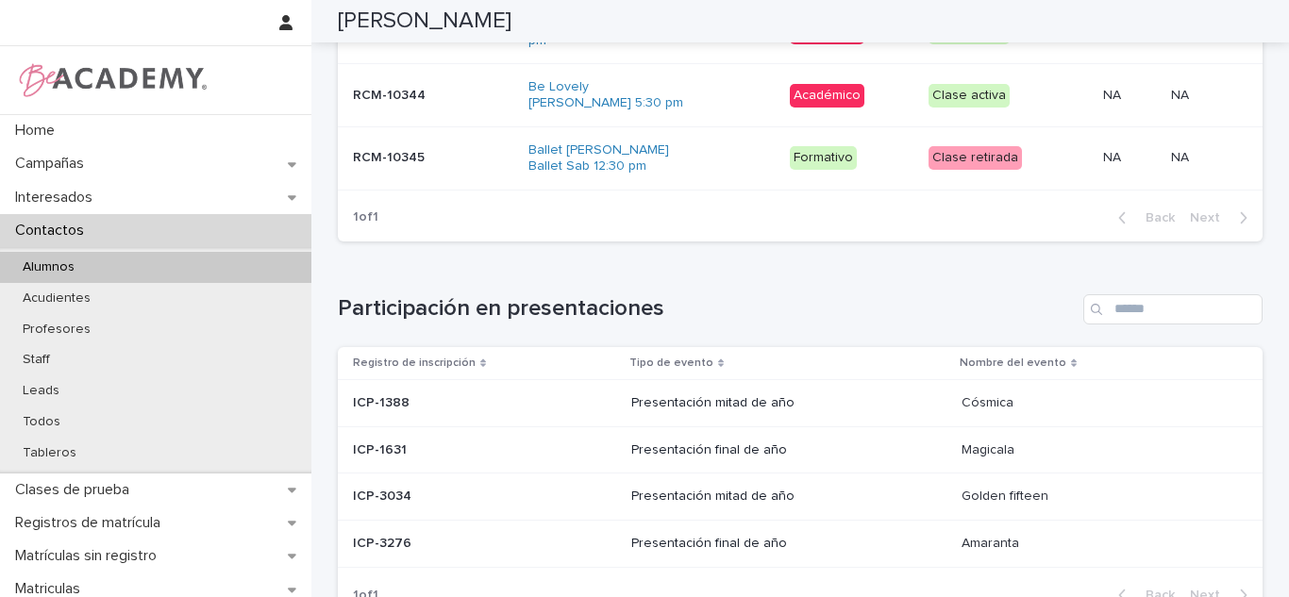
scroll to position [1374, 0]
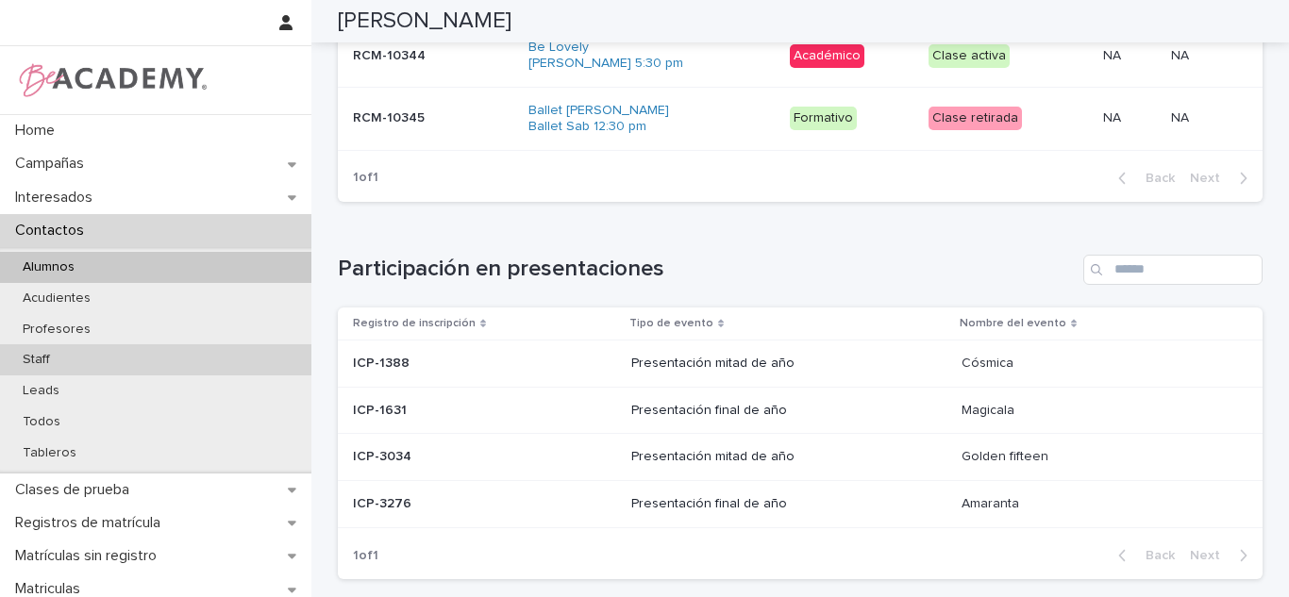
click at [108, 365] on div "Staff" at bounding box center [155, 359] width 311 height 31
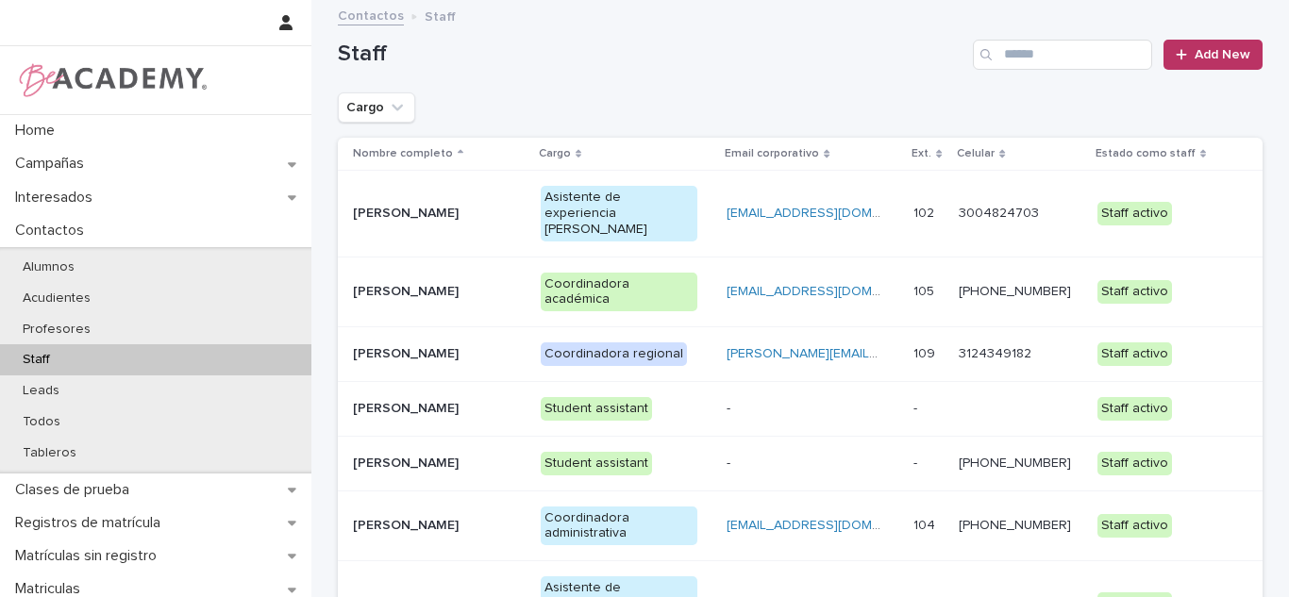
click at [460, 209] on p "Carolina Castillo Cuadrado" at bounding box center [432, 214] width 158 height 16
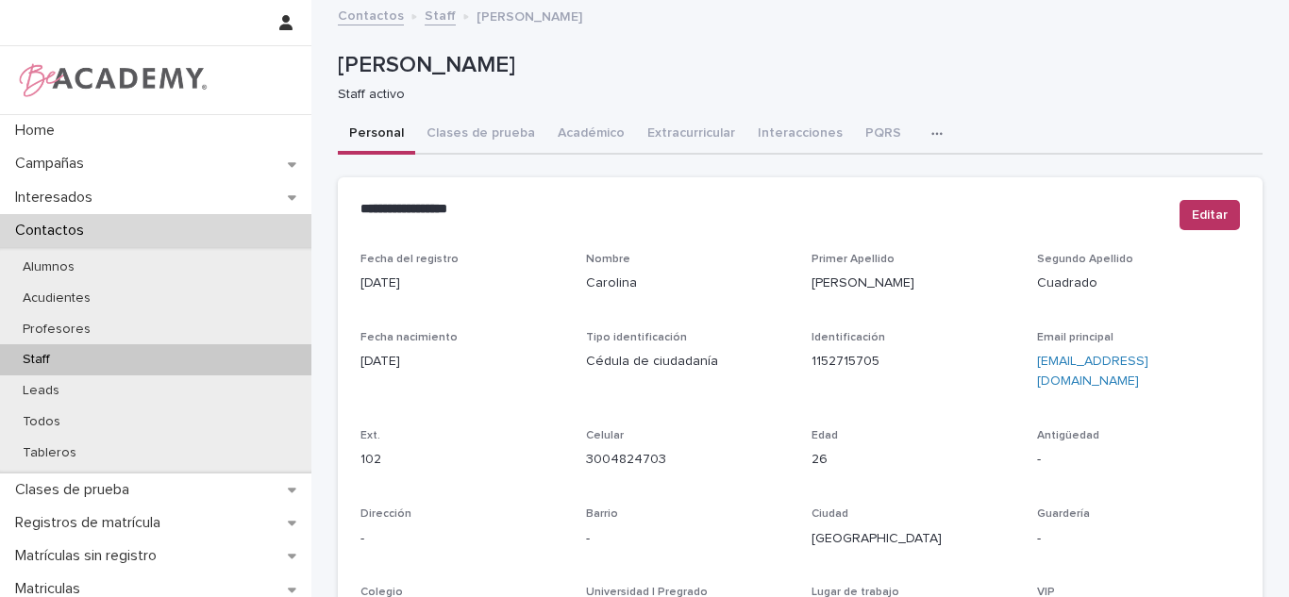
click at [931, 139] on icon "button" at bounding box center [936, 133] width 11 height 13
click at [836, 171] on button "Tareas" at bounding box center [871, 183] width 125 height 28
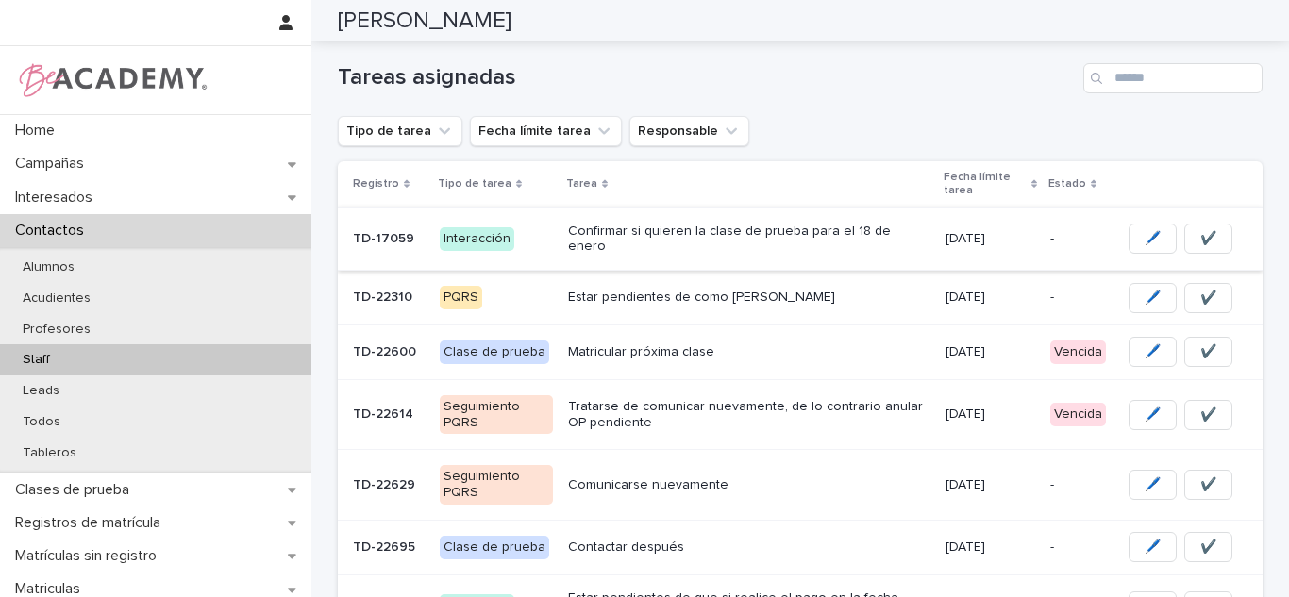
scroll to position [102, 0]
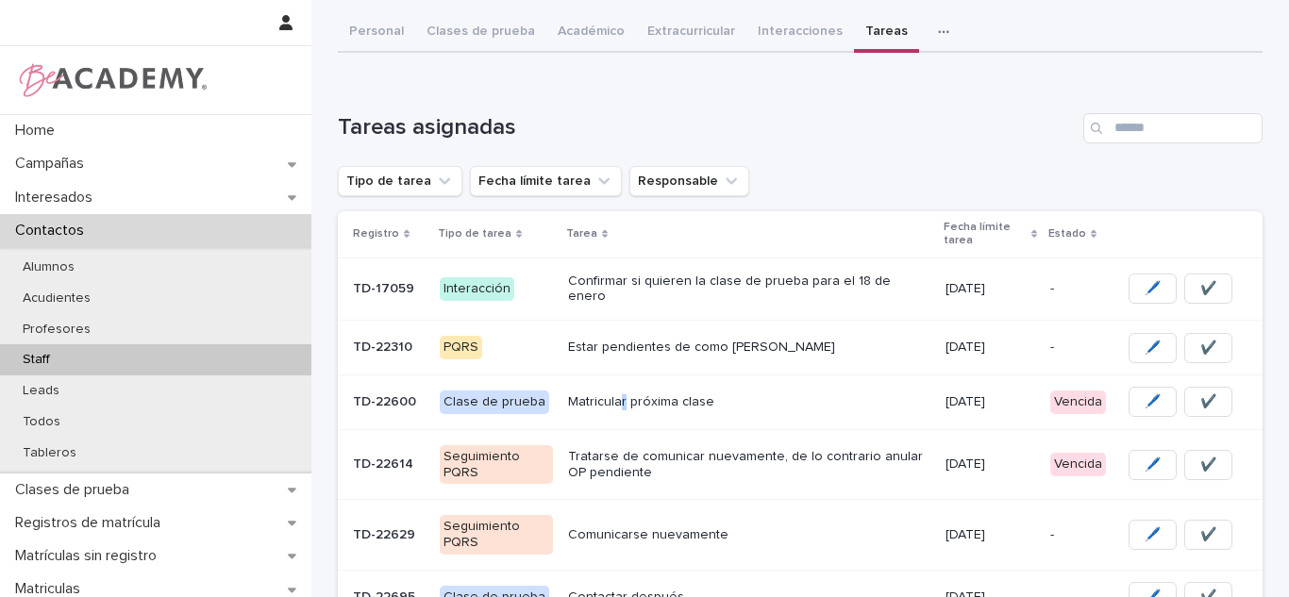
drag, startPoint x: 616, startPoint y: 395, endPoint x: 607, endPoint y: 392, distance: 9.8
click at [607, 394] on p "Matricular próxima clase" at bounding box center [749, 402] width 363 height 16
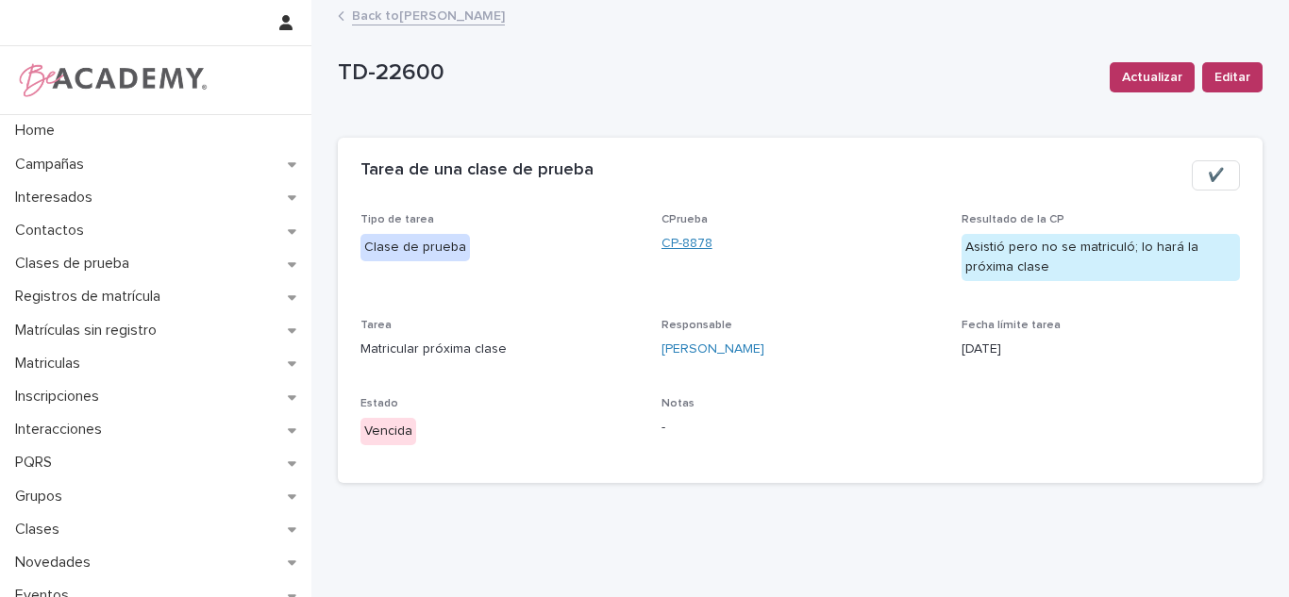
click at [674, 240] on link "CP-8878" at bounding box center [686, 244] width 51 height 20
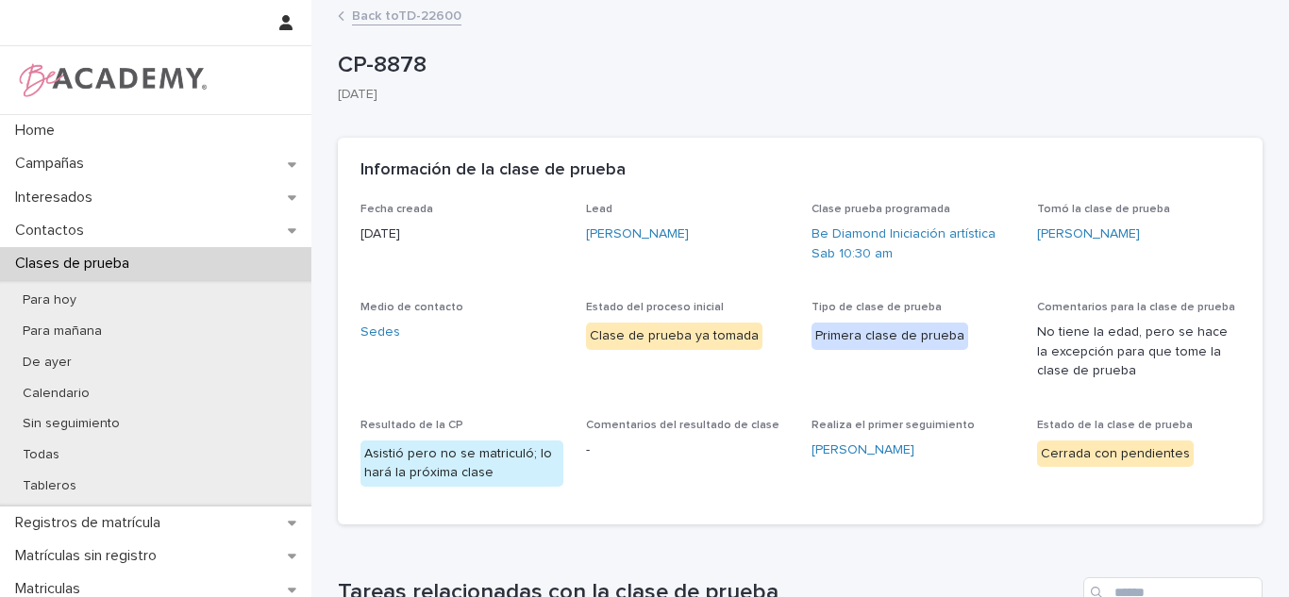
click at [410, 12] on link "Back to TD-22600" at bounding box center [406, 15] width 109 height 22
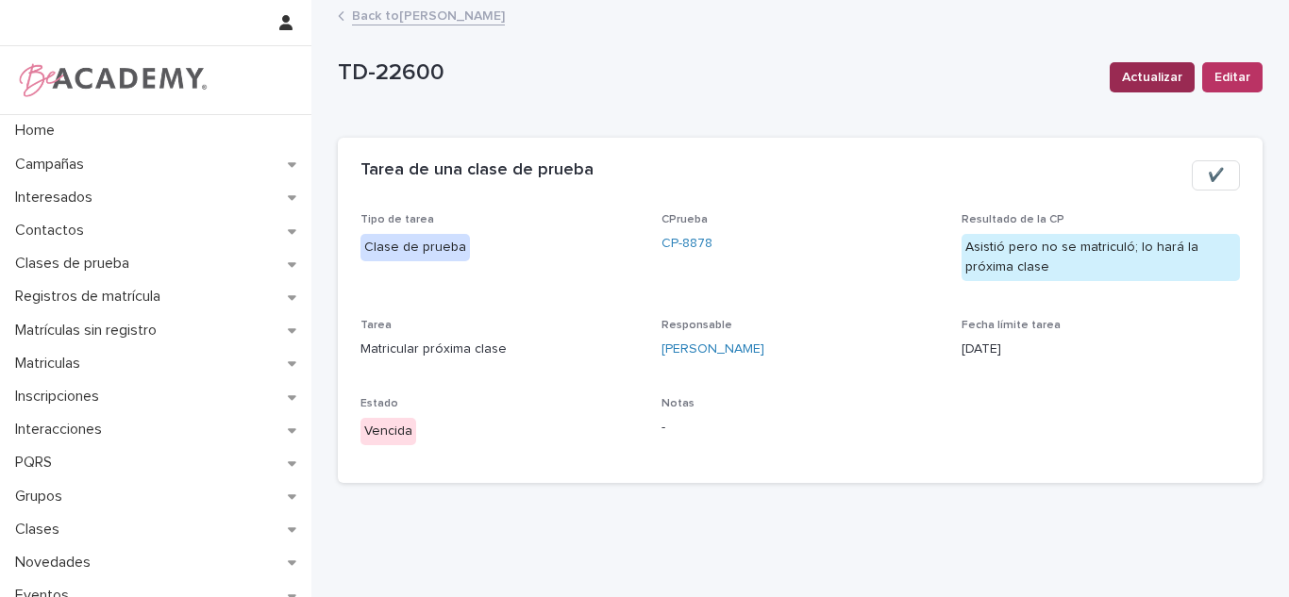
click at [1147, 76] on span "Actualizar" at bounding box center [1152, 77] width 60 height 19
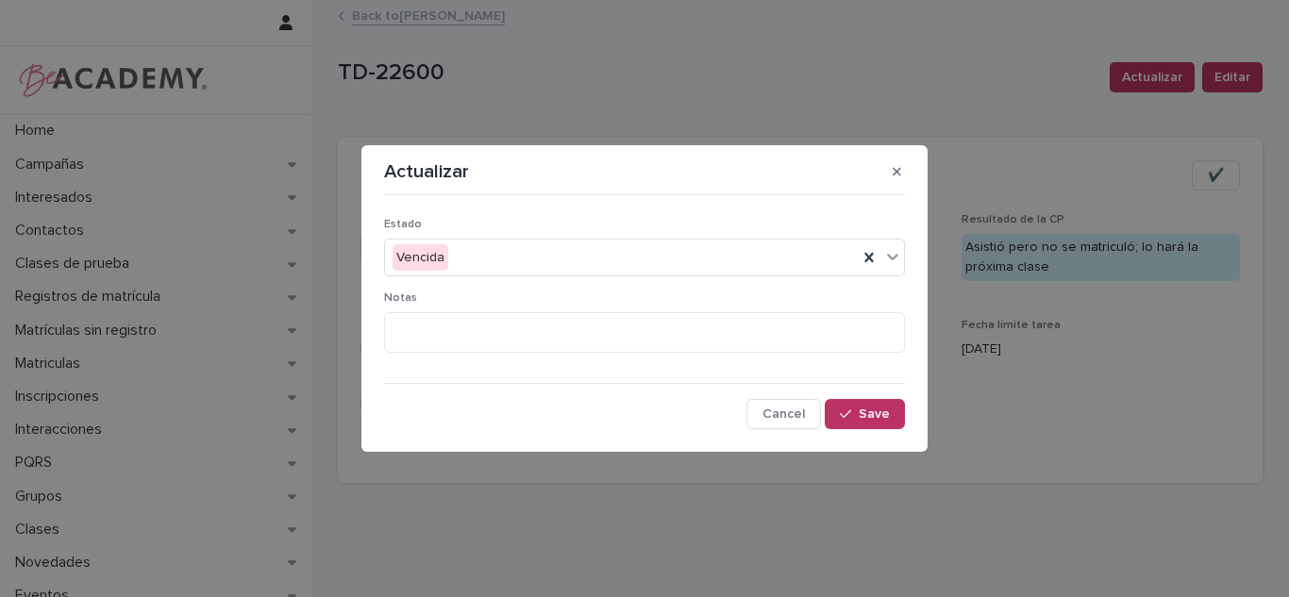
click at [560, 238] on div "Estado Vencida" at bounding box center [644, 255] width 521 height 74
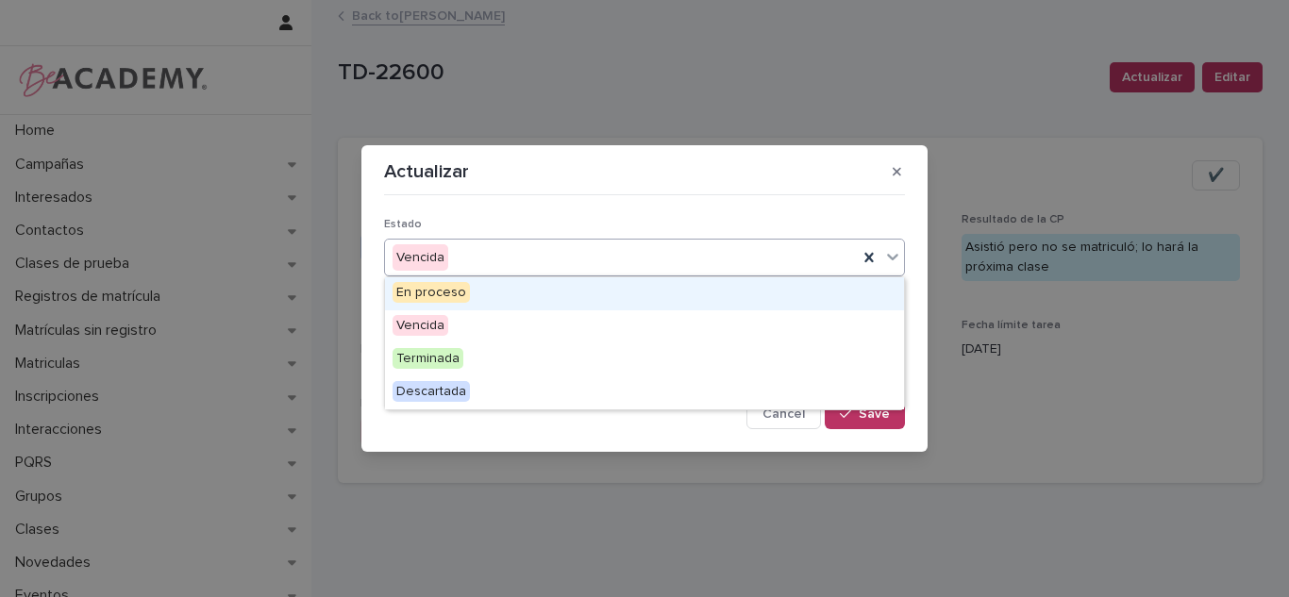
click at [550, 250] on div "Vencida" at bounding box center [621, 257] width 473 height 31
click at [899, 180] on button "button" at bounding box center [896, 172] width 31 height 30
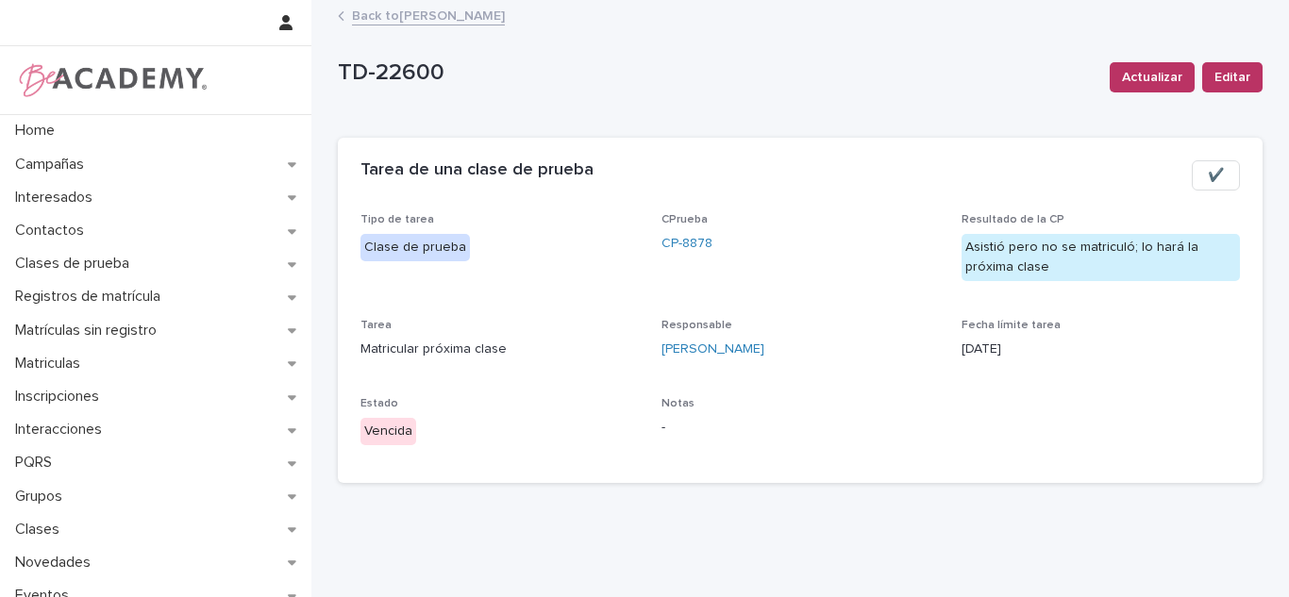
click at [1197, 187] on button "✔️" at bounding box center [1216, 175] width 48 height 30
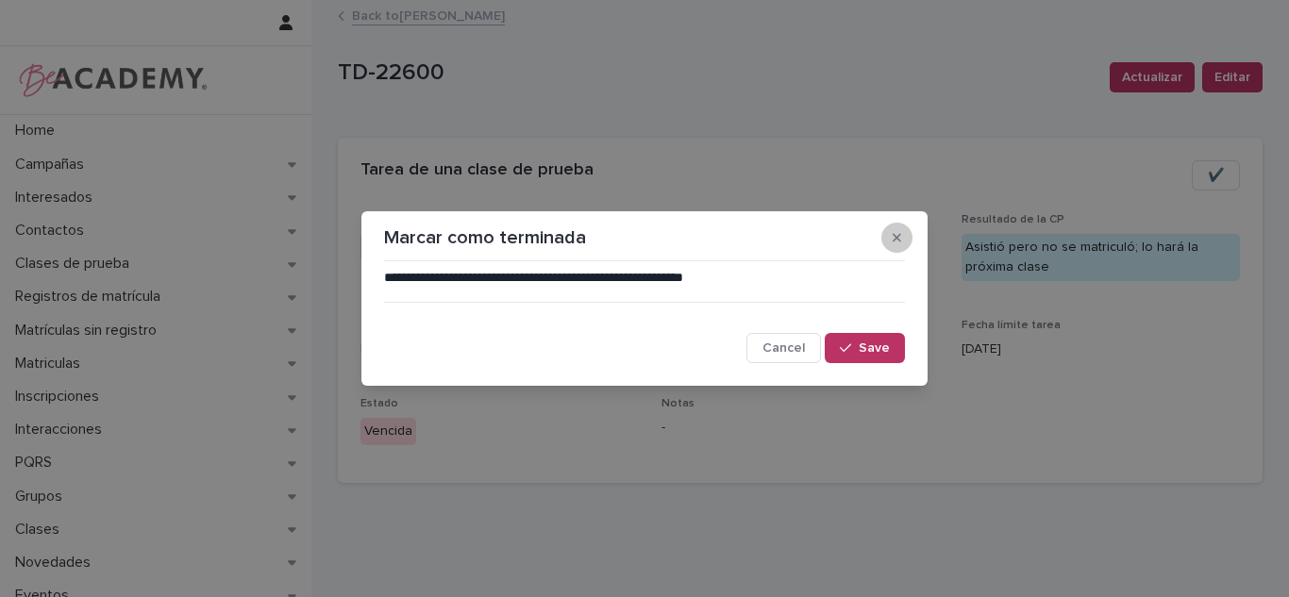
click at [896, 246] on button "button" at bounding box center [896, 238] width 31 height 30
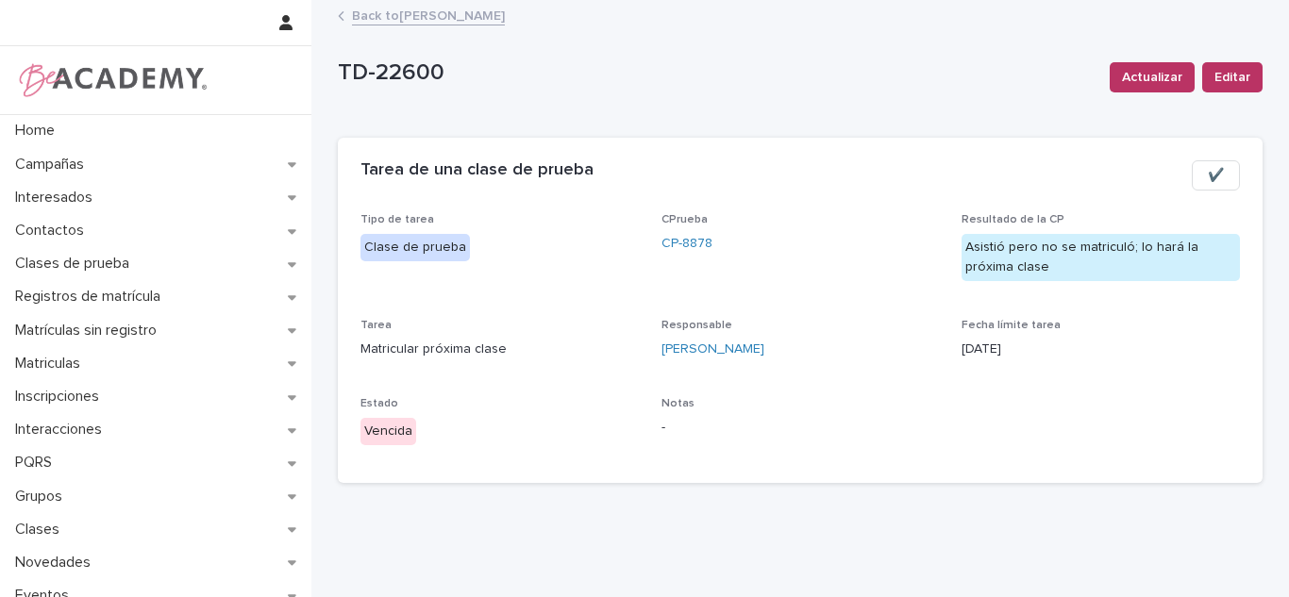
click at [1175, 56] on div "Actualizar Editar" at bounding box center [1182, 77] width 160 height 75
click at [1143, 77] on span "Actualizar" at bounding box center [1152, 77] width 60 height 19
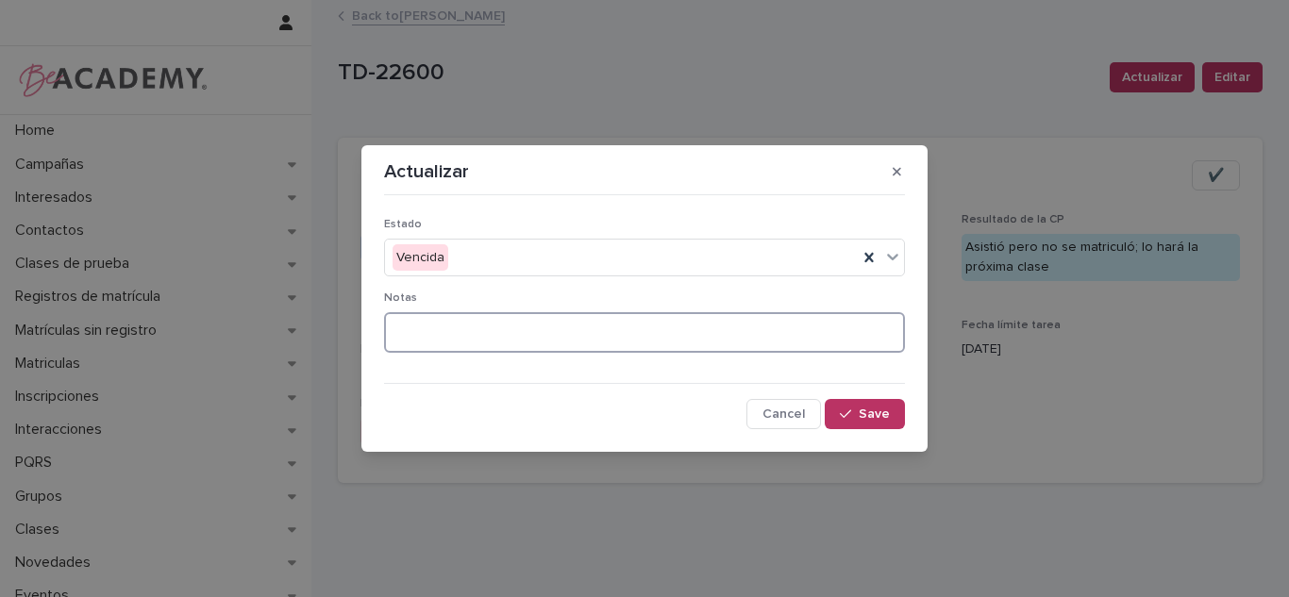
click at [490, 343] on textarea at bounding box center [644, 332] width 521 height 41
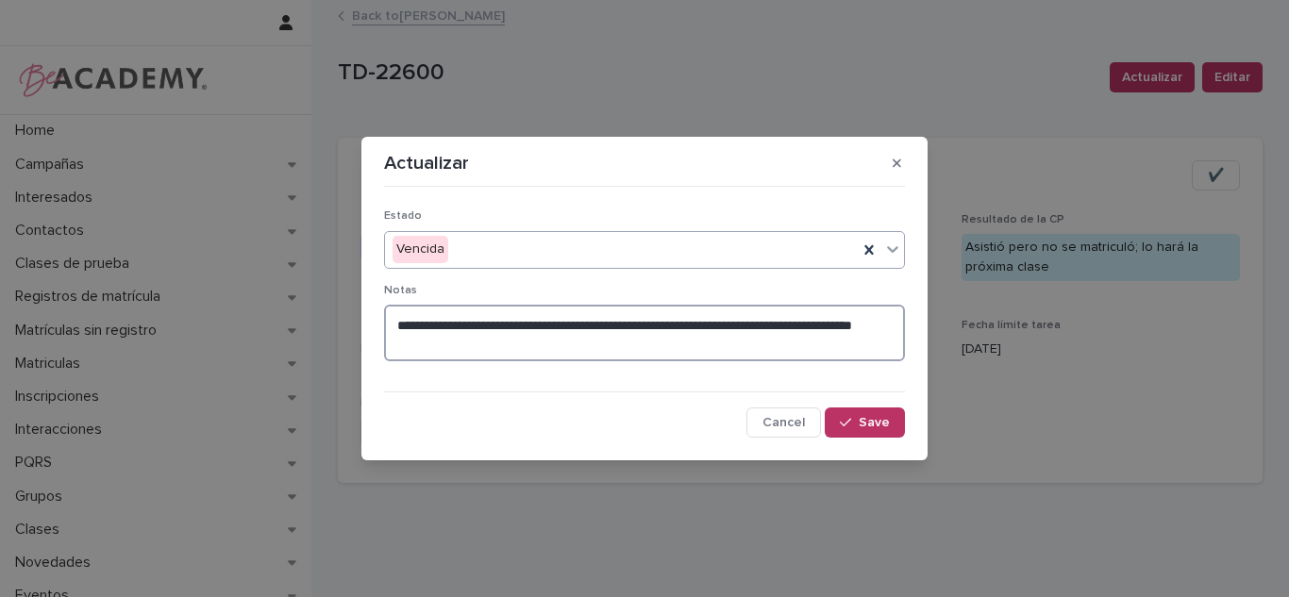
type textarea "**********"
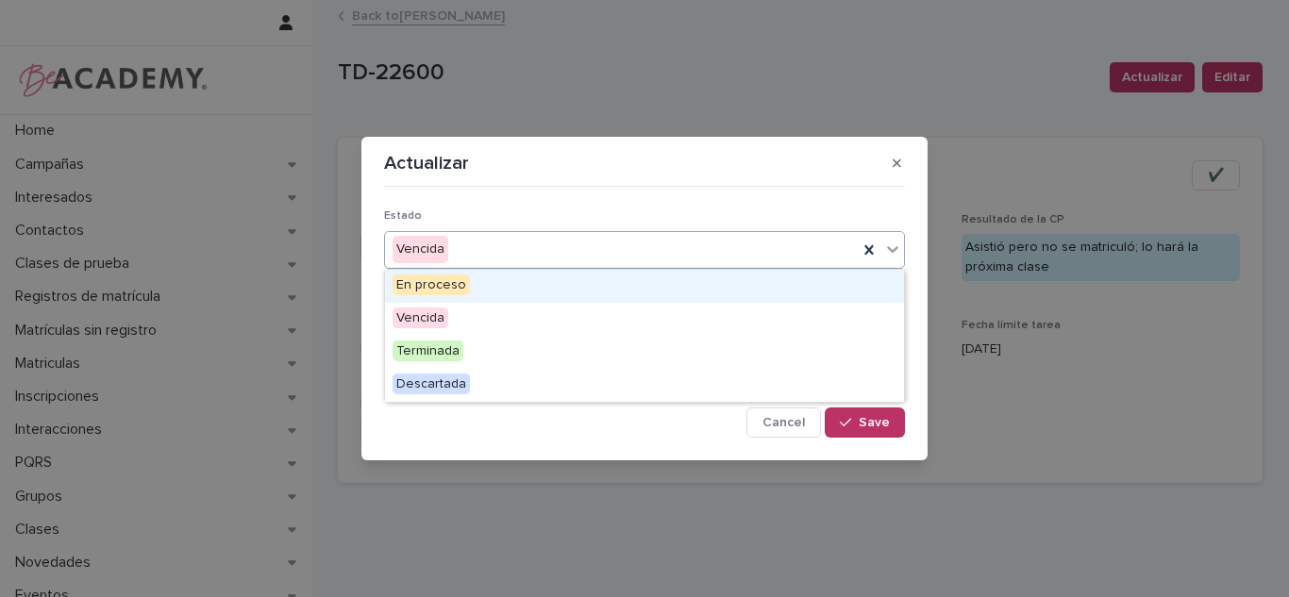
click at [740, 255] on div "Vencida" at bounding box center [621, 249] width 473 height 31
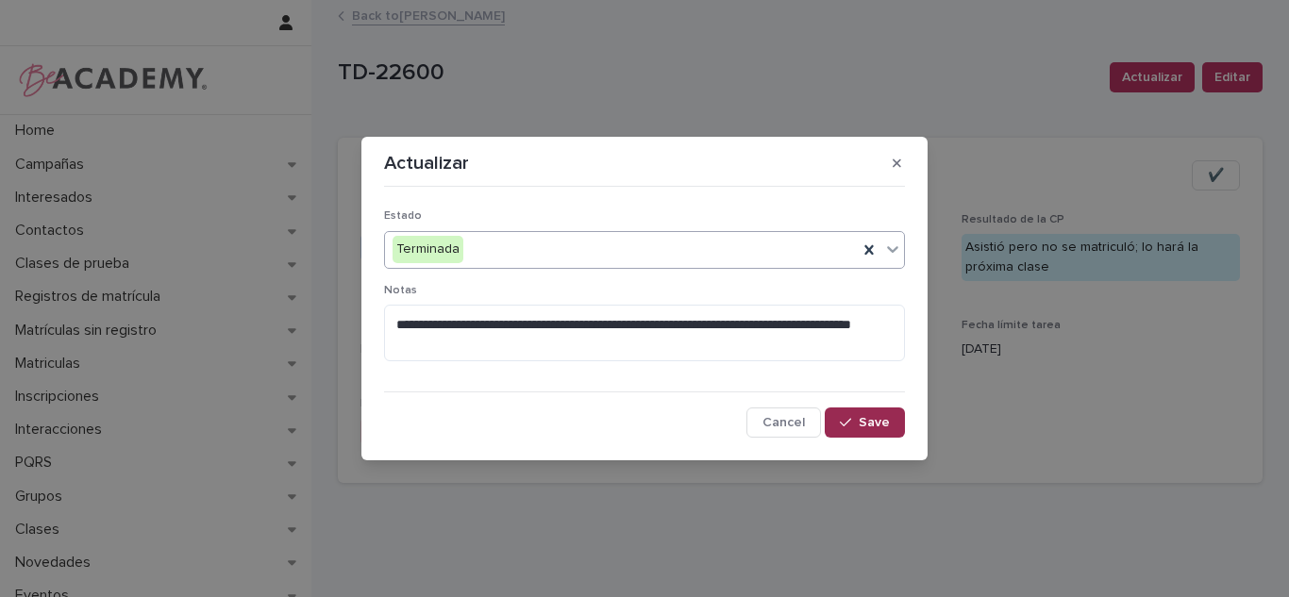
click at [859, 417] on button "Save" at bounding box center [865, 423] width 80 height 30
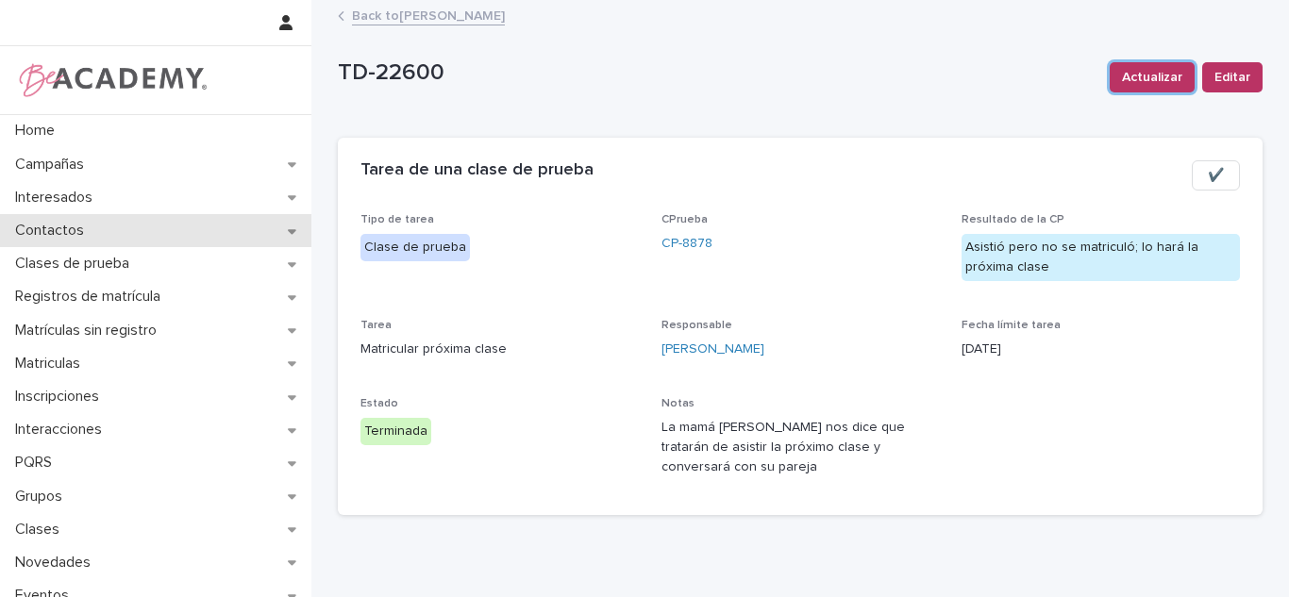
click at [16, 234] on p "Contactos" at bounding box center [54, 231] width 92 height 18
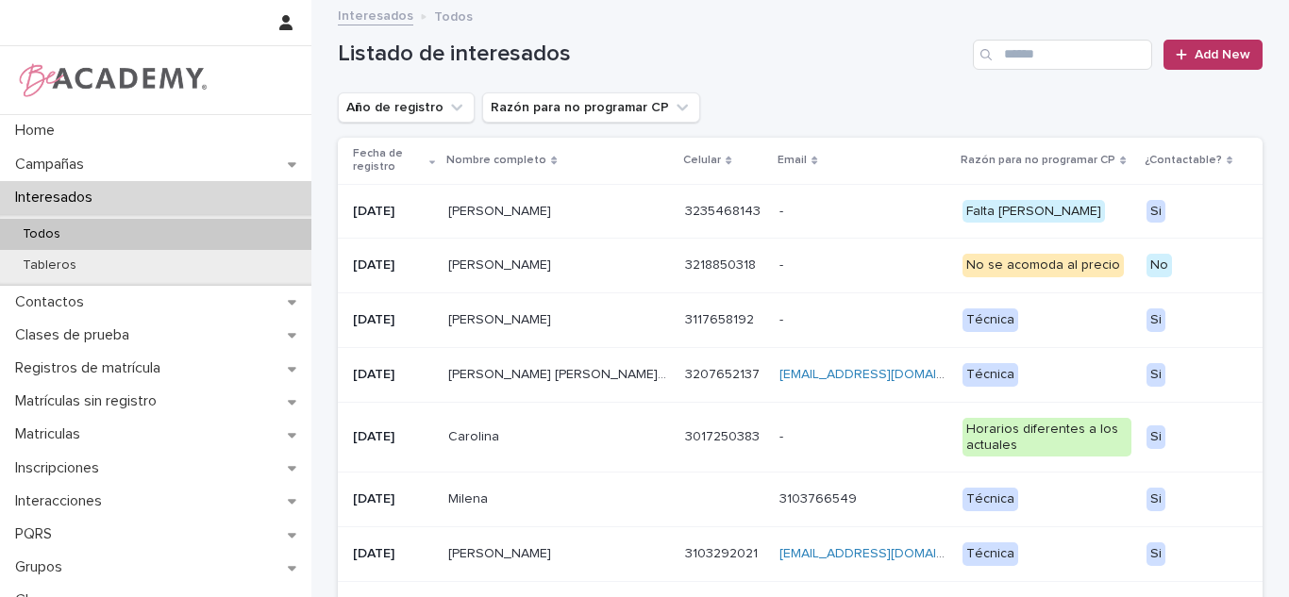
scroll to position [186, 0]
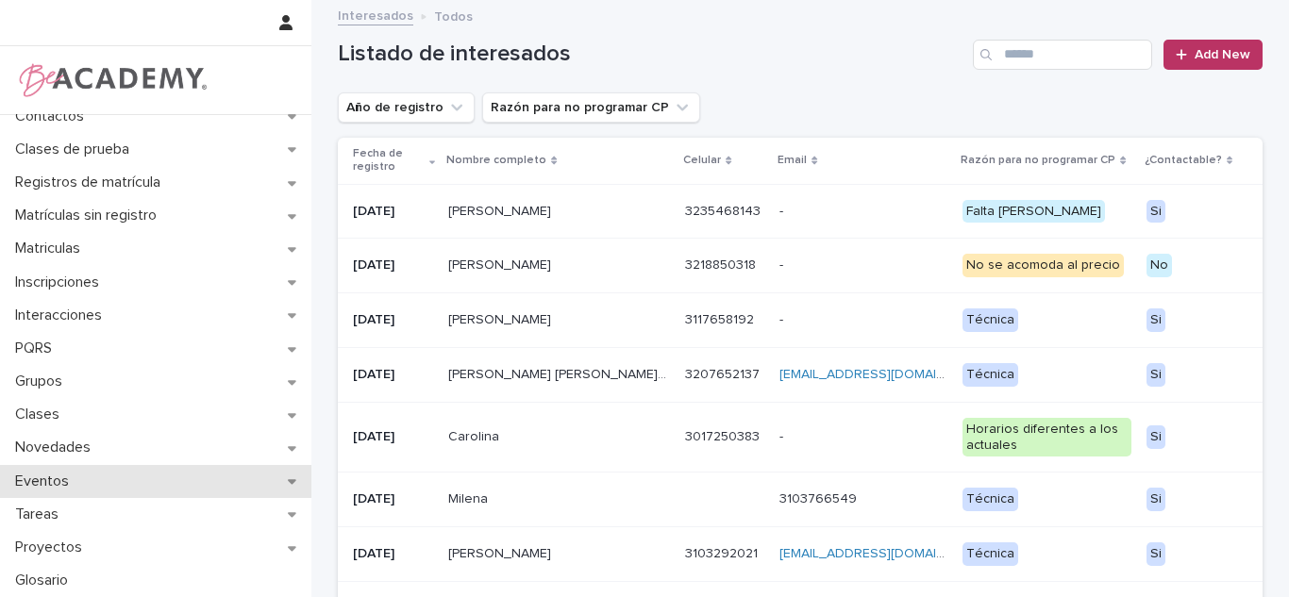
click at [122, 470] on div "Eventos" at bounding box center [155, 481] width 311 height 33
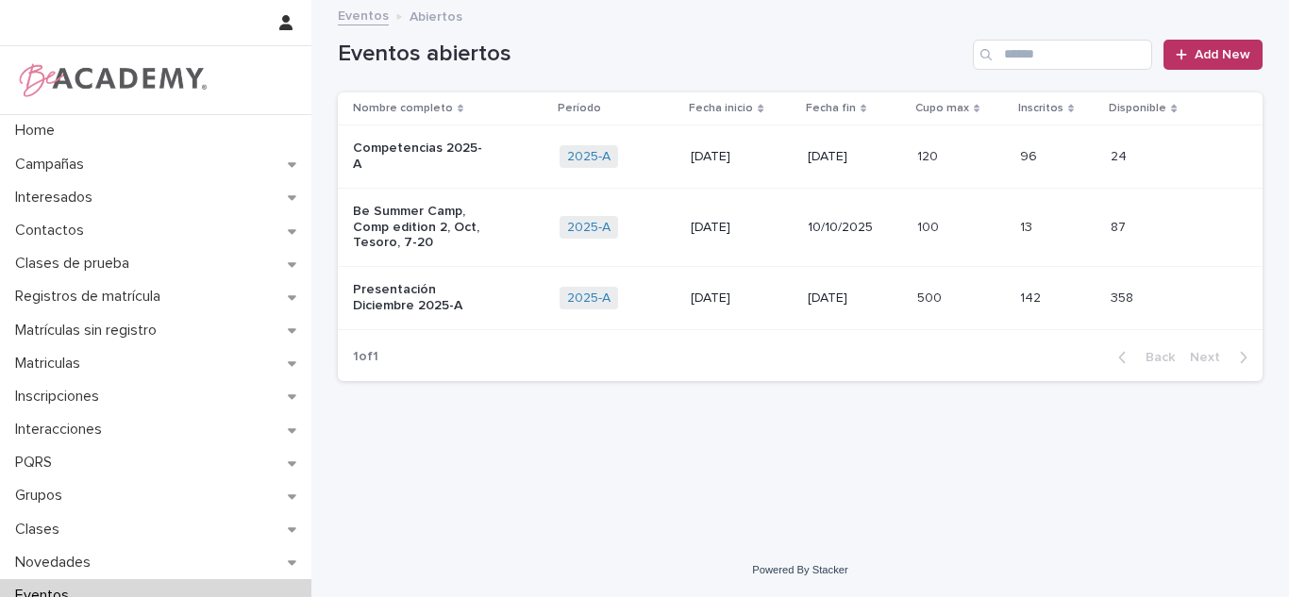
click at [475, 282] on p "Presentación Diciembre 2025-A" at bounding box center [420, 298] width 135 height 32
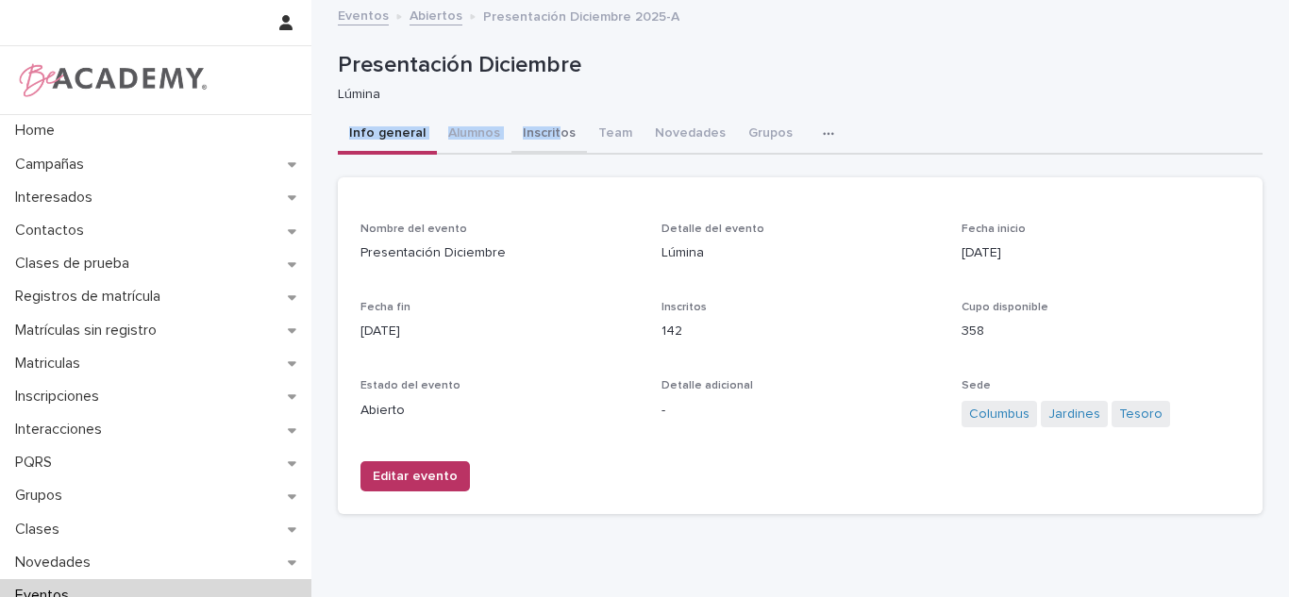
click at [548, 126] on div "Presentación Diciembre Presentación Diciembre Lúmina Sorry, there was an error …" at bounding box center [800, 266] width 925 height 528
click at [548, 126] on button "Inscritos" at bounding box center [548, 135] width 75 height 40
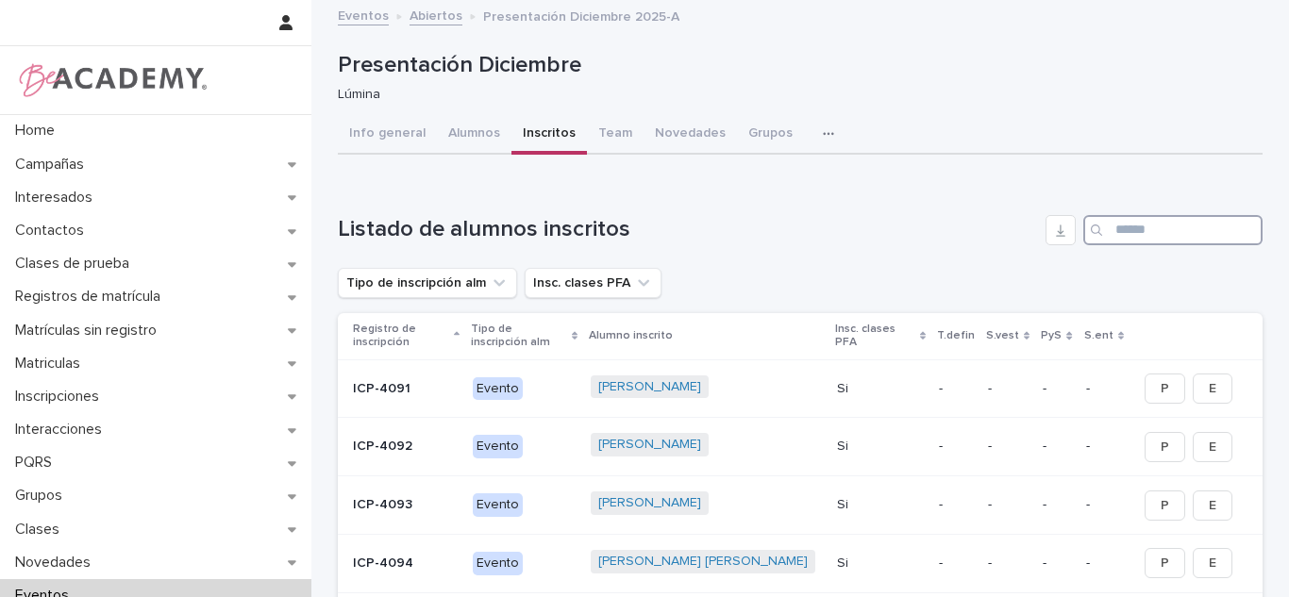
click at [1152, 230] on input "Search" at bounding box center [1172, 230] width 179 height 30
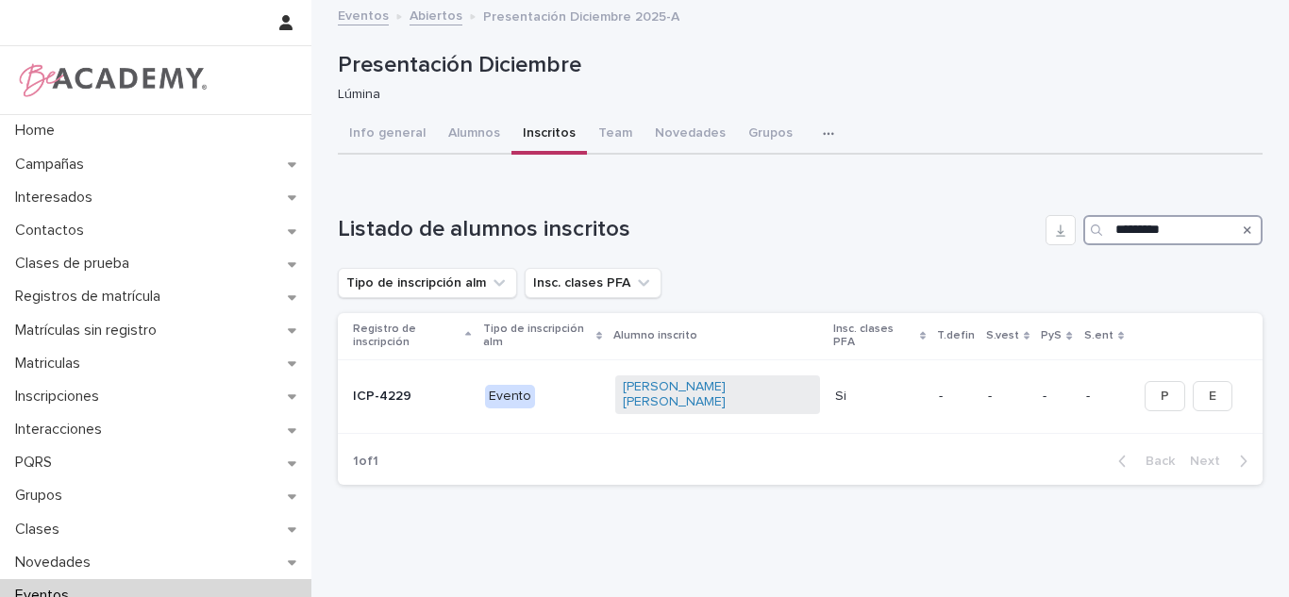
type input "*********"
click at [1139, 237] on input "*********" at bounding box center [1172, 230] width 179 height 30
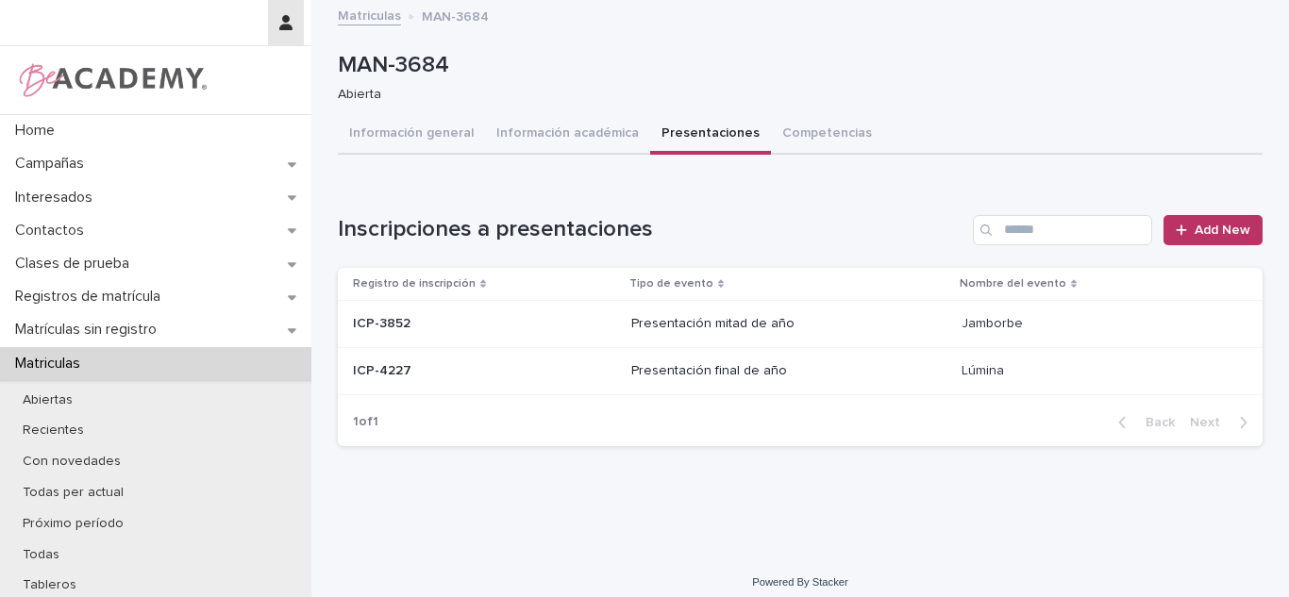
click at [352, 127] on button "Información general" at bounding box center [411, 135] width 147 height 40
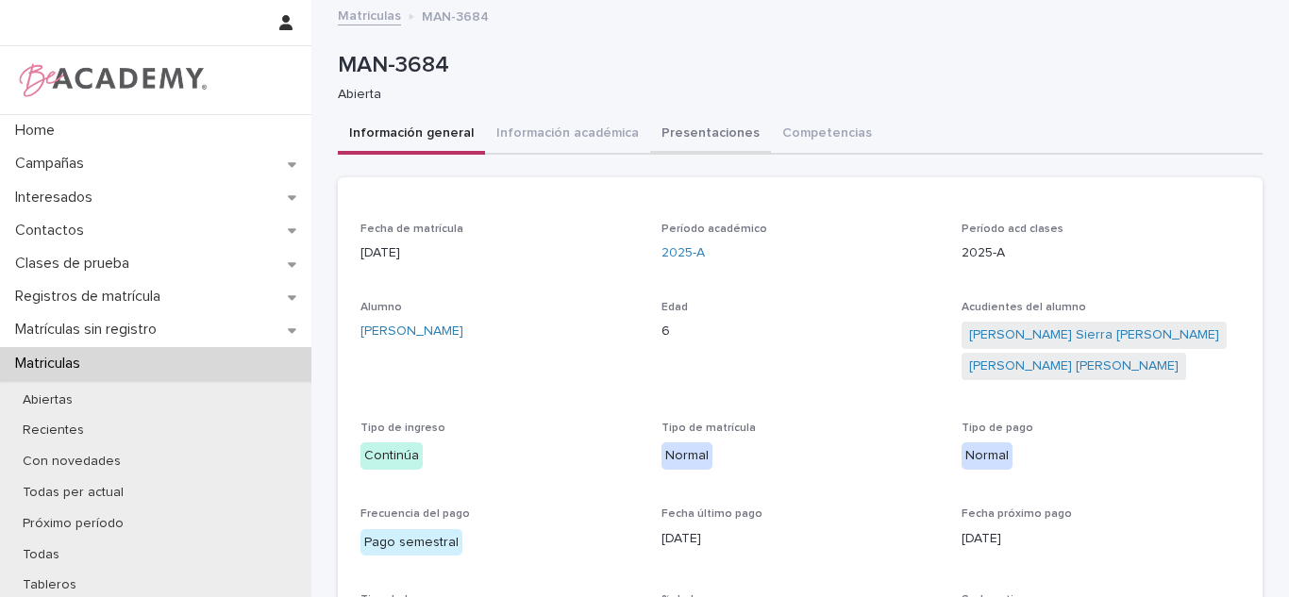
click at [704, 117] on button "Presentaciones" at bounding box center [710, 135] width 121 height 40
